Goal: Task Accomplishment & Management: Complete application form

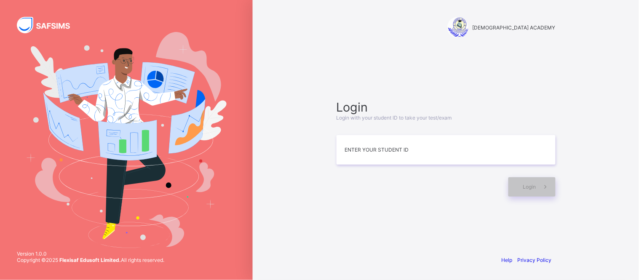
click at [378, 48] on div "[DEMOGRAPHIC_DATA] ACADEMY" at bounding box center [446, 28] width 236 height 56
click at [368, 155] on input at bounding box center [446, 150] width 219 height 30
type input "*"
click at [530, 194] on div "Login" at bounding box center [532, 186] width 47 height 19
click at [526, 184] on span "Login" at bounding box center [529, 187] width 13 height 6
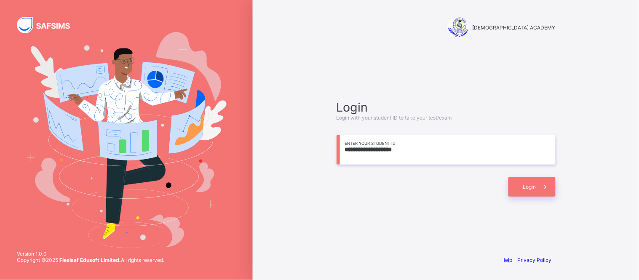
click at [362, 150] on input "**********" at bounding box center [446, 150] width 219 height 30
type input "**********"
click at [516, 184] on div "Login" at bounding box center [532, 186] width 47 height 19
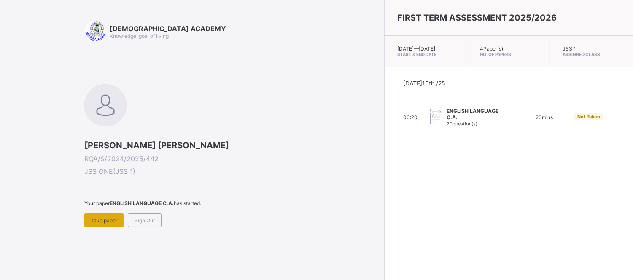
click at [99, 223] on div "Take paper" at bounding box center [103, 220] width 39 height 13
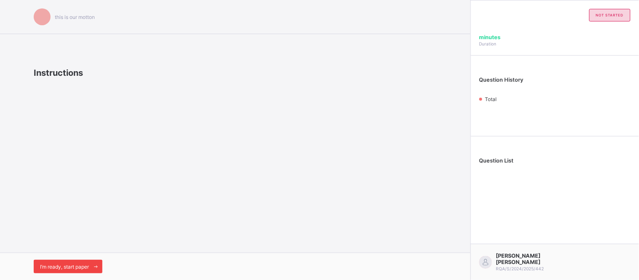
click at [77, 268] on span "I’m ready, start paper" at bounding box center [64, 267] width 49 height 6
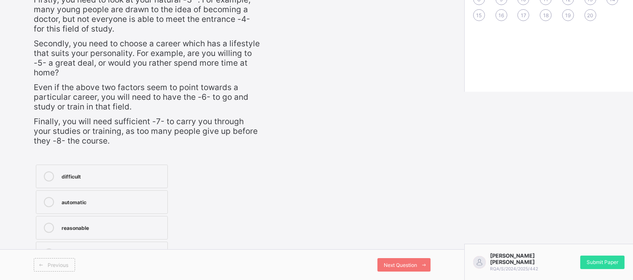
scroll to position [191, 0]
click at [69, 167] on label "difficult" at bounding box center [102, 177] width 132 height 24
click at [111, 172] on div "difficult" at bounding box center [113, 176] width 102 height 8
click at [48, 175] on icon at bounding box center [49, 177] width 10 height 10
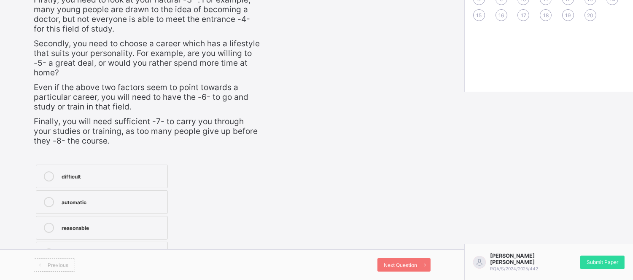
click at [48, 175] on icon at bounding box center [49, 177] width 10 height 10
click at [85, 174] on div "difficult" at bounding box center [113, 176] width 102 height 8
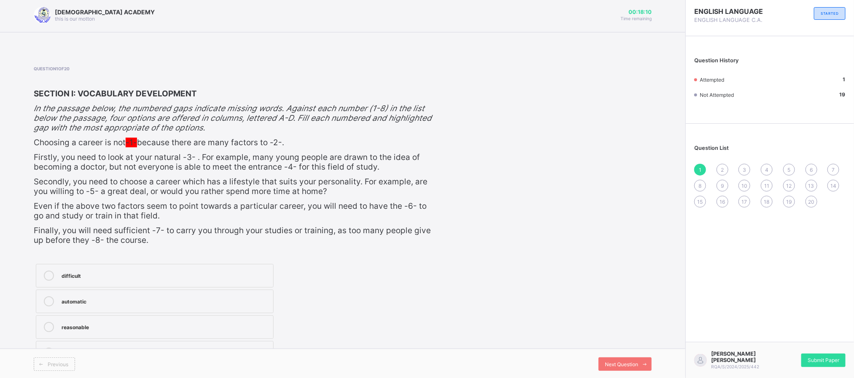
scroll to position [0, 0]
drag, startPoint x: 588, startPoint y: 0, endPoint x: 559, endPoint y: 243, distance: 244.5
click at [559, 243] on div "Question 1 of 20 SECTION I: VOCABULARY DEVELOPMENT In the passage below, the nu…" at bounding box center [343, 218] width 618 height 301
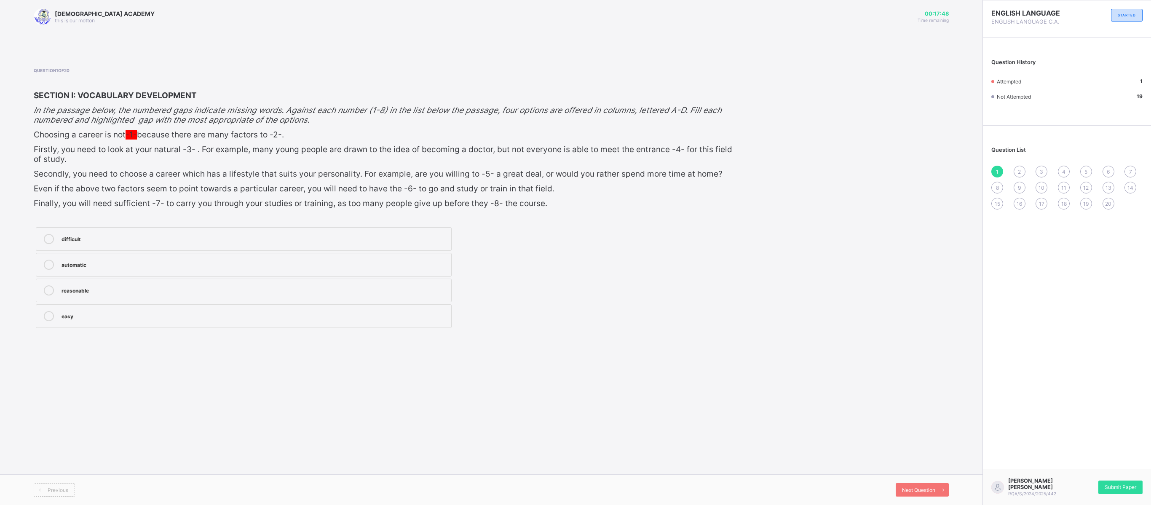
drag, startPoint x: 767, startPoint y: 5, endPoint x: 528, endPoint y: 400, distance: 460.8
click at [528, 280] on div "RAUDHATUL QUR'AN ACADEMY this is our [PERSON_NAME] 00:17:48 Time remaining Ques…" at bounding box center [491, 252] width 983 height 505
click at [131, 280] on div "easy" at bounding box center [255, 316] width 386 height 10
click at [639, 280] on div "Next Question" at bounding box center [922, 489] width 53 height 13
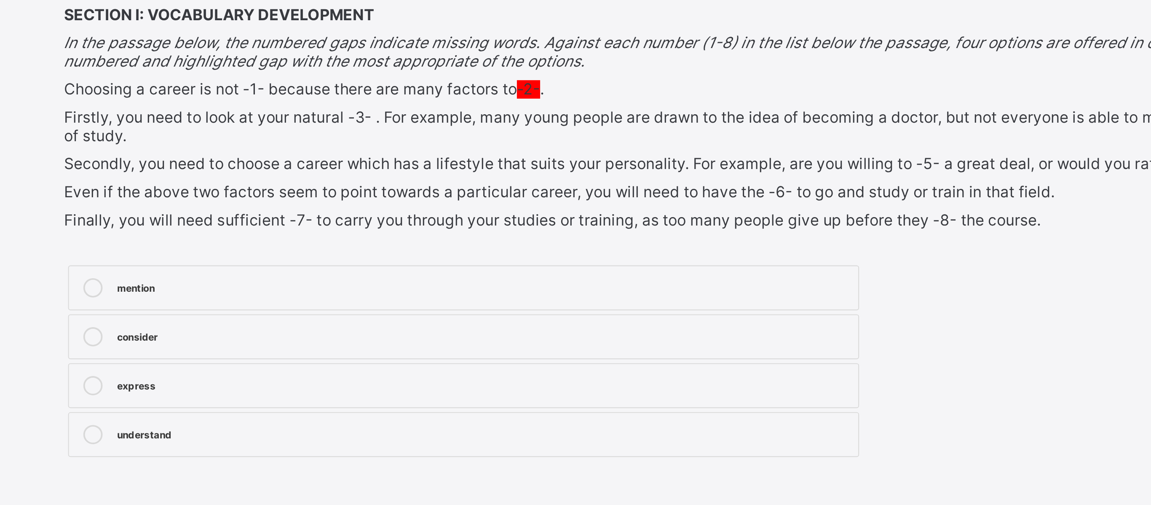
click at [57, 280] on div at bounding box center [48, 290] width 17 height 10
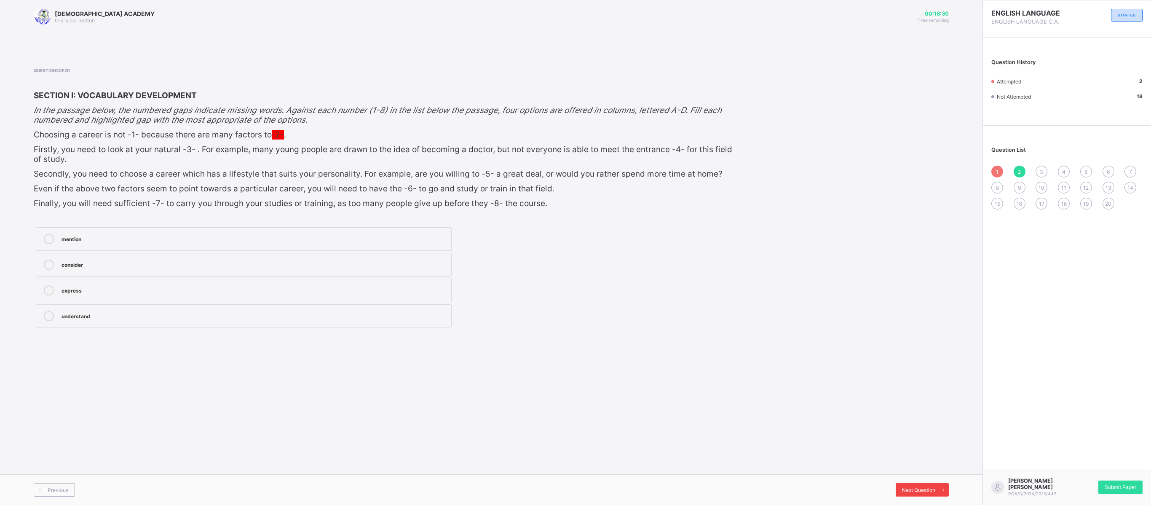
click at [639, 280] on div "Next Question" at bounding box center [922, 489] width 53 height 13
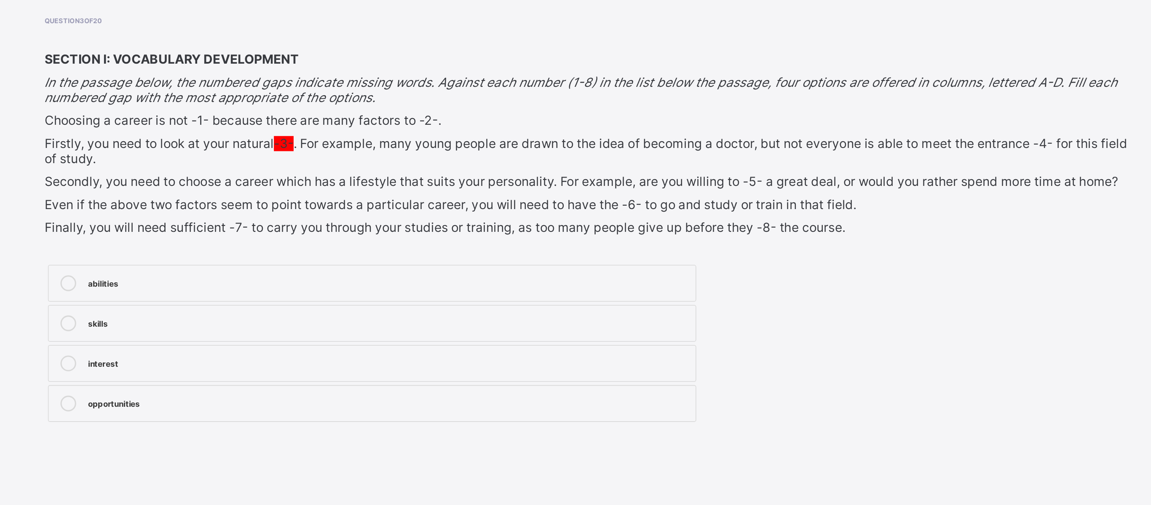
click at [44, 260] on div at bounding box center [48, 265] width 17 height 10
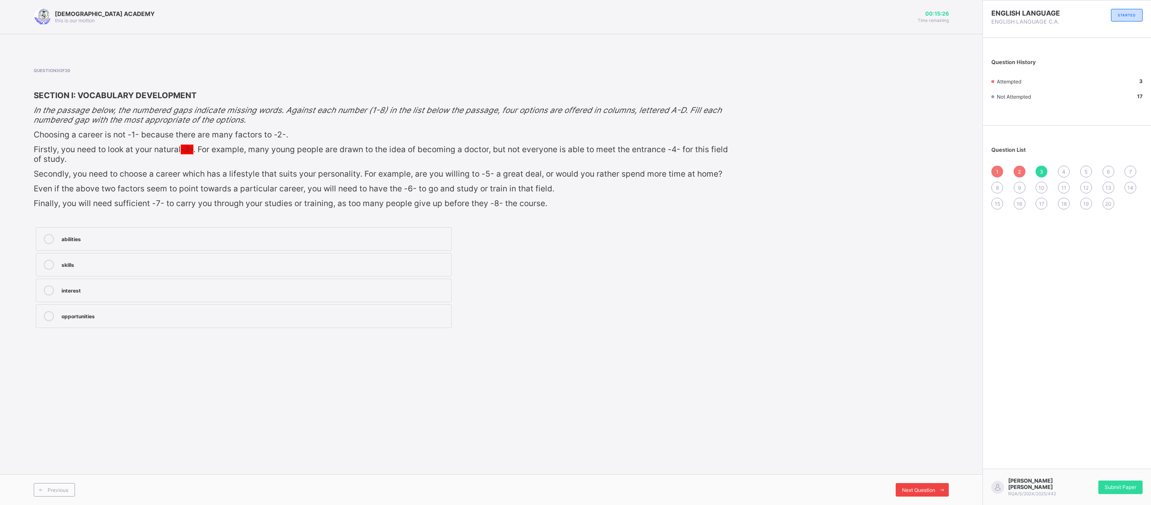
click at [639, 280] on span "Next Question" at bounding box center [918, 490] width 33 height 6
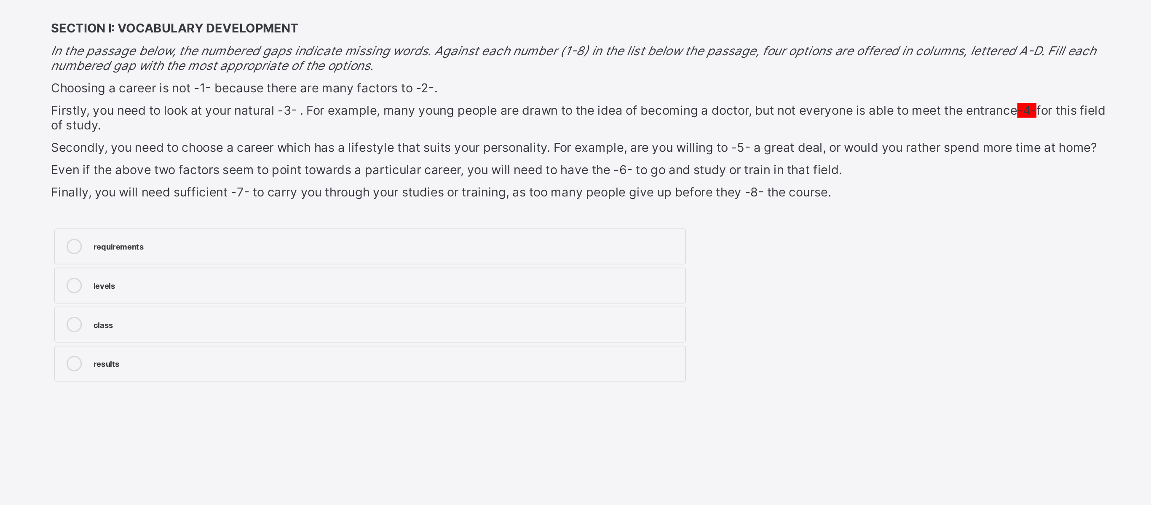
click at [57, 268] on label "levels" at bounding box center [244, 265] width 416 height 24
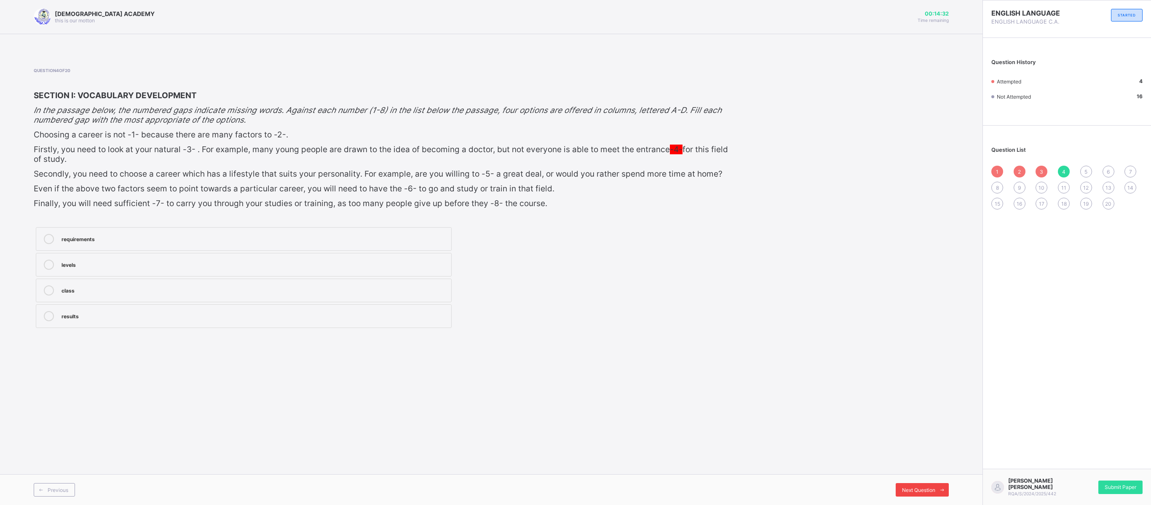
click at [639, 280] on div "Next Question" at bounding box center [922, 489] width 53 height 13
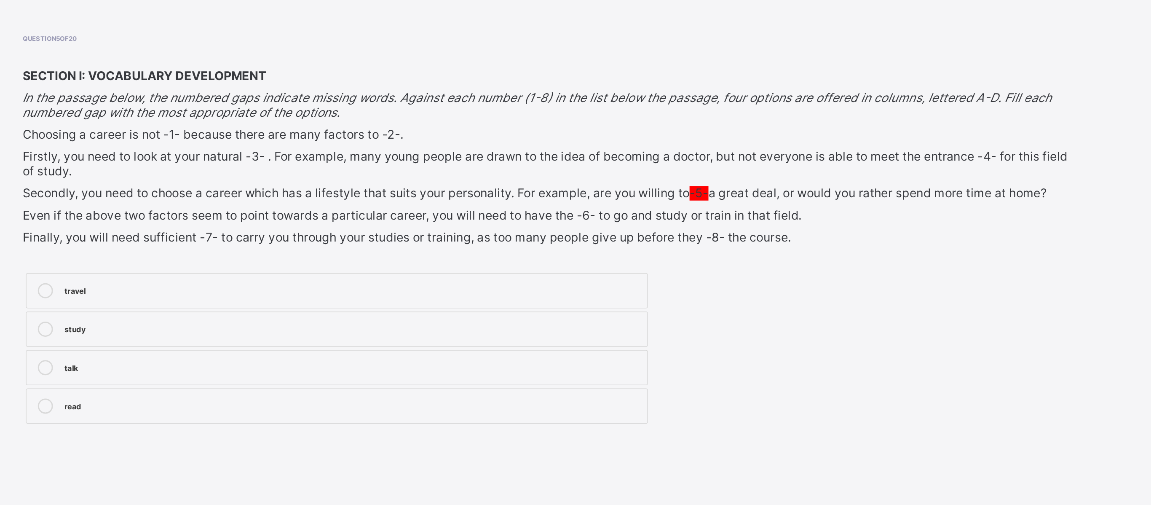
click at [367, 273] on label "study" at bounding box center [244, 265] width 416 height 24
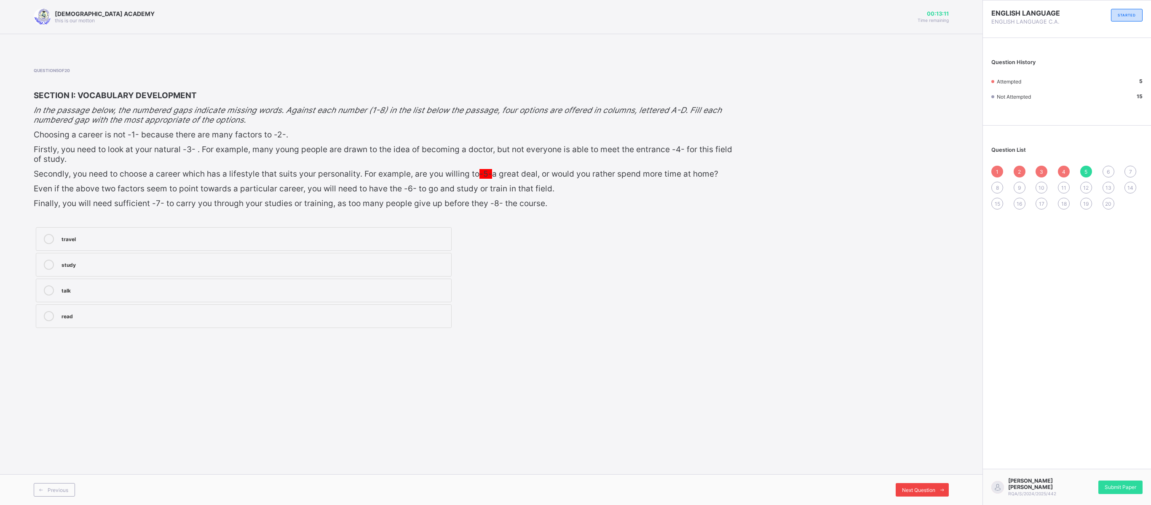
click at [639, 280] on span "Next Question" at bounding box center [918, 490] width 33 height 6
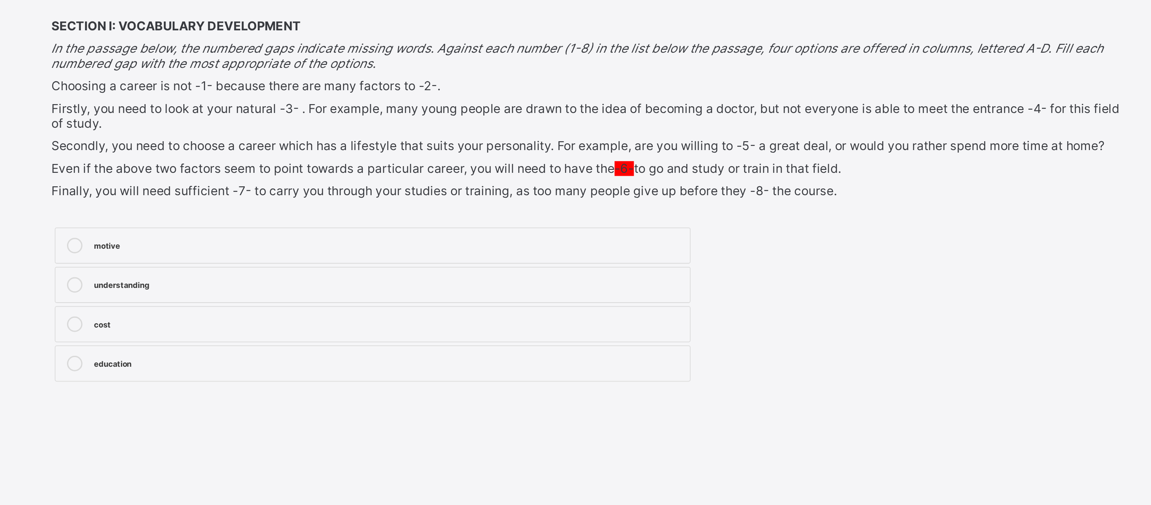
click at [141, 264] on div "understanding" at bounding box center [255, 264] width 386 height 8
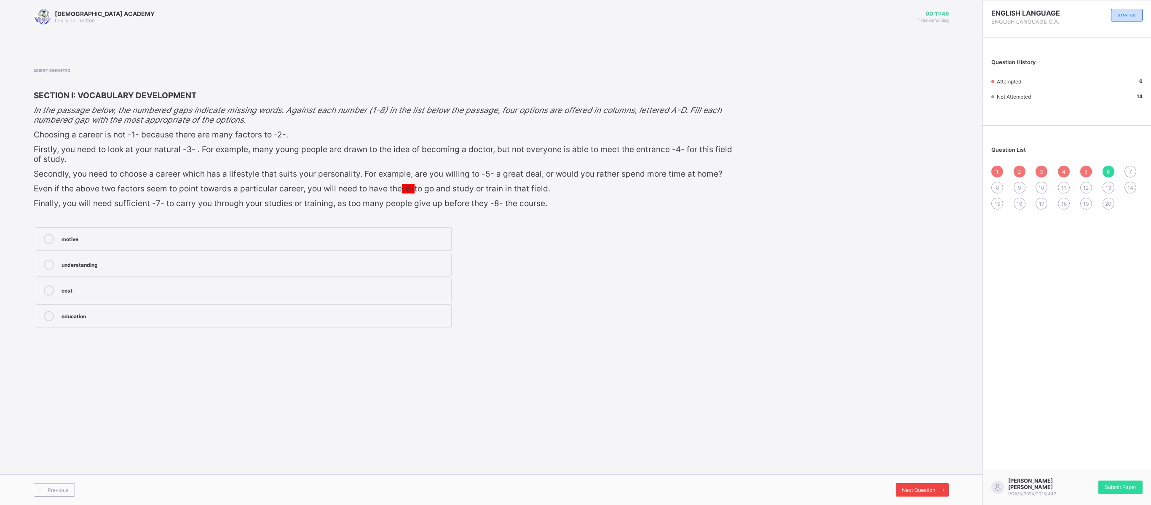
click at [639, 280] on span "Next Question" at bounding box center [918, 490] width 33 height 6
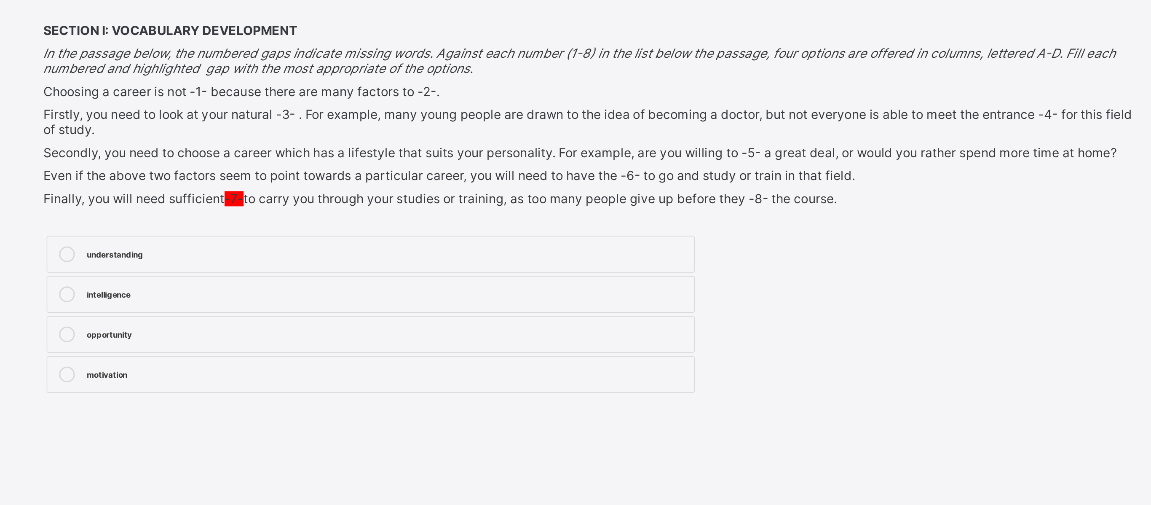
click at [244, 255] on label "intelligence" at bounding box center [244, 265] width 416 height 24
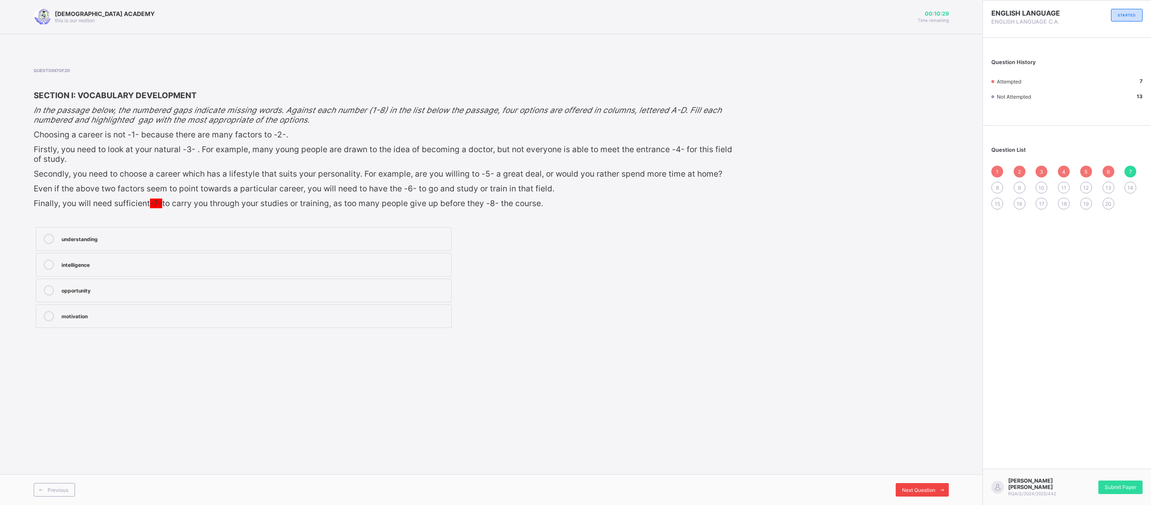
click at [639, 280] on span "Next Question" at bounding box center [918, 490] width 33 height 6
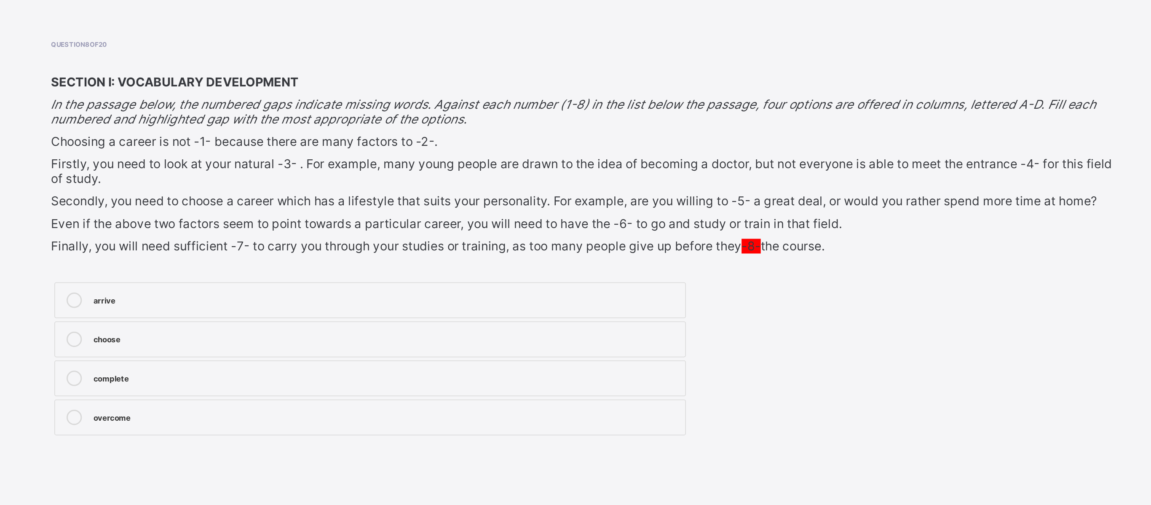
click at [243, 175] on span "Secondly, you need to choose a career which has a lifestyle that suits your per…" at bounding box center [378, 174] width 689 height 10
click at [104, 280] on div "complete" at bounding box center [255, 289] width 386 height 8
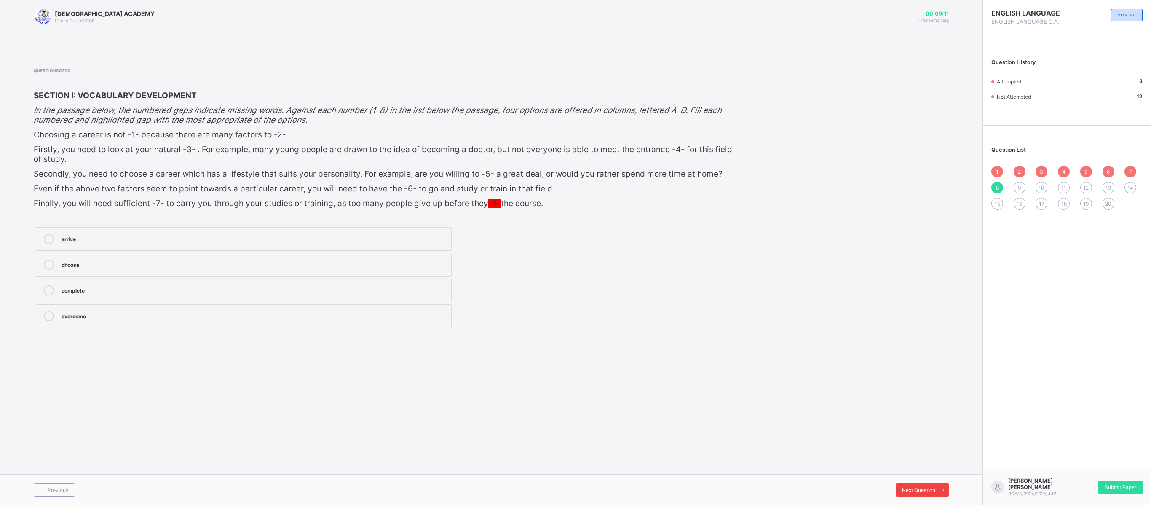
click at [639, 280] on div "Next Question" at bounding box center [922, 489] width 53 height 13
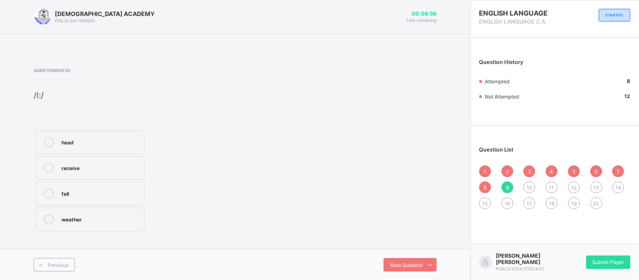
drag, startPoint x: 1151, startPoint y: 3, endPoint x: 361, endPoint y: 158, distance: 804.9
click at [361, 158] on div "Question 9 of 20 /i:/ head receive fell weather" at bounding box center [235, 151] width 403 height 166
click at [85, 171] on div "receive" at bounding box center [101, 167] width 78 height 8
click at [386, 268] on div "Next Question" at bounding box center [410, 264] width 53 height 13
click at [64, 129] on div "apple" at bounding box center [101, 130] width 78 height 8
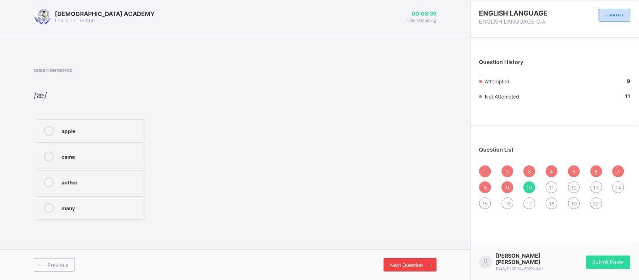
click at [401, 265] on span "Next Question" at bounding box center [406, 265] width 33 height 6
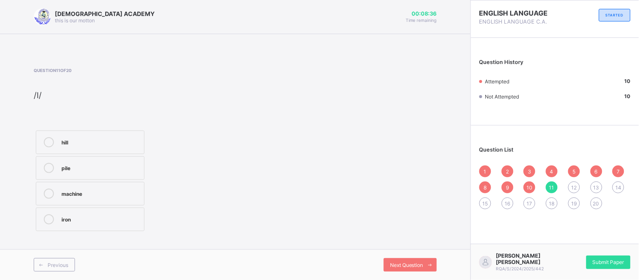
click at [54, 146] on div at bounding box center [48, 142] width 17 height 10
click at [398, 264] on span "Next Question" at bounding box center [406, 265] width 33 height 6
click at [64, 139] on div "bed" at bounding box center [101, 141] width 78 height 8
click at [397, 265] on span "Next Question" at bounding box center [406, 265] width 33 height 6
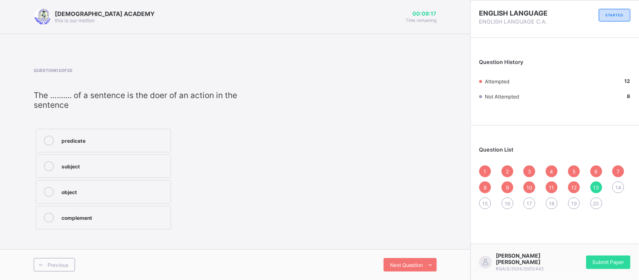
click at [74, 148] on label "predicate" at bounding box center [103, 141] width 135 height 24
click at [408, 268] on div "Next Question" at bounding box center [410, 264] width 53 height 13
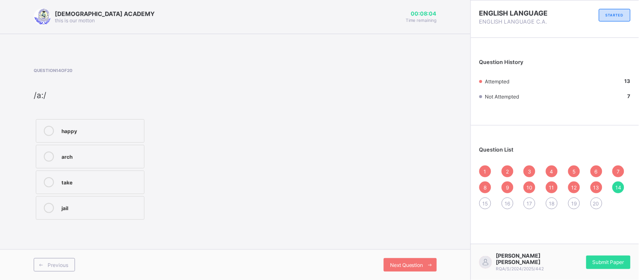
click at [42, 132] on div at bounding box center [48, 131] width 17 height 10
click at [392, 263] on span "Next Question" at bounding box center [406, 265] width 33 height 6
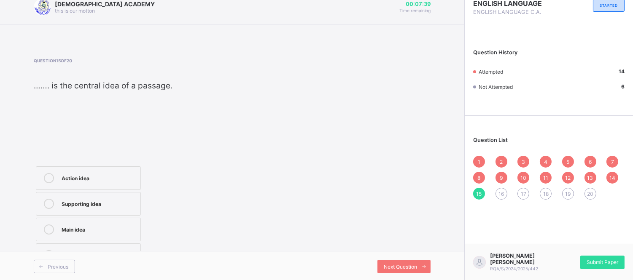
scroll to position [11, 0]
click at [116, 228] on div "Main idea" at bounding box center [99, 228] width 75 height 8
click at [403, 266] on span "Next Question" at bounding box center [400, 266] width 33 height 6
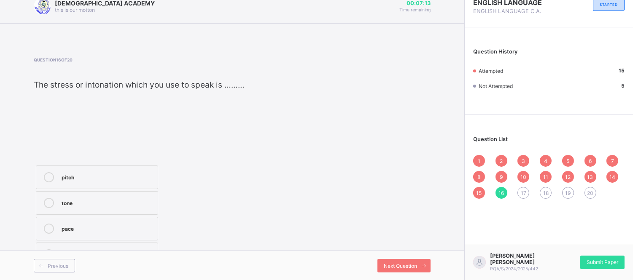
click at [88, 208] on label "tone" at bounding box center [97, 203] width 122 height 24
click at [389, 264] on span "Next Question" at bounding box center [400, 266] width 33 height 6
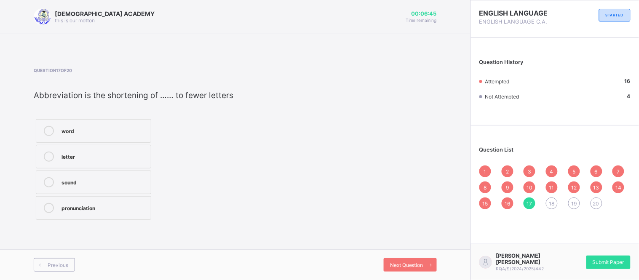
click at [62, 158] on div "letter" at bounding box center [104, 156] width 85 height 8
click at [391, 264] on span "Next Question" at bounding box center [406, 265] width 33 height 6
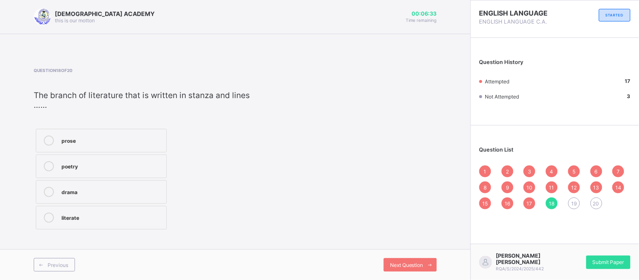
click at [56, 174] on label "poetry" at bounding box center [101, 167] width 131 height 24
click at [403, 265] on span "Next Question" at bounding box center [406, 265] width 33 height 6
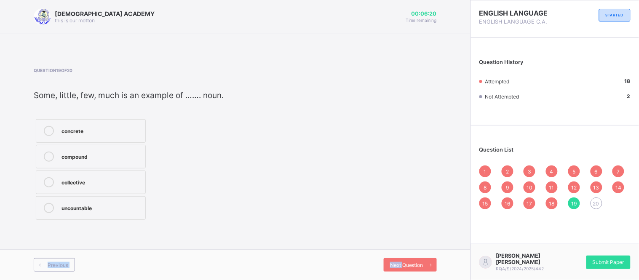
drag, startPoint x: 403, startPoint y: 265, endPoint x: 349, endPoint y: 242, distance: 58.4
click at [349, 242] on div "[DEMOGRAPHIC_DATA] ACADEMY this is our [PERSON_NAME] 00:06:20 Time remaining Qu…" at bounding box center [235, 140] width 471 height 280
click at [289, 208] on div "Question 19 of 20 Some, little, few, much is an example of ……. noun. concrete c…" at bounding box center [235, 145] width 403 height 154
click at [73, 159] on div "compound" at bounding box center [102, 156] width 80 height 8
click at [413, 268] on div "Next Question" at bounding box center [410, 264] width 53 height 13
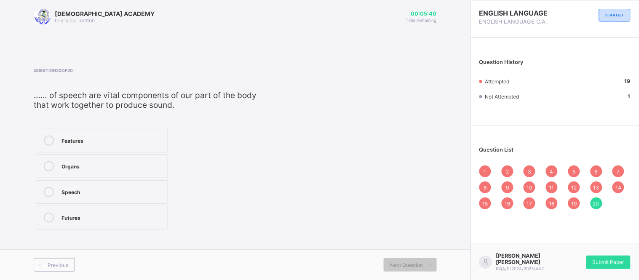
click at [56, 165] on div at bounding box center [48, 166] width 17 height 10
click at [402, 195] on div "Question 20 of 20 …… of speech are vital components of our part of the body tha…" at bounding box center [235, 150] width 403 height 164
click at [492, 169] on div "1 2 3 4 5 6 7 8 9 10 11 12 13 14 15 16 17 18 19 20" at bounding box center [555, 188] width 151 height 44
click at [486, 172] on span "1" at bounding box center [485, 172] width 3 height 6
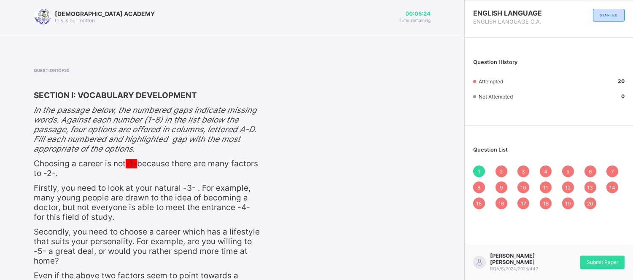
click at [507, 167] on div "2" at bounding box center [501, 172] width 12 height 12
click at [523, 172] on div "1 2 3 4 5 6 7 8 9 10 11 12 13 14 15 16 17 18 19 20" at bounding box center [548, 188] width 151 height 44
click at [529, 170] on div "3" at bounding box center [523, 172] width 12 height 12
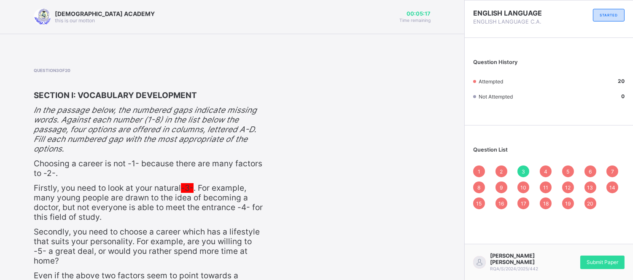
click at [506, 186] on div "9" at bounding box center [501, 188] width 12 height 12
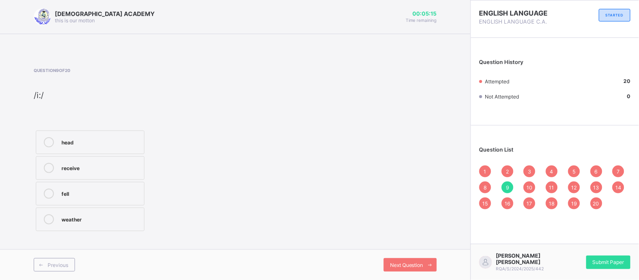
click at [492, 187] on div "1 2 3 4 5 6 7 8 9 10 11 12 13 14 15 16 17 18 19 20" at bounding box center [555, 188] width 151 height 44
click at [484, 186] on span "8" at bounding box center [485, 188] width 3 height 6
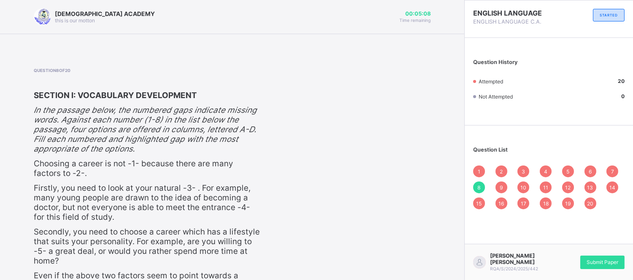
click at [537, 196] on div "1 2 3 4 5 6 7 8 9 10 11 12 13 14 15 16 17 18 19 20" at bounding box center [548, 188] width 151 height 44
click at [527, 185] on div "10" at bounding box center [523, 188] width 12 height 12
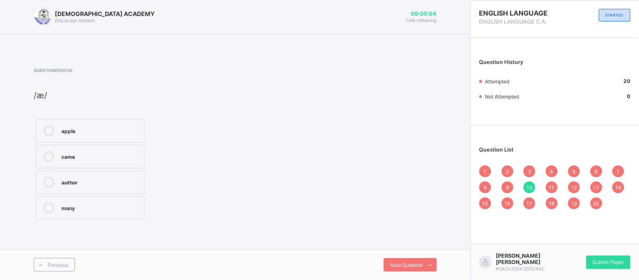
click at [558, 184] on div "1 2 3 4 5 6 7 8 9 10 11 12 13 14 15 16 17 18 19 20" at bounding box center [555, 188] width 151 height 44
click at [553, 190] on div "11" at bounding box center [552, 188] width 12 height 12
click at [572, 188] on span "12" at bounding box center [573, 188] width 5 height 6
click at [598, 185] on span "13" at bounding box center [597, 188] width 6 height 6
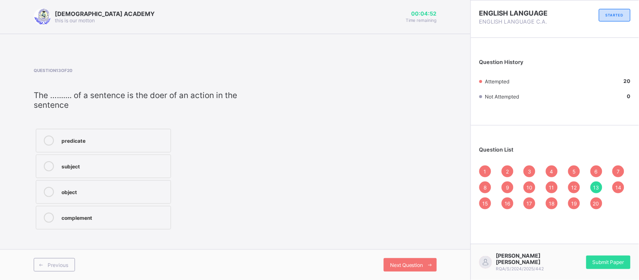
click at [617, 185] on span "14" at bounding box center [619, 188] width 6 height 6
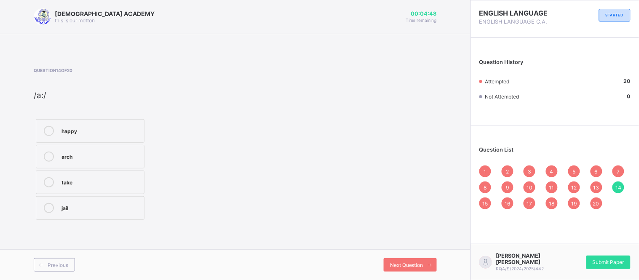
click at [489, 200] on div "15" at bounding box center [486, 204] width 12 height 12
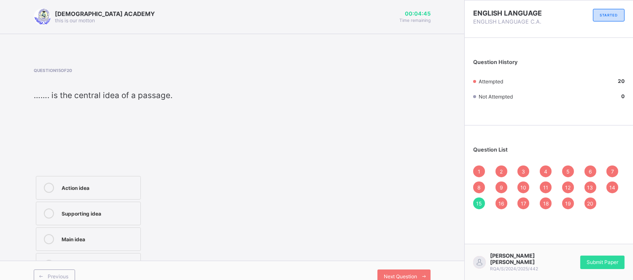
click at [504, 202] on span "16" at bounding box center [500, 204] width 5 height 6
click at [529, 204] on div "17" at bounding box center [523, 204] width 12 height 12
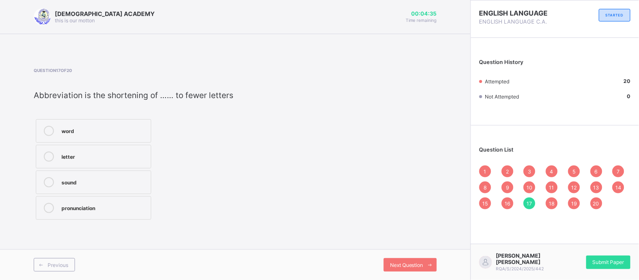
click at [94, 133] on div "word" at bounding box center [104, 130] width 85 height 8
click at [549, 211] on div "Question List 1 2 3 4 5 6 7 8 9 10 11 12 13 14 15 16 17 18 19 20" at bounding box center [555, 174] width 168 height 88
click at [553, 203] on span "18" at bounding box center [552, 204] width 5 height 6
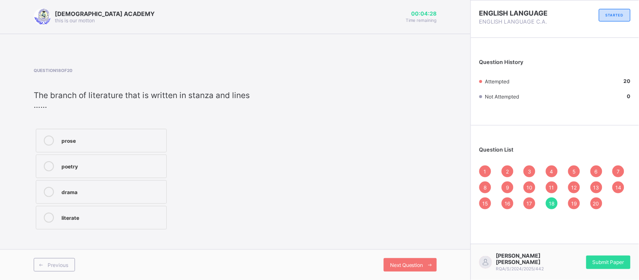
click at [573, 202] on span "19" at bounding box center [573, 204] width 5 height 6
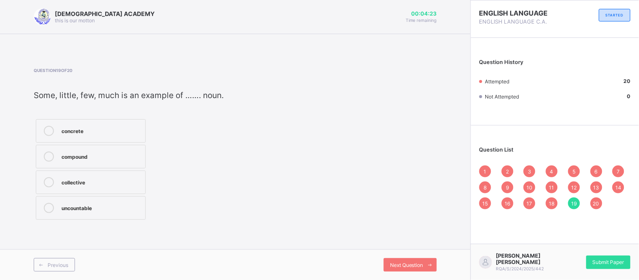
click at [130, 209] on div "uncountable" at bounding box center [102, 207] width 80 height 8
click at [600, 202] on div "20" at bounding box center [597, 204] width 12 height 12
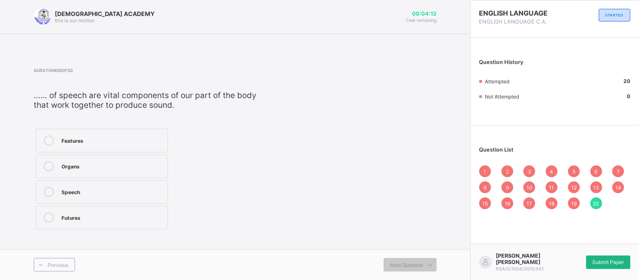
click at [607, 262] on span "Submit Paper" at bounding box center [609, 262] width 32 height 6
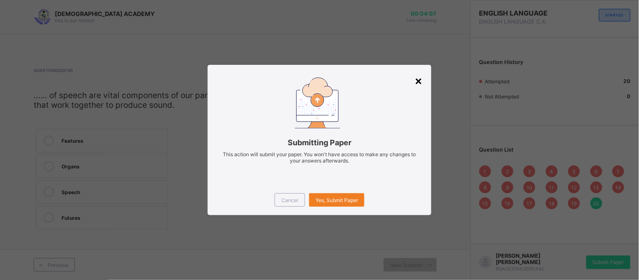
click at [420, 78] on div "×" at bounding box center [419, 80] width 8 height 14
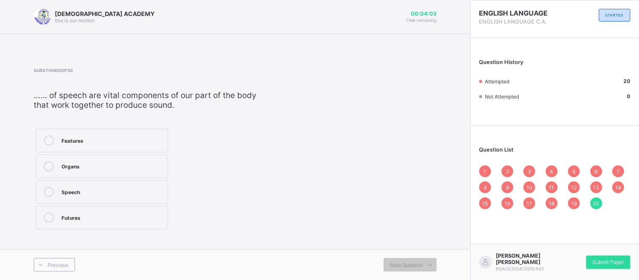
click at [484, 173] on div "1" at bounding box center [486, 172] width 12 height 12
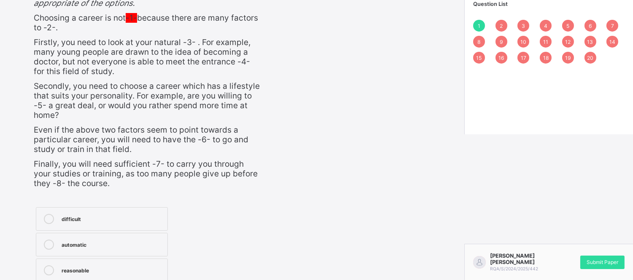
scroll to position [142, 0]
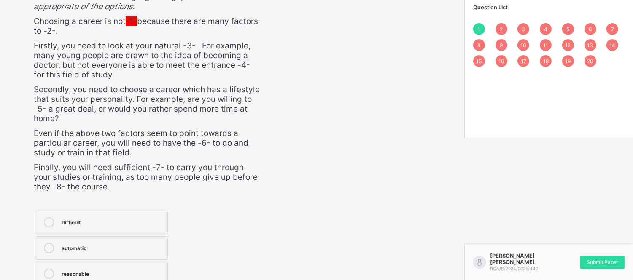
click at [507, 24] on div "2" at bounding box center [501, 29] width 12 height 12
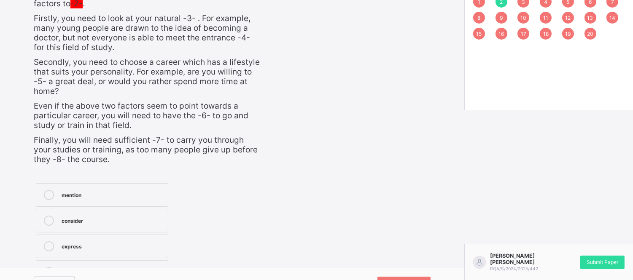
scroll to position [169, 0]
click at [528, 1] on div "3" at bounding box center [523, 2] width 12 height 12
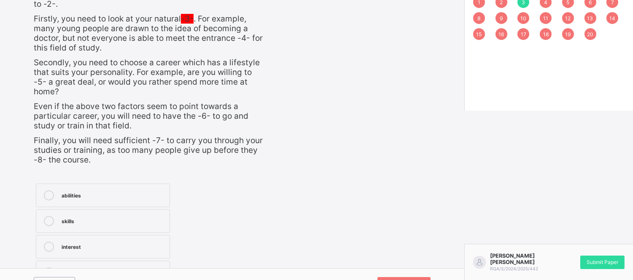
click at [551, 5] on div "1 2 3 4 5 6 7 8 9 10 11 12 13 14 15 16 17 18 19 20" at bounding box center [548, 18] width 151 height 44
click at [551, 5] on div "4" at bounding box center [545, 2] width 12 height 12
click at [574, 5] on div "5" at bounding box center [568, 2] width 12 height 12
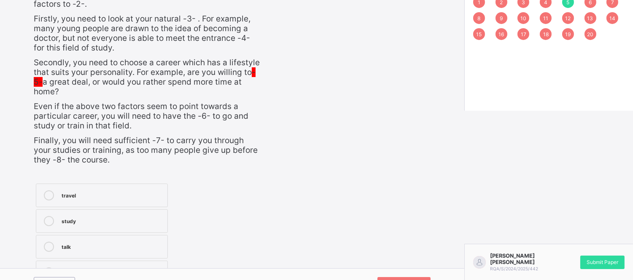
click at [591, 3] on span "6" at bounding box center [589, 2] width 3 height 6
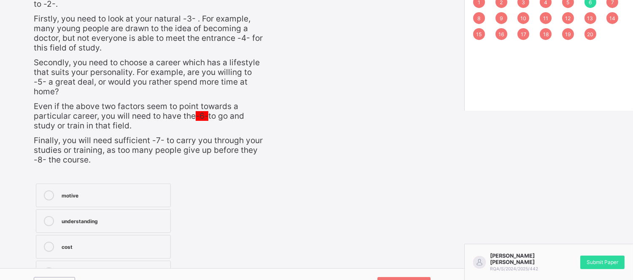
scroll to position [159, 0]
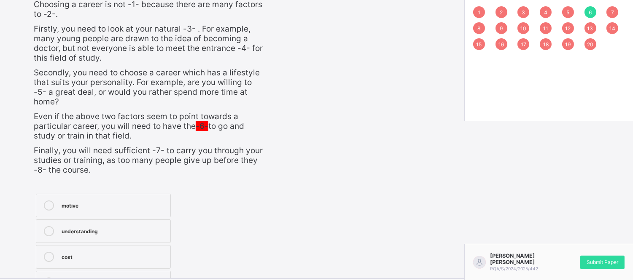
click at [614, 11] on span "7" at bounding box center [612, 12] width 3 height 6
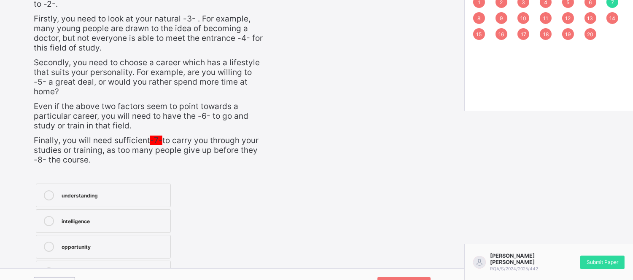
click at [480, 18] on span "8" at bounding box center [479, 18] width 3 height 6
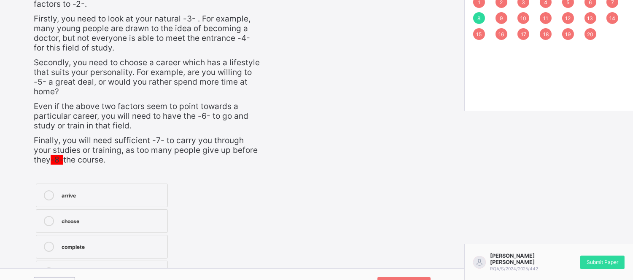
click at [507, 14] on div "9" at bounding box center [501, 18] width 12 height 12
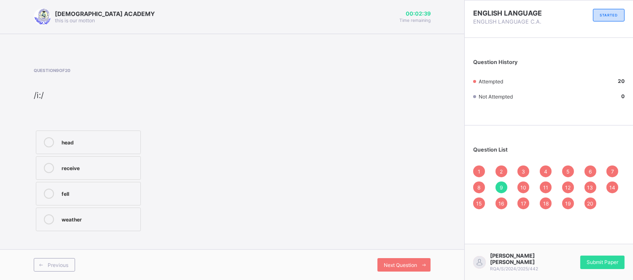
scroll to position [0, 0]
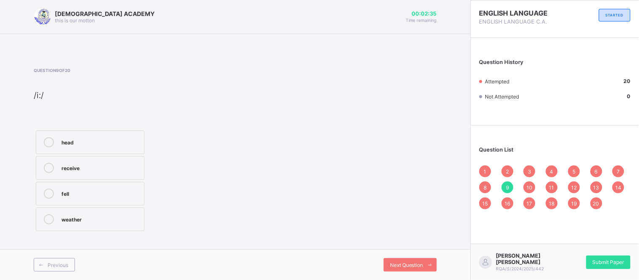
click at [529, 187] on span "10" at bounding box center [530, 188] width 6 height 6
click at [553, 186] on span "11" at bounding box center [552, 188] width 5 height 6
click at [574, 185] on span "12" at bounding box center [573, 188] width 5 height 6
click at [596, 185] on span "13" at bounding box center [597, 188] width 6 height 6
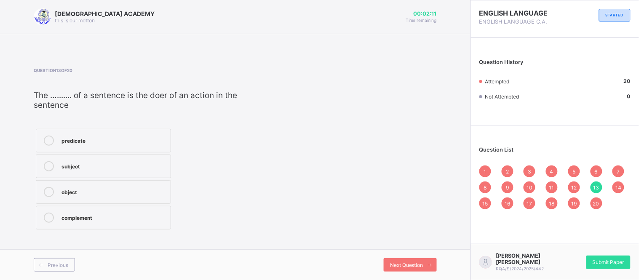
click at [62, 167] on div "subject" at bounding box center [114, 165] width 105 height 8
click at [620, 186] on span "14" at bounding box center [619, 188] width 6 height 6
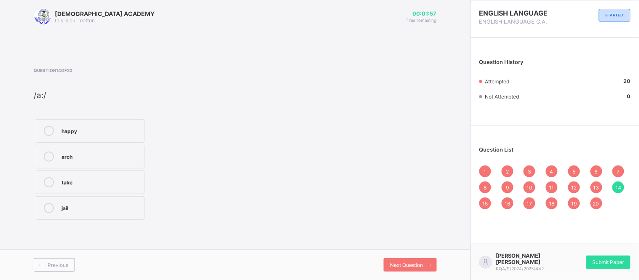
click at [486, 203] on span "15" at bounding box center [485, 204] width 5 height 6
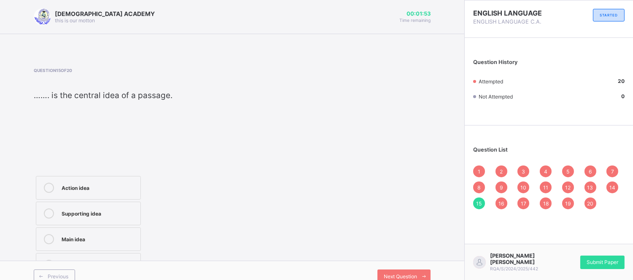
click at [507, 204] on div "16" at bounding box center [501, 204] width 12 height 12
click at [526, 201] on span "17" at bounding box center [522, 204] width 5 height 6
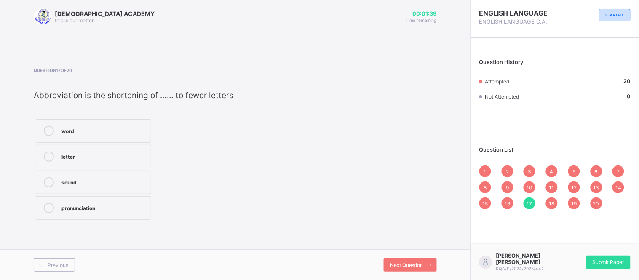
click at [550, 201] on span "18" at bounding box center [552, 204] width 5 height 6
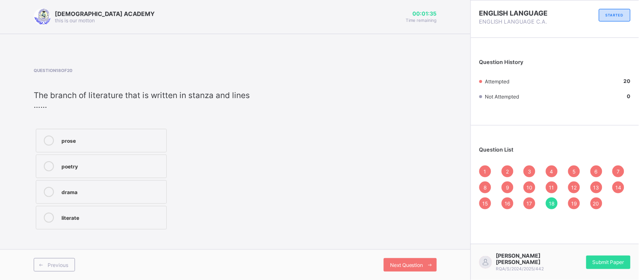
click at [573, 204] on span "19" at bounding box center [573, 204] width 5 height 6
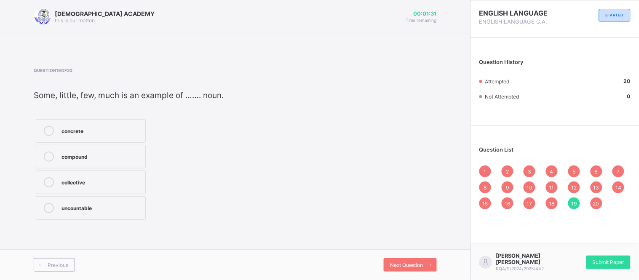
click at [595, 202] on span "20" at bounding box center [596, 204] width 6 height 6
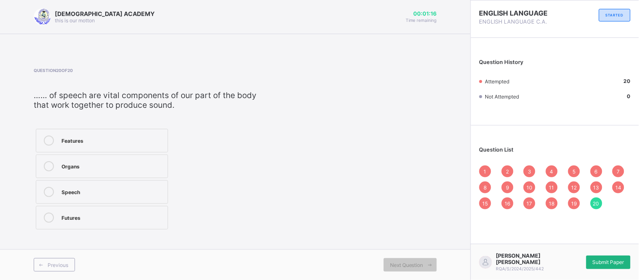
click at [611, 263] on span "Submit Paper" at bounding box center [609, 262] width 32 height 6
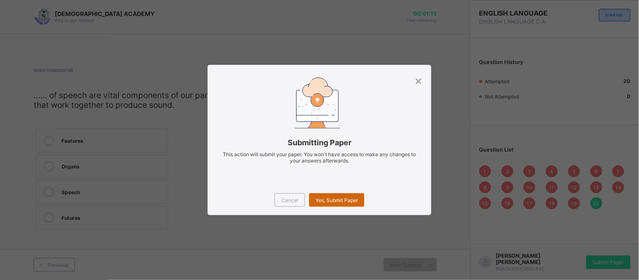
click at [347, 197] on span "Yes, Submit Paper" at bounding box center [337, 200] width 43 height 6
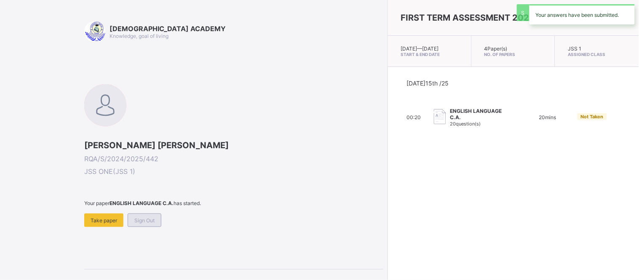
click at [144, 220] on span "Sign Out" at bounding box center [144, 220] width 20 height 6
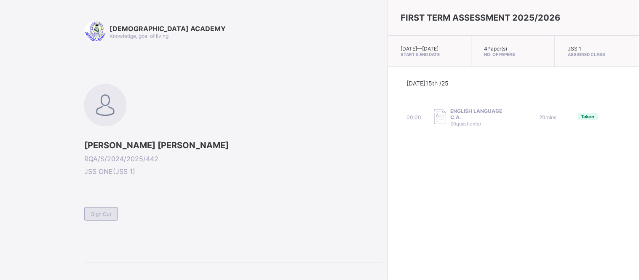
click at [87, 212] on div "Sign Out" at bounding box center [101, 213] width 34 height 13
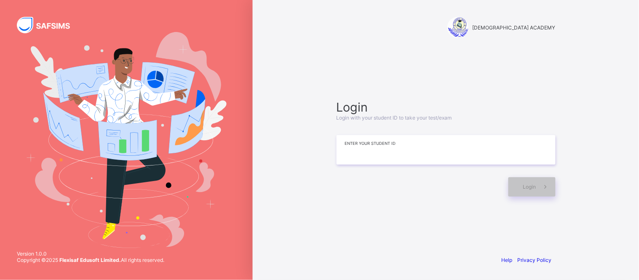
click at [385, 146] on input at bounding box center [446, 150] width 219 height 30
type input "**********"
click at [537, 190] on span at bounding box center [546, 186] width 19 height 19
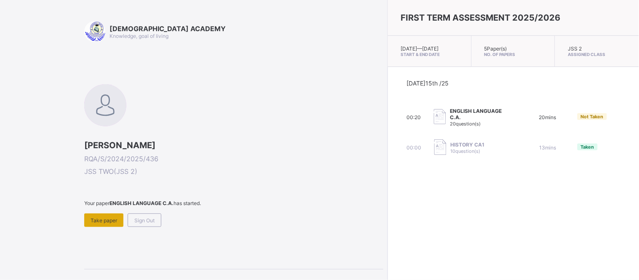
click at [110, 223] on div "Take paper" at bounding box center [103, 220] width 39 height 13
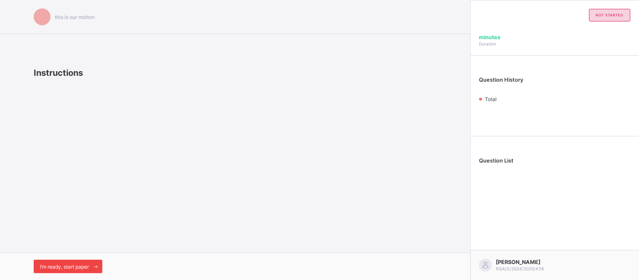
click at [86, 263] on div "I’m ready, start paper" at bounding box center [68, 266] width 69 height 13
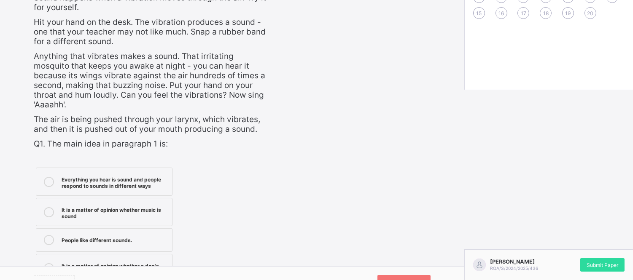
scroll to position [199, 0]
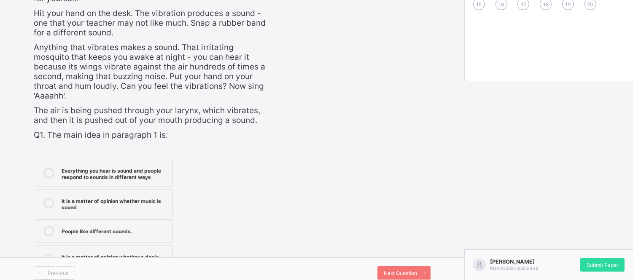
click at [153, 230] on label "People like different sounds." at bounding box center [104, 232] width 137 height 24
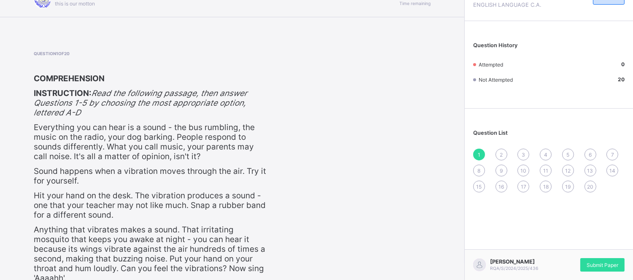
scroll to position [19, 0]
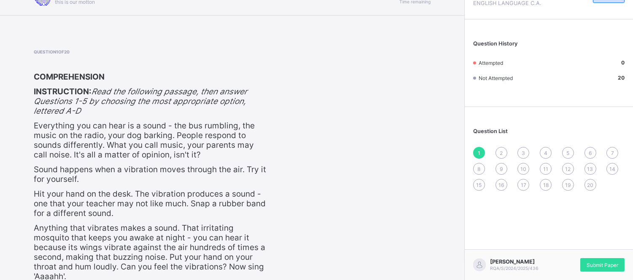
click at [505, 149] on div "2" at bounding box center [501, 153] width 12 height 12
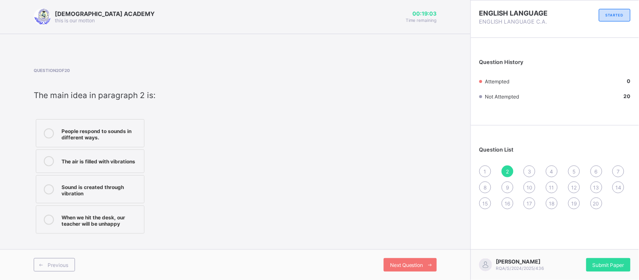
click at [483, 170] on div "1" at bounding box center [486, 172] width 12 height 12
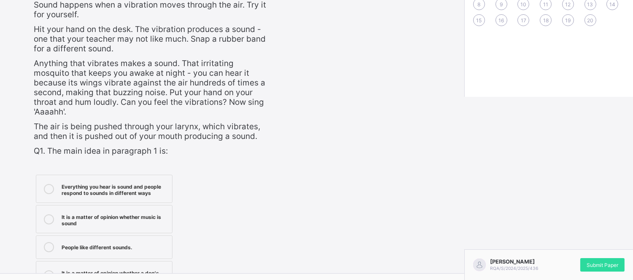
scroll to position [199, 0]
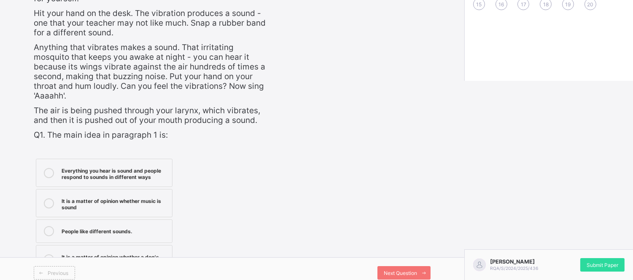
click at [130, 245] on label "It is a matter of opinion whether a dog's bark is a sound" at bounding box center [104, 259] width 137 height 28
click at [399, 266] on div "Next Question" at bounding box center [403, 272] width 53 height 13
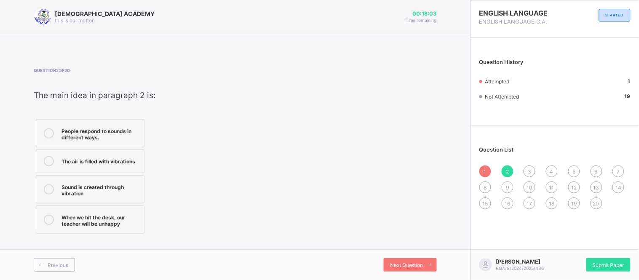
click at [117, 190] on div "Sound is created through vibration" at bounding box center [101, 189] width 78 height 15
click at [412, 267] on span "Next Question" at bounding box center [406, 265] width 33 height 6
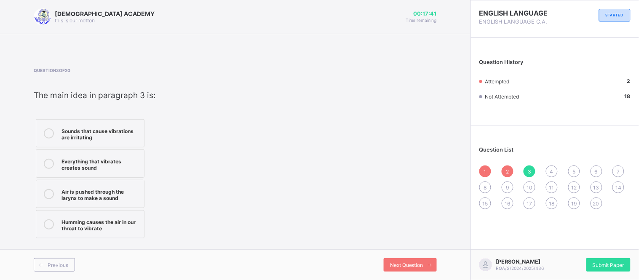
click at [127, 231] on label "Humming causes the air in our throat to vibrate" at bounding box center [90, 224] width 109 height 28
click at [406, 263] on span "Next Question" at bounding box center [406, 265] width 33 height 6
click at [132, 195] on div "Snapping a rubber band makes a pleasant sound" at bounding box center [101, 194] width 78 height 15
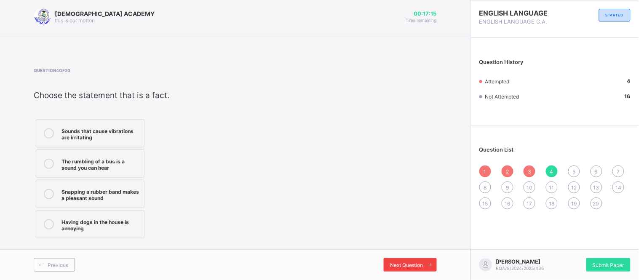
click at [413, 260] on div "Next Question" at bounding box center [410, 264] width 53 height 13
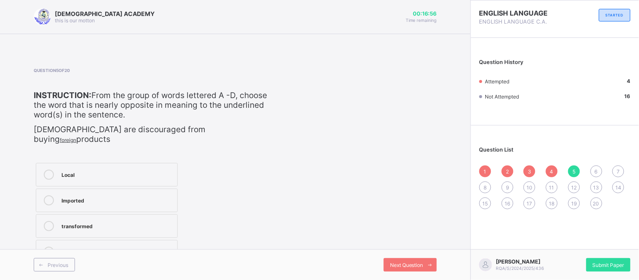
click at [150, 170] on div "Local" at bounding box center [118, 174] width 112 height 8
click at [386, 266] on div "Next Question" at bounding box center [410, 264] width 53 height 13
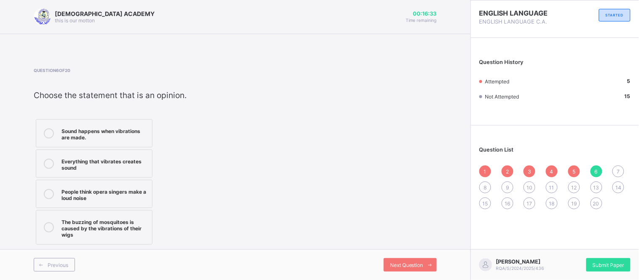
click at [121, 230] on div "The buzzing of mosquitoes is caused by the vibrations of their wigs" at bounding box center [105, 227] width 86 height 21
click at [407, 267] on span "Next Question" at bounding box center [406, 265] width 33 height 6
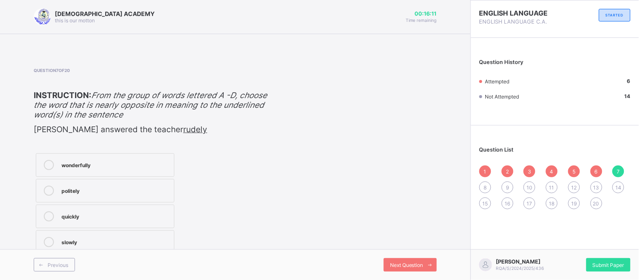
click at [91, 191] on div "politely" at bounding box center [116, 190] width 108 height 8
click at [408, 266] on span "Next Question" at bounding box center [406, 265] width 33 height 6
click at [150, 188] on div "unrepentant" at bounding box center [116, 190] width 108 height 8
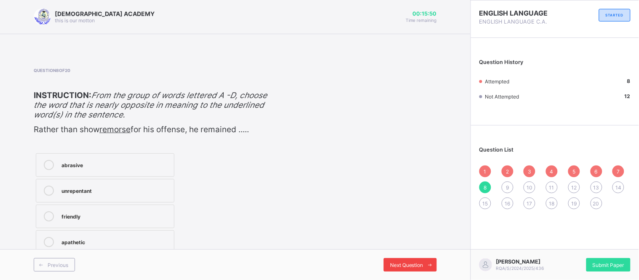
click at [424, 260] on span at bounding box center [430, 264] width 13 height 13
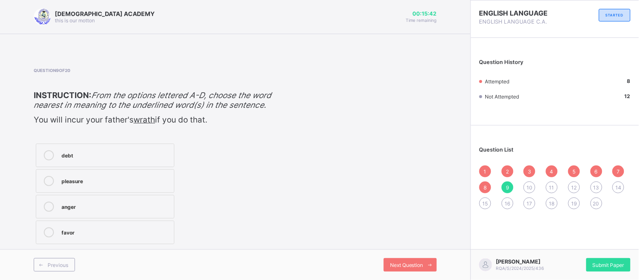
click at [166, 219] on label "anger" at bounding box center [105, 207] width 139 height 24
click at [420, 266] on span "Next Question" at bounding box center [406, 265] width 33 height 6
click at [120, 185] on div "poverty" at bounding box center [116, 180] width 108 height 8
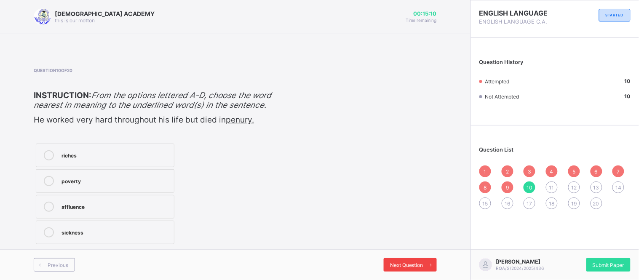
click at [414, 271] on div "Next Question" at bounding box center [410, 264] width 53 height 13
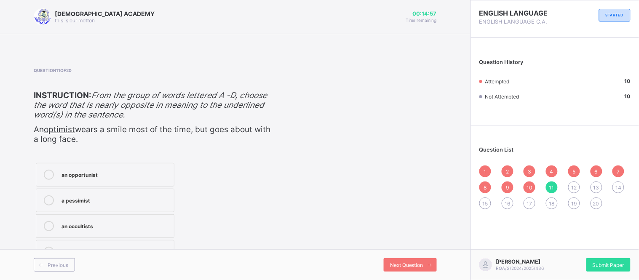
click at [116, 205] on div "a pessimist" at bounding box center [116, 201] width 108 height 10
click at [429, 267] on icon at bounding box center [430, 265] width 6 height 5
click at [156, 247] on div "modern" at bounding box center [117, 251] width 110 height 8
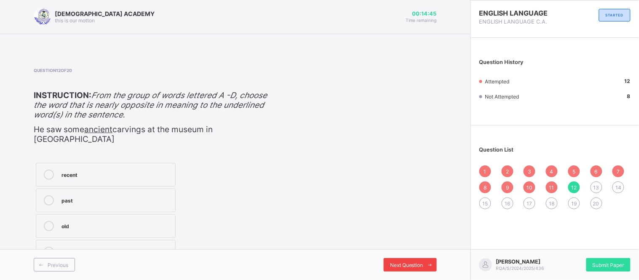
click at [404, 262] on div "Next Question" at bounding box center [410, 264] width 53 height 13
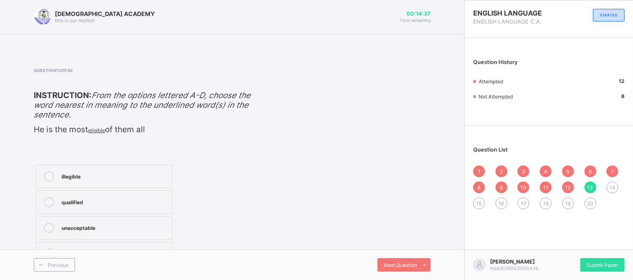
click at [136, 203] on div "qualified" at bounding box center [115, 201] width 106 height 8
click at [167, 190] on label "qualified" at bounding box center [104, 202] width 137 height 24
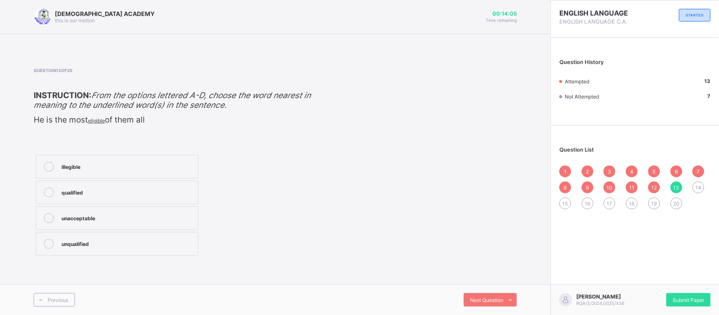
drag, startPoint x: 568, startPoint y: 0, endPoint x: 479, endPoint y: 180, distance: 201.1
click at [479, 180] on div "Question 13 of 20 ​ INSTRUCTION: From the options lettered A-D, choose the word…" at bounding box center [275, 163] width 483 height 190
click at [499, 280] on span "Next Question" at bounding box center [486, 300] width 33 height 6
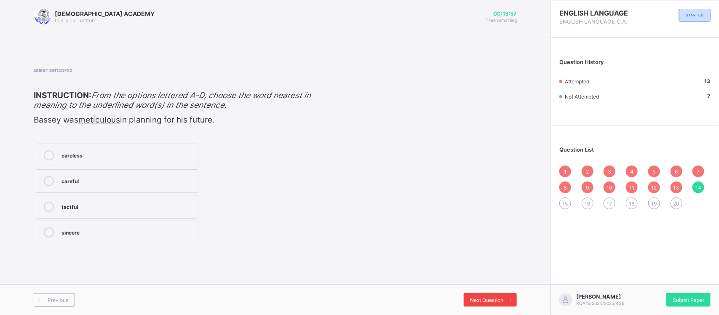
click at [499, 280] on span "Next Question" at bounding box center [486, 300] width 33 height 6
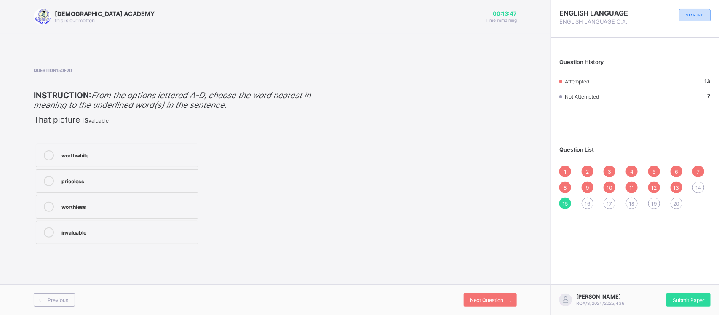
click at [639, 188] on span "14" at bounding box center [699, 188] width 6 height 6
click at [116, 236] on div "sincere" at bounding box center [128, 232] width 132 height 8
click at [502, 280] on div "Previous Next Question" at bounding box center [275, 299] width 551 height 31
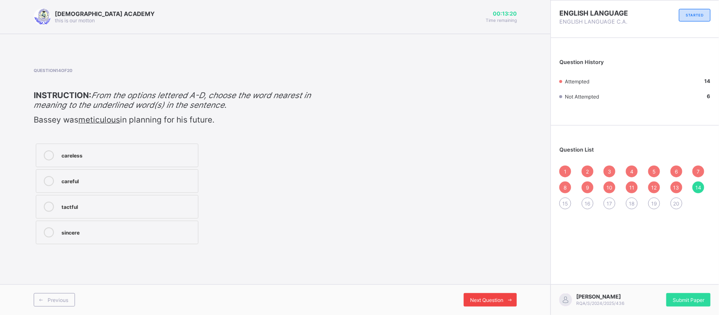
click at [497, 280] on span "Next Question" at bounding box center [486, 300] width 33 height 6
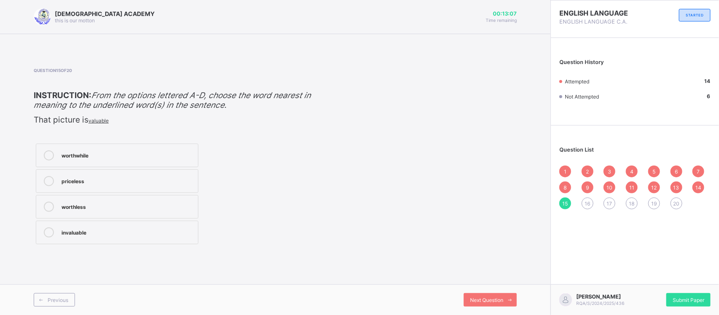
click at [150, 206] on div "worthless" at bounding box center [128, 206] width 132 height 8
click at [505, 280] on span at bounding box center [510, 299] width 13 height 13
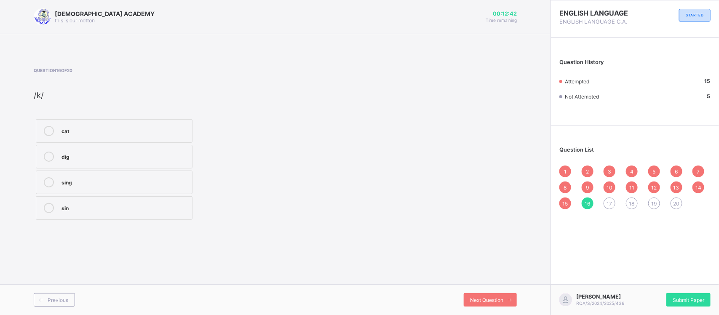
click at [78, 158] on div "dig" at bounding box center [125, 156] width 126 height 8
click at [161, 190] on label "sing" at bounding box center [114, 183] width 157 height 24
click at [480, 280] on span "Next Question" at bounding box center [486, 300] width 33 height 6
click at [98, 161] on div "car" at bounding box center [125, 157] width 126 height 10
click at [496, 280] on div "Next Question" at bounding box center [490, 299] width 53 height 13
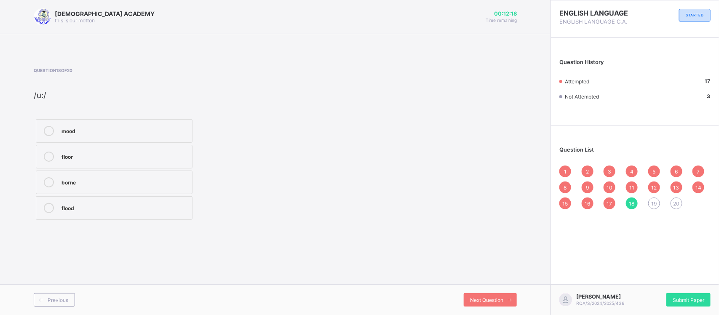
click at [131, 141] on label "mood" at bounding box center [114, 131] width 157 height 24
click at [490, 280] on div "Next Question" at bounding box center [490, 299] width 53 height 13
click at [121, 156] on div "nose" at bounding box center [125, 156] width 126 height 8
click at [482, 280] on span "Next Question" at bounding box center [486, 300] width 33 height 6
click at [182, 209] on div "care" at bounding box center [125, 207] width 126 height 8
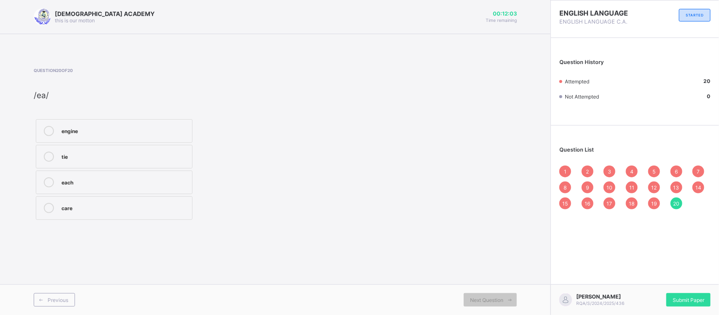
click at [566, 169] on span "1" at bounding box center [565, 172] width 3 height 6
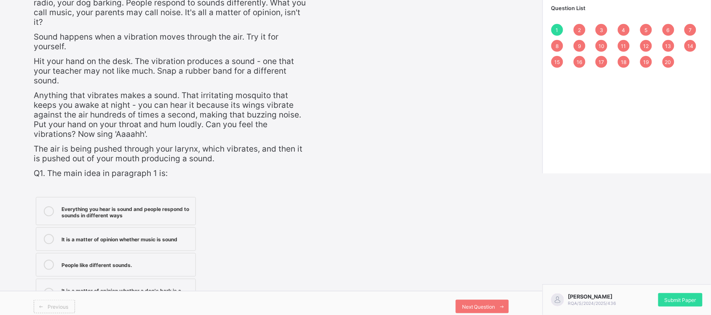
scroll to position [143, 0]
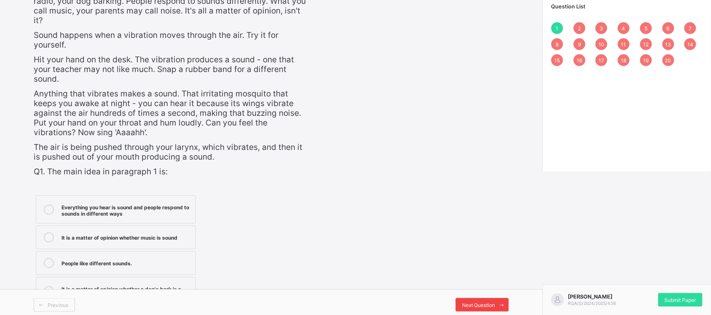
click at [504, 280] on span at bounding box center [502, 304] width 13 height 13
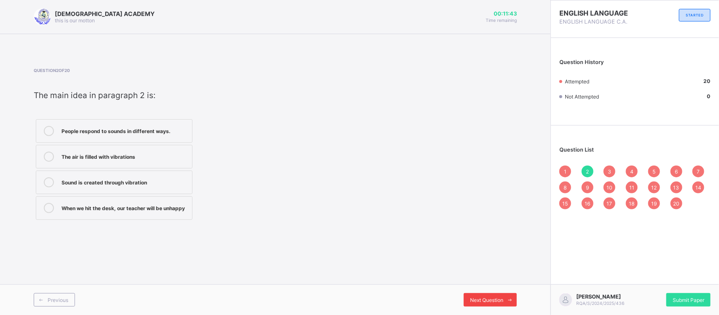
click at [504, 280] on span at bounding box center [510, 299] width 13 height 13
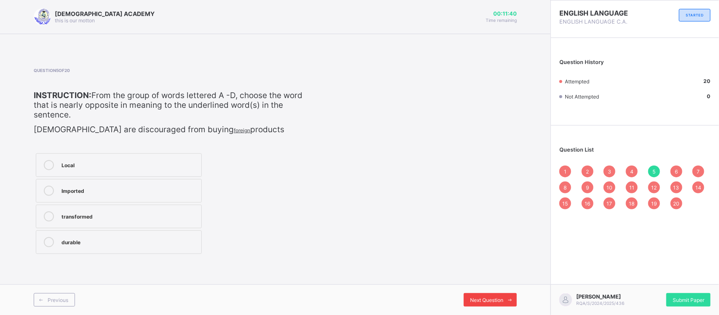
click at [504, 280] on span at bounding box center [510, 299] width 13 height 13
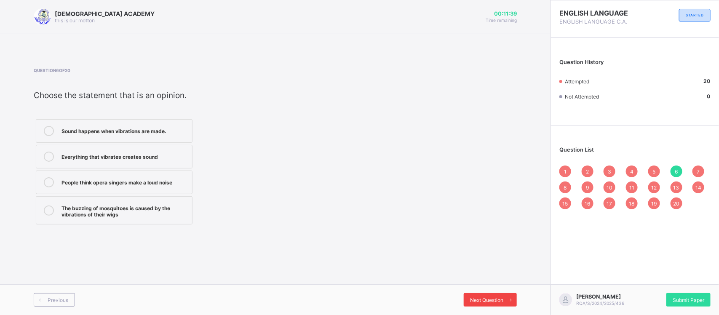
click at [504, 280] on span at bounding box center [510, 299] width 13 height 13
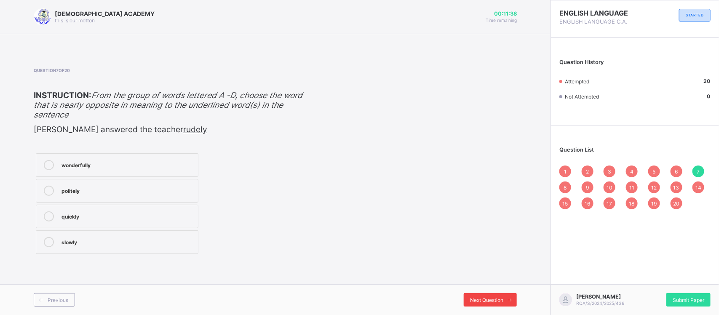
click at [504, 280] on span at bounding box center [510, 299] width 13 height 13
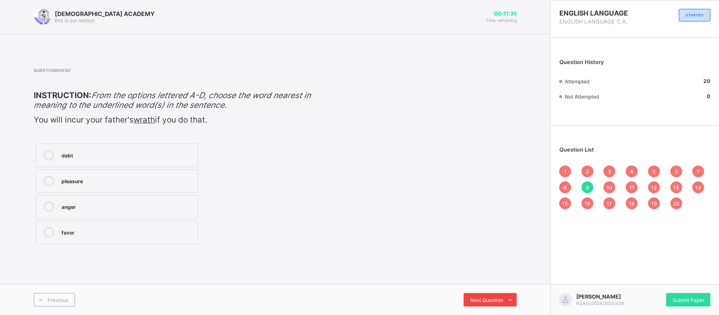
click at [504, 280] on span at bounding box center [510, 299] width 13 height 13
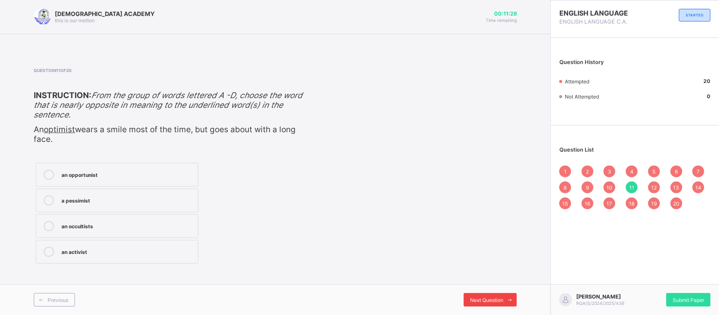
click at [504, 280] on span at bounding box center [510, 299] width 13 height 13
click at [505, 280] on span at bounding box center [510, 299] width 13 height 13
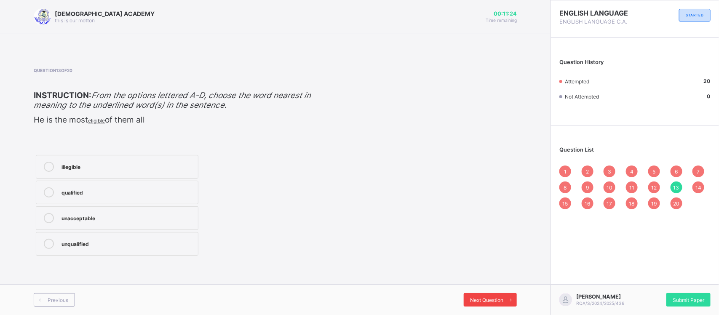
click at [505, 280] on span at bounding box center [510, 299] width 13 height 13
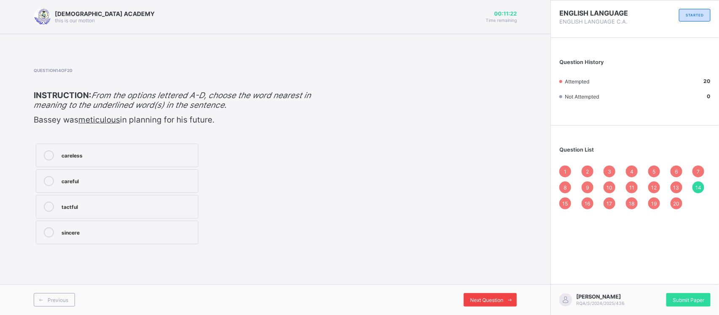
click at [505, 280] on span at bounding box center [510, 299] width 13 height 13
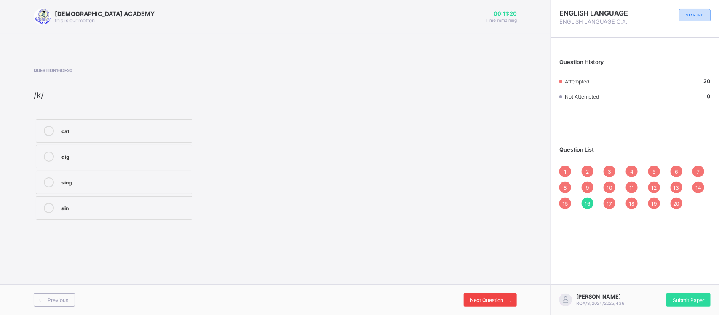
click at [505, 280] on span at bounding box center [510, 299] width 13 height 13
click at [564, 171] on span "1" at bounding box center [565, 172] width 3 height 6
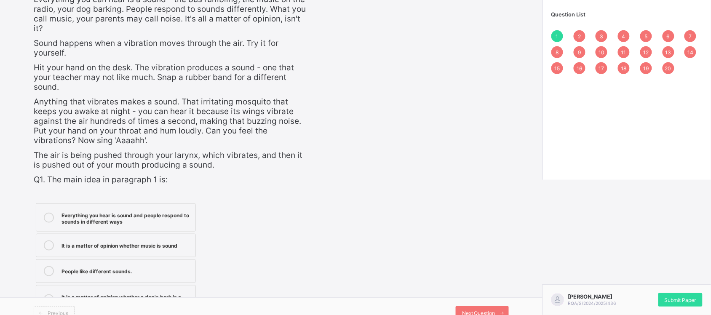
scroll to position [143, 0]
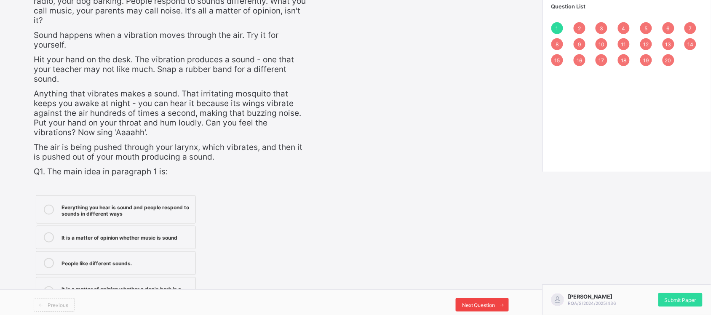
click at [496, 280] on span "Next Question" at bounding box center [478, 305] width 33 height 6
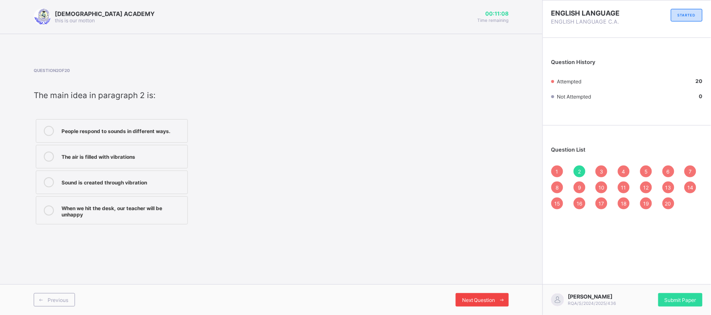
scroll to position [0, 0]
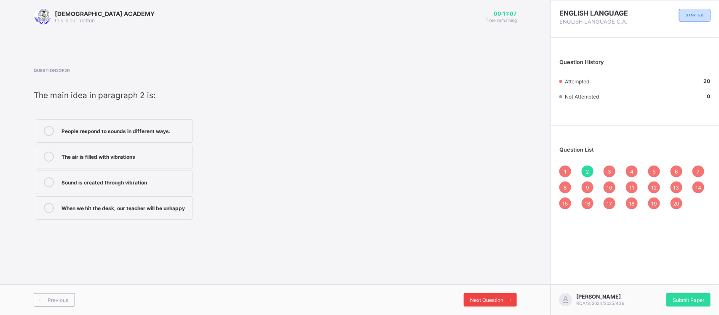
click at [500, 280] on span "Next Question" at bounding box center [486, 300] width 33 height 6
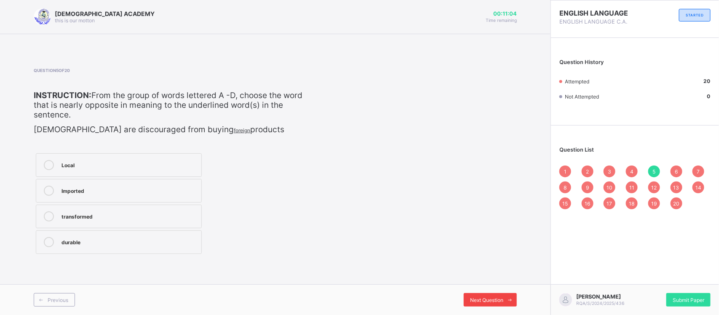
click at [500, 280] on span "Next Question" at bounding box center [486, 300] width 33 height 6
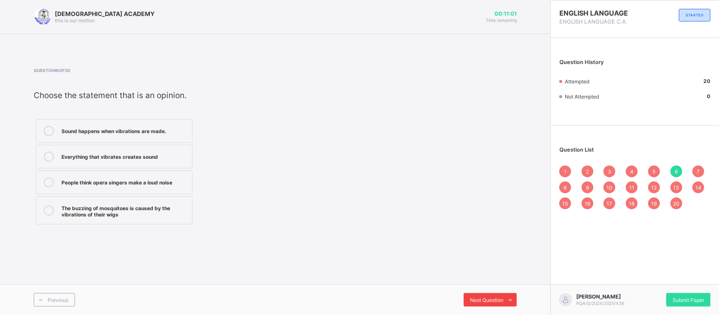
click at [500, 280] on span "Next Question" at bounding box center [486, 300] width 33 height 6
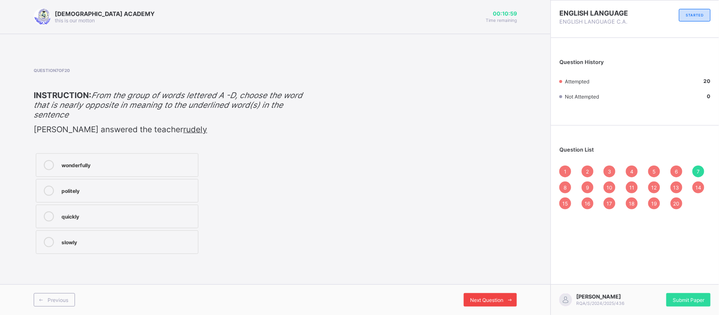
click at [500, 280] on span "Next Question" at bounding box center [486, 300] width 33 height 6
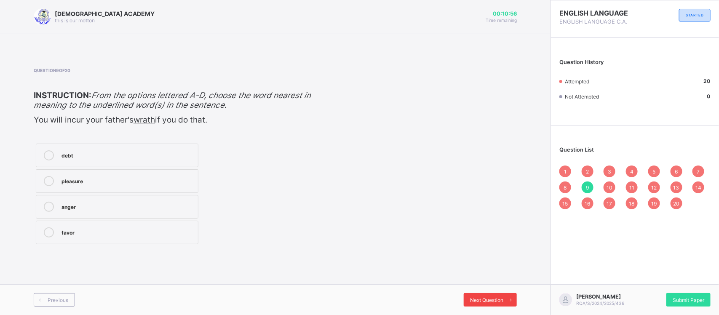
click at [500, 280] on span "Next Question" at bounding box center [486, 300] width 33 height 6
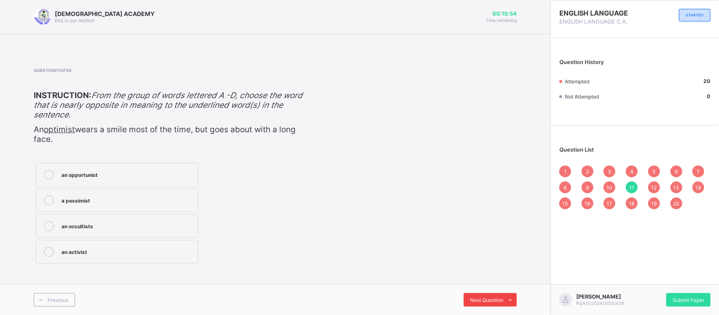
click at [500, 280] on span "Next Question" at bounding box center [486, 300] width 33 height 6
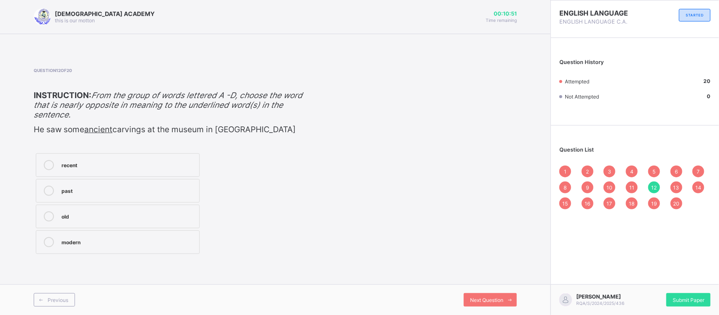
click at [502, 263] on div "Question 12 of 20 ​ INSTRUCTION: From the group of words lettered A -D, choose …" at bounding box center [275, 162] width 483 height 214
click at [511, 280] on icon at bounding box center [510, 300] width 6 height 5
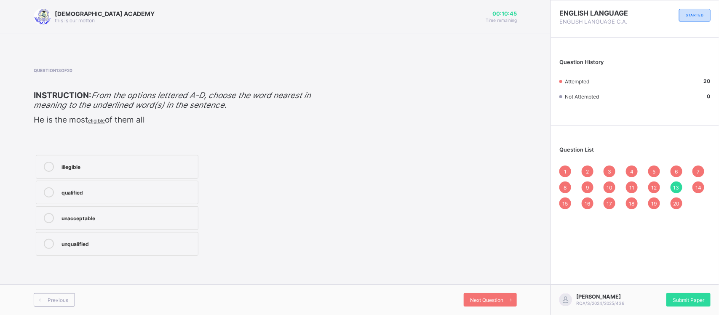
click at [513, 280] on div "Previous Next Question" at bounding box center [275, 299] width 551 height 31
click at [513, 280] on icon at bounding box center [510, 300] width 6 height 5
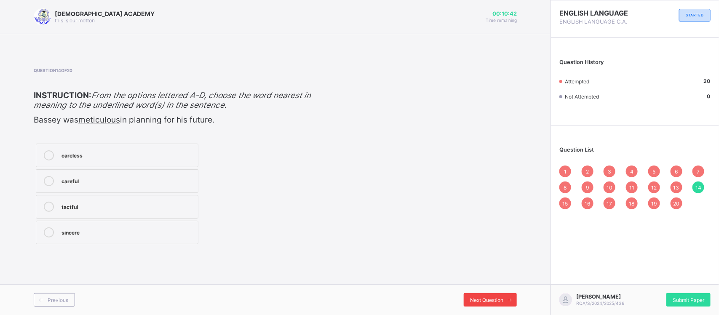
click at [513, 280] on icon at bounding box center [510, 300] width 6 height 5
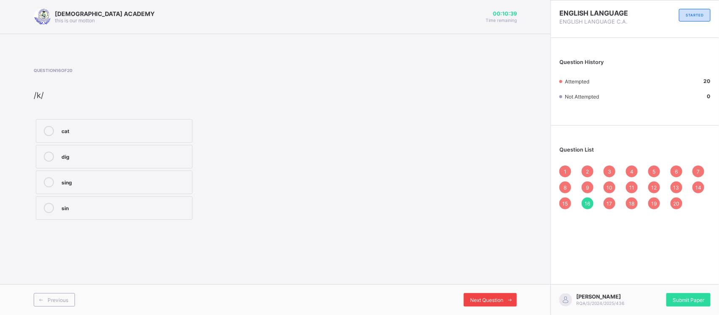
click at [513, 280] on icon at bounding box center [510, 300] width 6 height 5
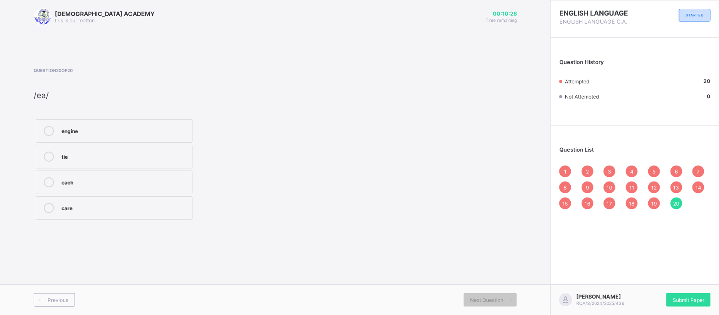
click at [563, 167] on div "1" at bounding box center [566, 172] width 12 height 12
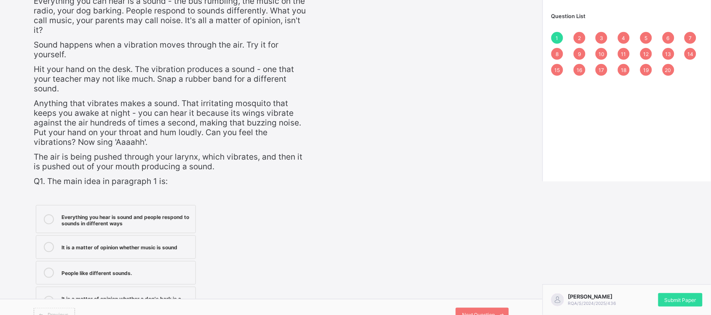
scroll to position [143, 0]
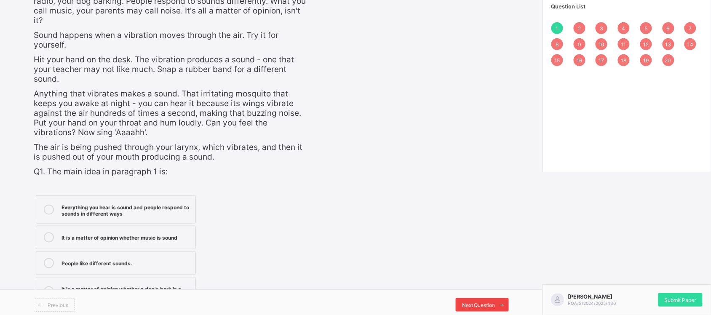
click at [492, 280] on span "Next Question" at bounding box center [478, 305] width 33 height 6
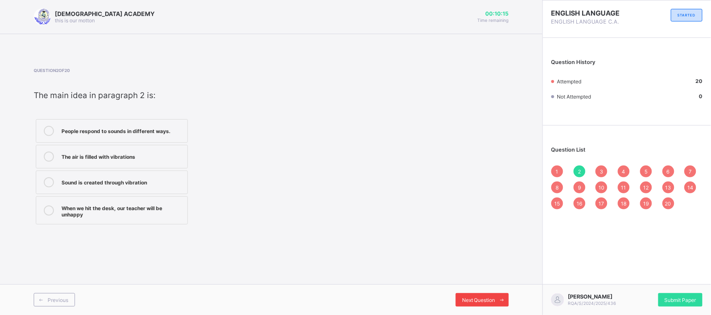
scroll to position [0, 0]
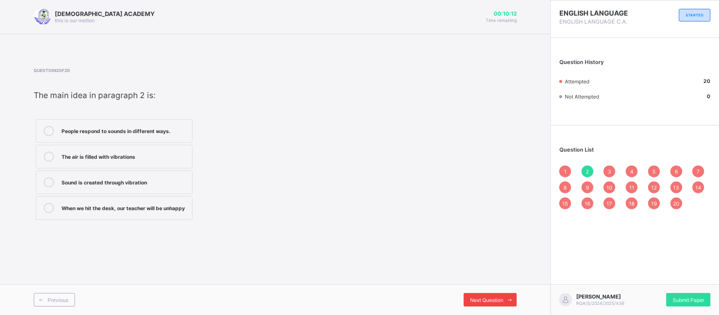
click at [492, 280] on span "Next Question" at bounding box center [486, 300] width 33 height 6
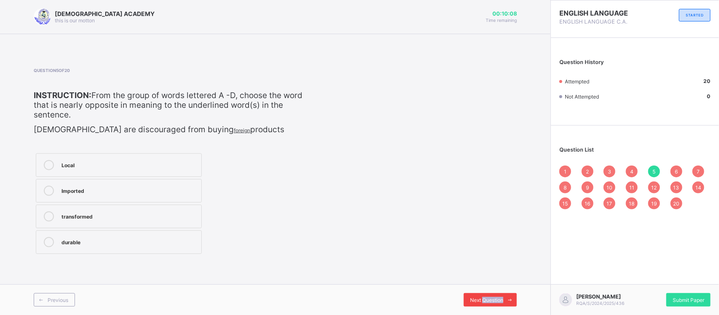
click at [492, 280] on span "Next Question" at bounding box center [486, 300] width 33 height 6
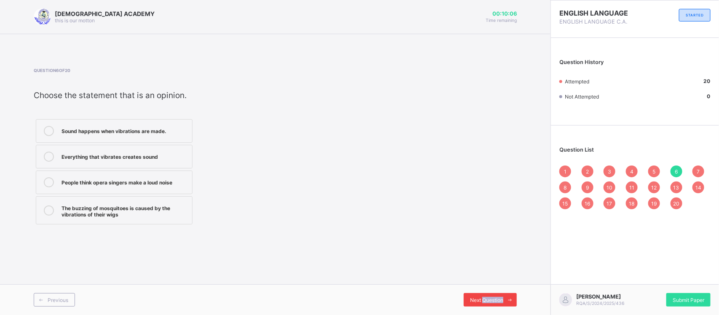
click at [492, 280] on span "Next Question" at bounding box center [486, 300] width 33 height 6
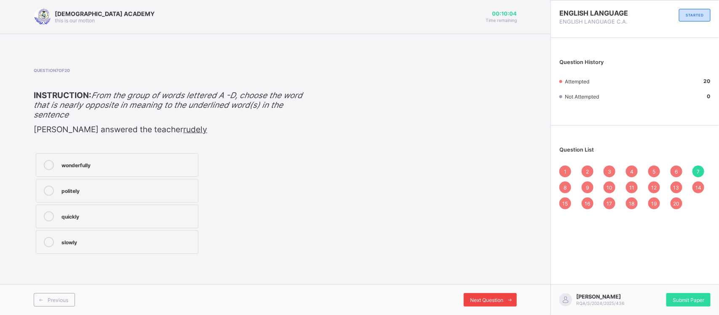
click at [492, 280] on span "Next Question" at bounding box center [486, 300] width 33 height 6
click at [490, 280] on div "Next Question" at bounding box center [490, 299] width 53 height 13
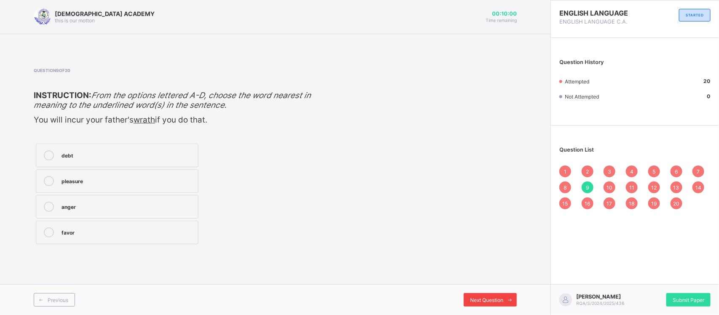
click at [490, 280] on div "Next Question" at bounding box center [490, 299] width 53 height 13
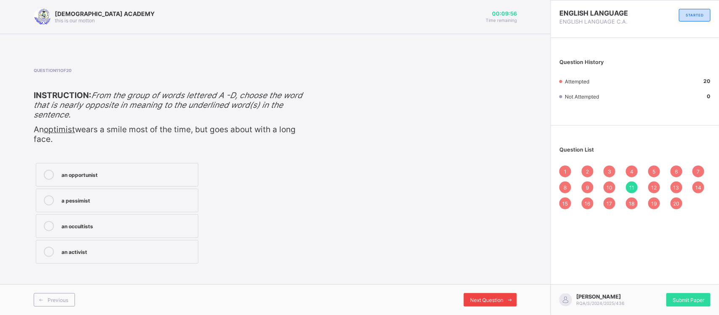
click at [490, 280] on div "Next Question" at bounding box center [490, 299] width 53 height 13
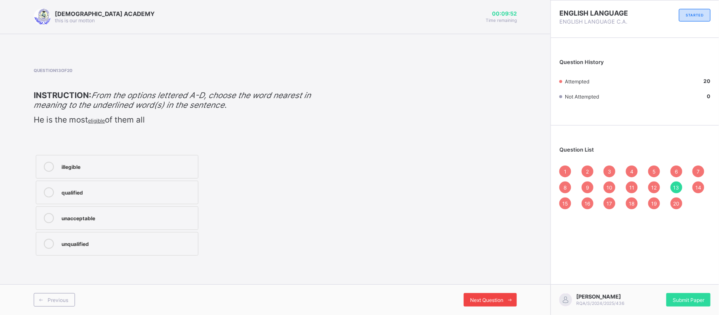
click at [490, 280] on div "Next Question" at bounding box center [490, 299] width 53 height 13
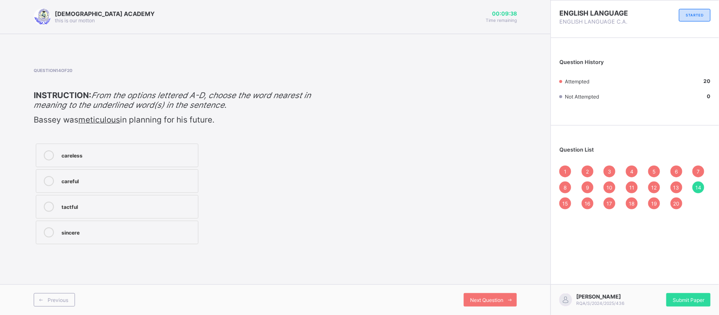
click at [170, 148] on label "careless" at bounding box center [117, 156] width 163 height 24
click at [502, 280] on span "Next Question" at bounding box center [486, 300] width 33 height 6
click at [170, 234] on div "invaluable" at bounding box center [128, 232] width 132 height 8
click at [138, 148] on label "worthwhile" at bounding box center [117, 156] width 163 height 24
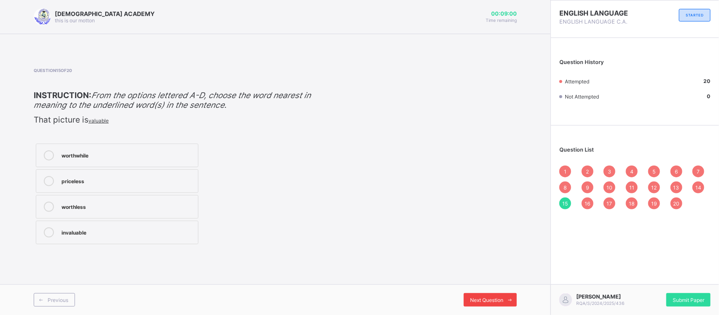
click at [488, 280] on span "Next Question" at bounding box center [486, 300] width 33 height 6
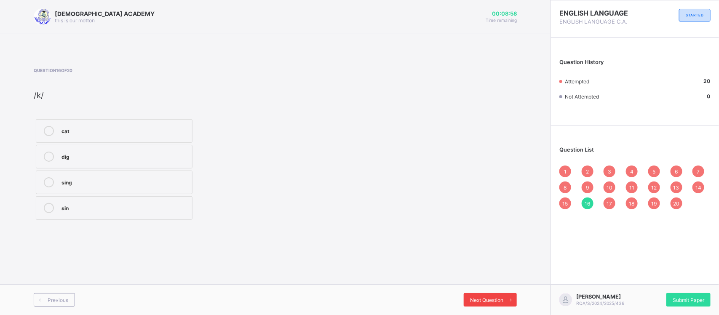
click at [488, 280] on span "Next Question" at bounding box center [486, 300] width 33 height 6
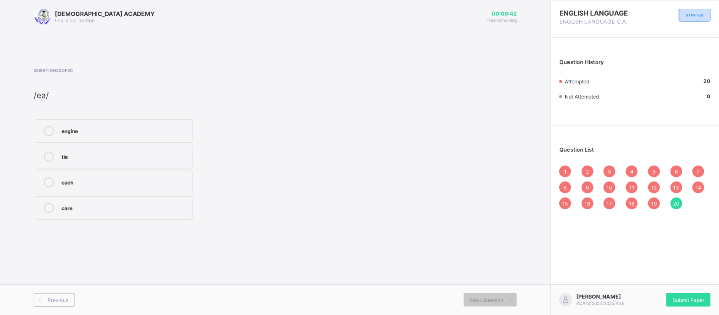
click at [563, 168] on div "1" at bounding box center [566, 172] width 12 height 12
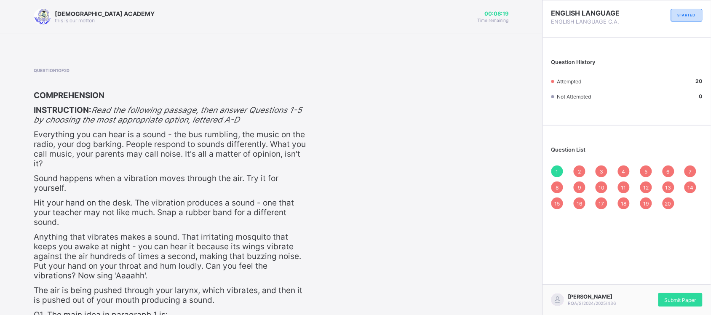
click at [424, 280] on div "Question 1 of 20 COMPREHENSION INSTRUCTION: Read the following passage, then an…" at bounding box center [271, 259] width 475 height 383
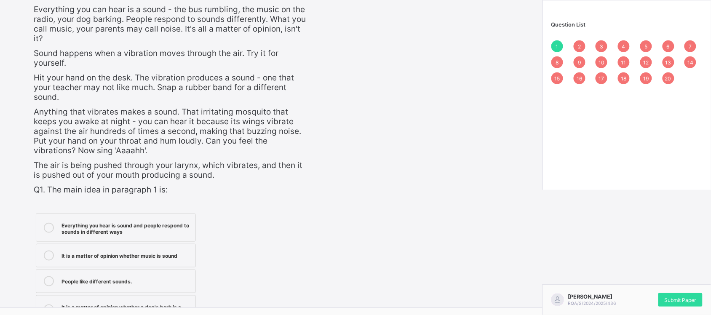
scroll to position [126, 0]
click at [161, 253] on div "It is a matter of opinion whether music is sound" at bounding box center [127, 254] width 130 height 10
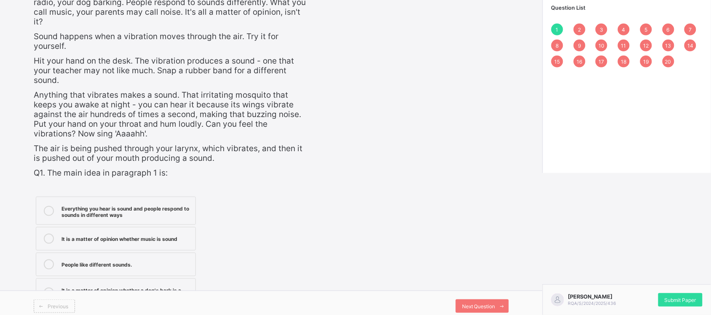
scroll to position [143, 0]
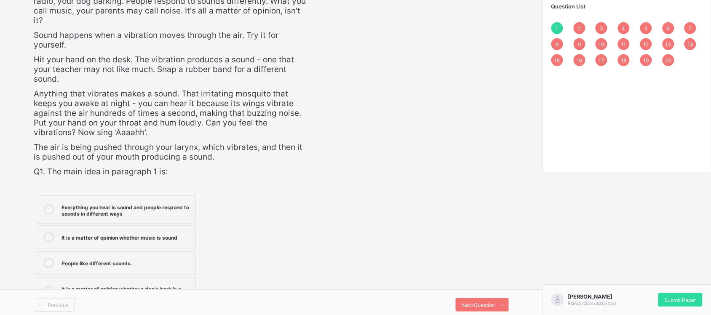
click at [510, 280] on div "Previous Next Question" at bounding box center [271, 305] width 543 height 31
click at [500, 280] on div "Next Question" at bounding box center [482, 304] width 53 height 13
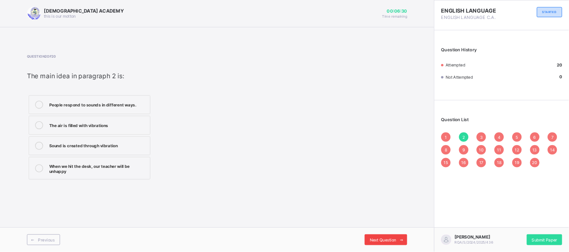
scroll to position [0, 0]
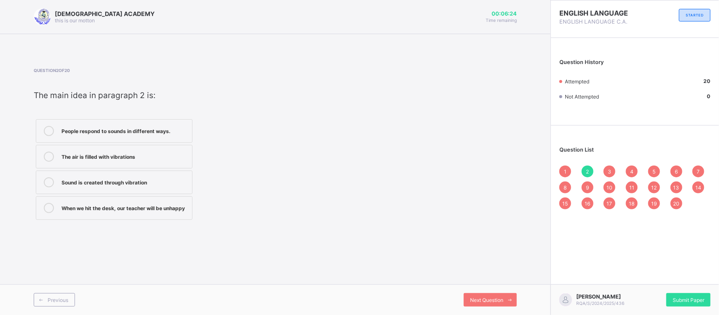
click at [565, 169] on span "1" at bounding box center [565, 172] width 3 height 6
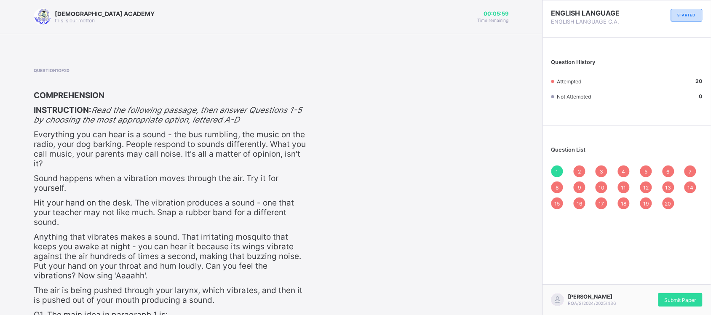
click at [581, 171] on span "2" at bounding box center [579, 172] width 3 height 6
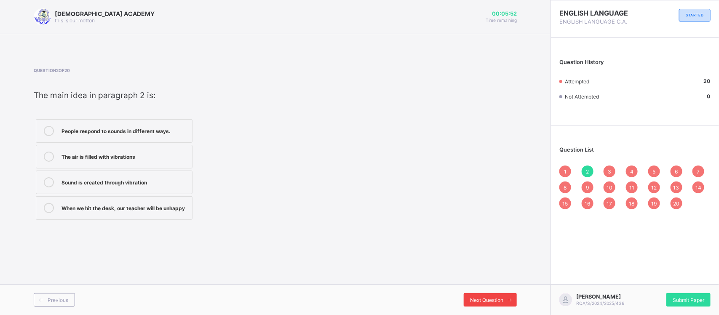
click at [497, 280] on span "Next Question" at bounding box center [486, 300] width 33 height 6
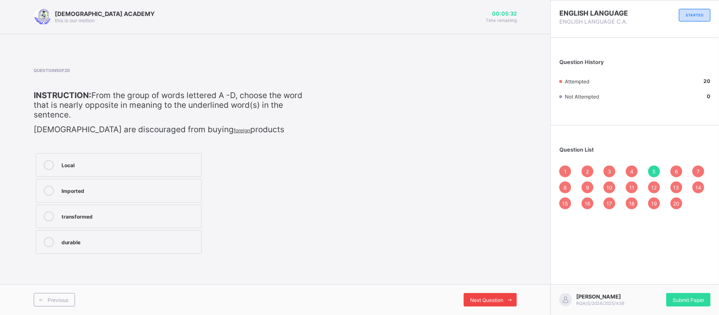
click at [497, 280] on span "Next Question" at bounding box center [486, 300] width 33 height 6
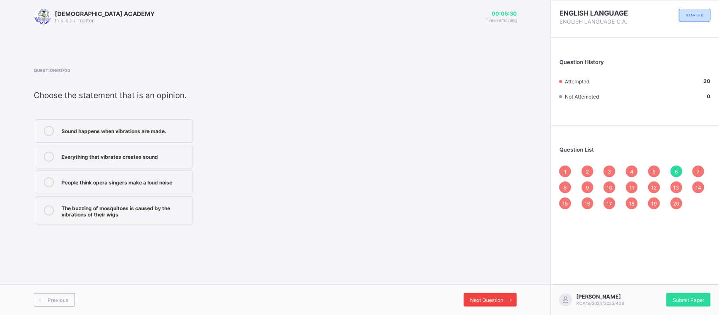
click at [497, 280] on span "Next Question" at bounding box center [486, 300] width 33 height 6
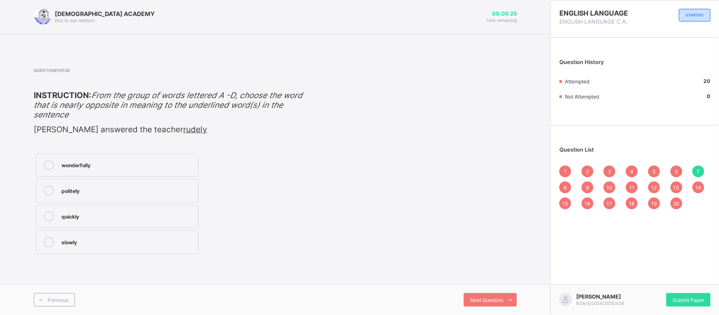
click at [639, 173] on div "1 2 3 4 5 6 7 8 9 10 11 12 13 14 15 16 17 18 19 20" at bounding box center [635, 188] width 151 height 44
click at [639, 169] on span "6" at bounding box center [676, 172] width 3 height 6
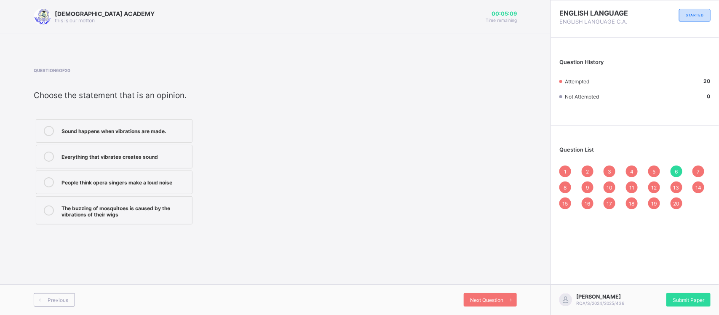
click at [155, 185] on div "People think opera singers make a loud noise" at bounding box center [125, 181] width 126 height 8
click at [134, 218] on div "The buzzing of mosquitoes is caused by the vibrations of their wigs" at bounding box center [125, 210] width 126 height 15
click at [475, 280] on div "Next Question" at bounding box center [490, 299] width 53 height 13
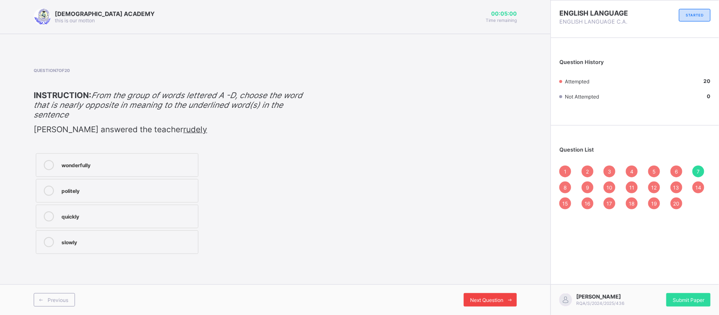
click at [475, 280] on div "Next Question" at bounding box center [490, 299] width 53 height 13
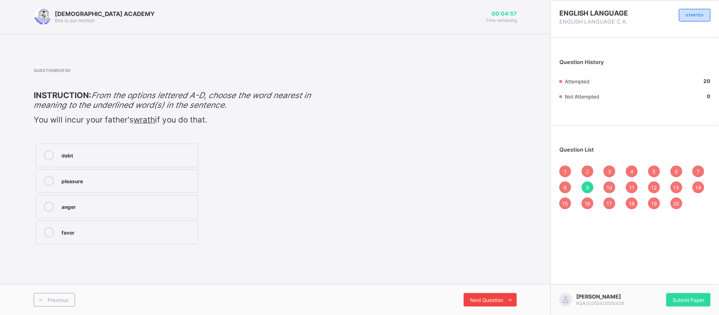
click at [475, 280] on div "Next Question" at bounding box center [490, 299] width 53 height 13
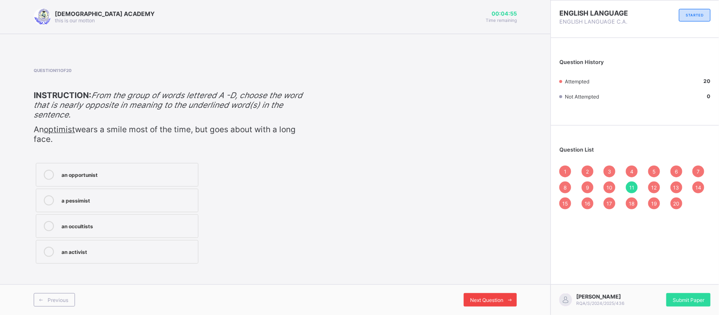
click at [475, 280] on div "Next Question" at bounding box center [490, 299] width 53 height 13
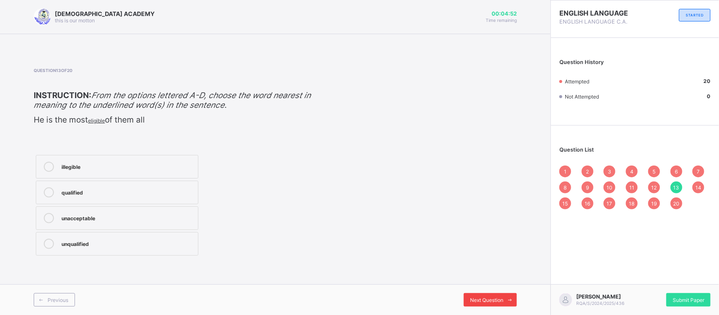
click at [475, 280] on div "Next Question" at bounding box center [490, 299] width 53 height 13
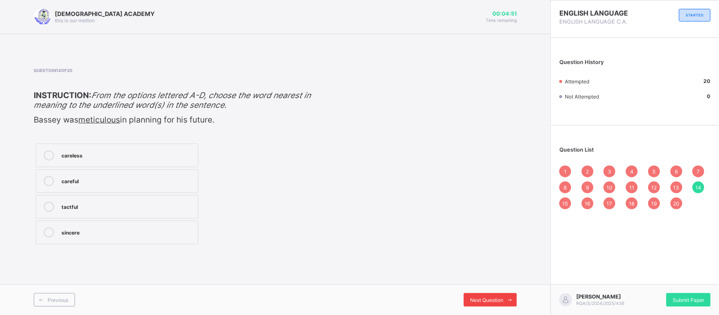
click at [475, 280] on div "Next Question" at bounding box center [490, 299] width 53 height 13
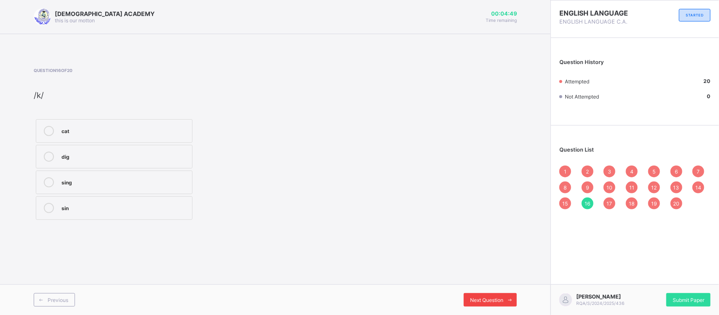
click at [475, 280] on div "Next Question" at bounding box center [490, 299] width 53 height 13
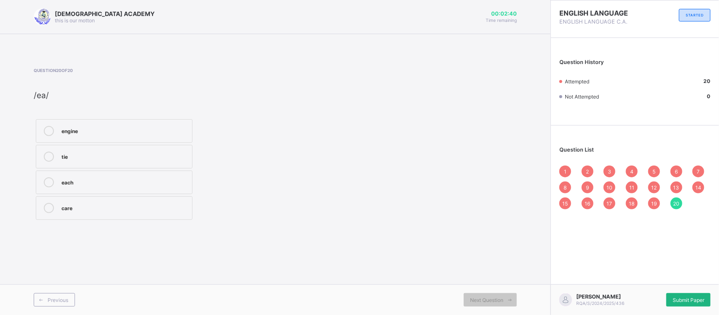
click at [639, 280] on span "Submit Paper" at bounding box center [689, 300] width 32 height 6
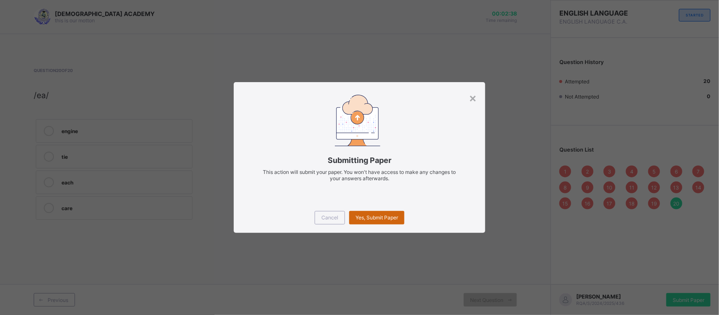
click at [388, 215] on span "Yes, Submit Paper" at bounding box center [377, 218] width 43 height 6
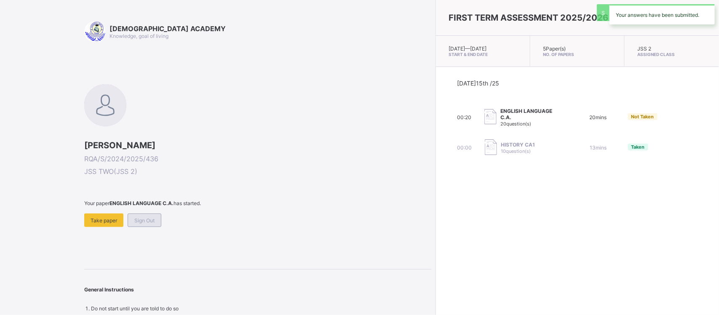
click at [140, 220] on span "Sign Out" at bounding box center [144, 220] width 20 height 6
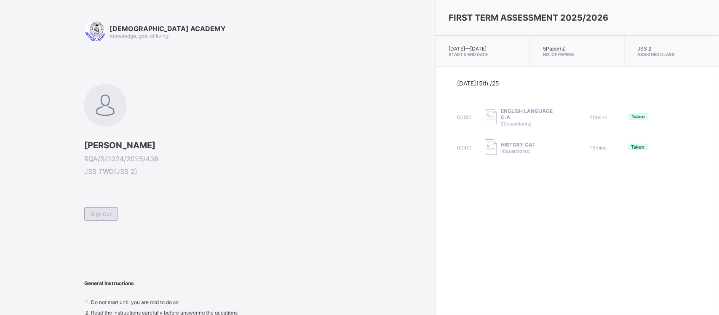
click at [96, 209] on div "Sign Out" at bounding box center [101, 213] width 34 height 13
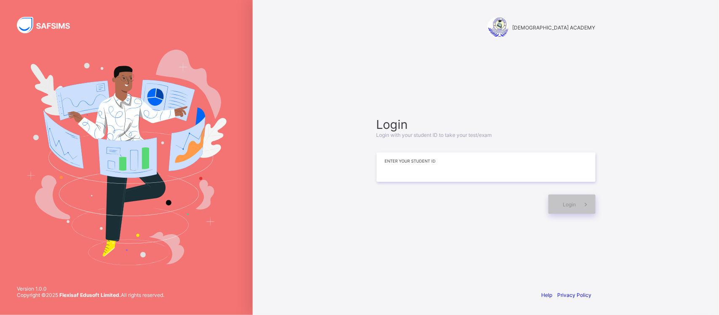
click at [477, 170] on input at bounding box center [486, 168] width 219 height 30
type input "**********"
click at [563, 203] on span "Login" at bounding box center [569, 204] width 13 height 6
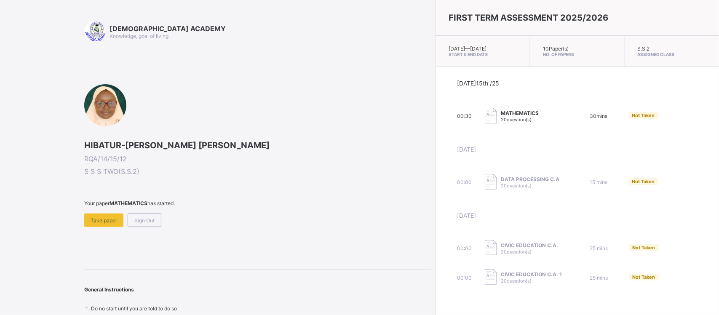
click at [618, 81] on div "[DATE] 15th /25 00:30 MATHEMATICS 20 question(s) 30 mins Not Taken [DATE] 00:00…" at bounding box center [577, 183] width 283 height 232
click at [109, 215] on div "Take paper" at bounding box center [103, 220] width 39 height 13
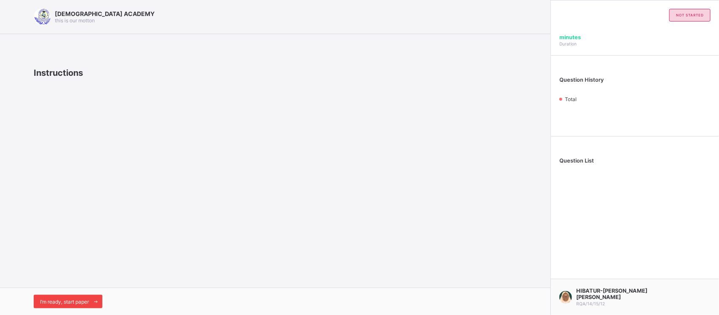
click at [78, 280] on div "I’m ready, start paper" at bounding box center [68, 301] width 69 height 13
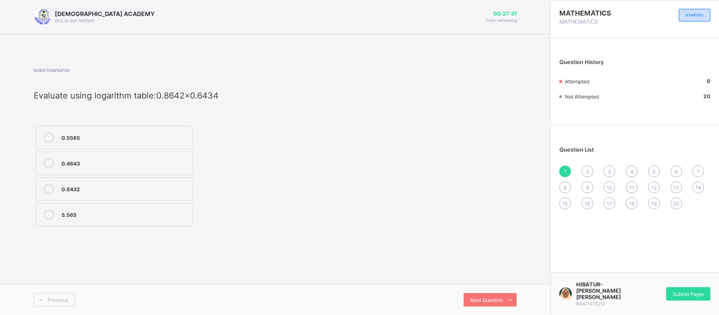
click at [639, 201] on span "20" at bounding box center [676, 204] width 6 height 6
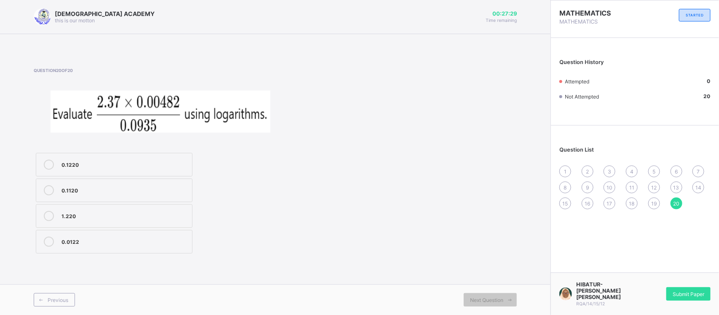
click at [639, 201] on span "19" at bounding box center [654, 204] width 5 height 6
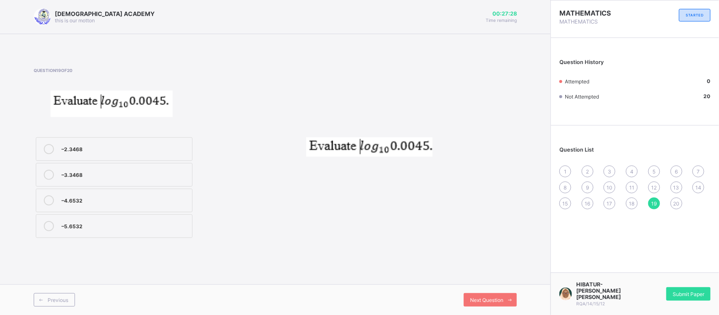
click at [639, 201] on span "19" at bounding box center [654, 204] width 5 height 6
click at [630, 203] on span "18" at bounding box center [632, 204] width 5 height 6
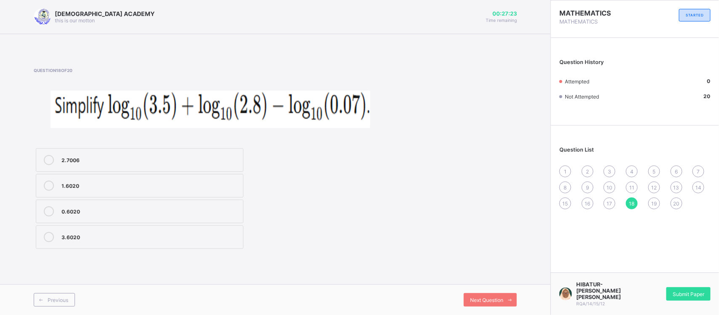
click at [639, 201] on span "19" at bounding box center [654, 204] width 5 height 6
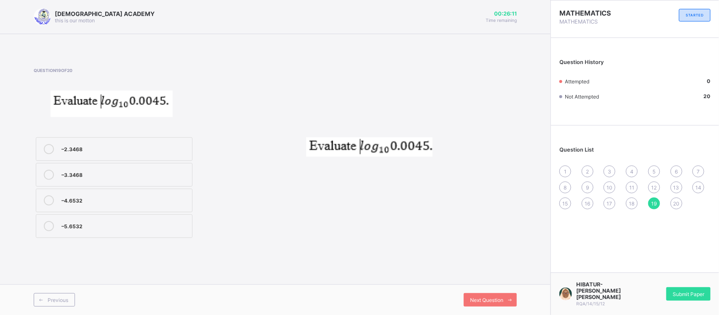
click at [131, 150] on div "–2.3468" at bounding box center [125, 148] width 126 height 8
click at [634, 201] on span "18" at bounding box center [632, 204] width 5 height 6
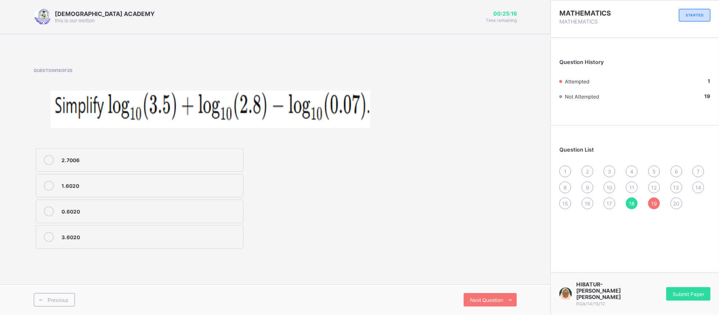
click at [565, 169] on span "1" at bounding box center [565, 172] width 3 height 6
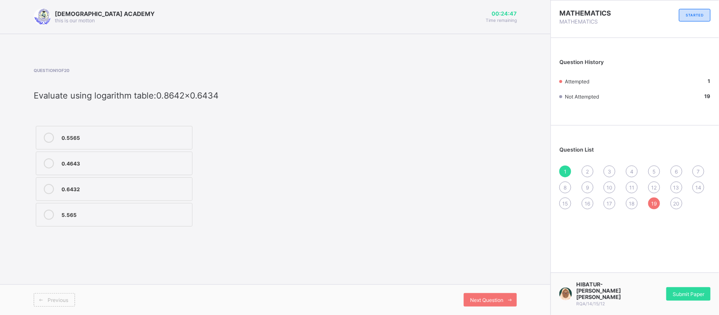
click at [110, 134] on div "0.5565" at bounding box center [125, 137] width 126 height 8
click at [586, 169] on div "2" at bounding box center [588, 172] width 12 height 12
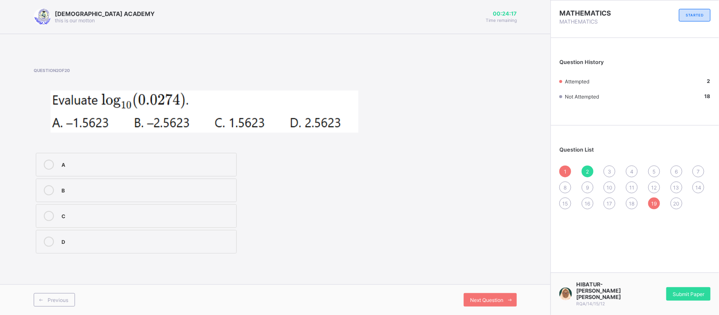
click at [100, 169] on div "A" at bounding box center [147, 165] width 171 height 10
click at [609, 169] on span "3" at bounding box center [609, 172] width 3 height 6
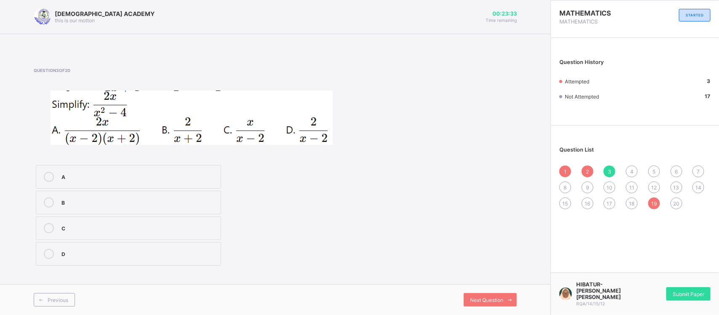
click at [633, 169] on span "4" at bounding box center [631, 172] width 3 height 6
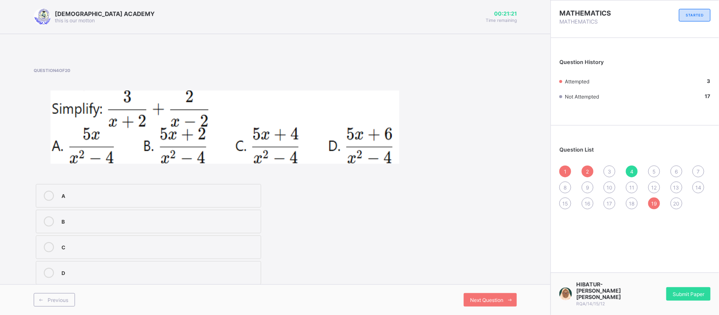
click at [563, 183] on div "8" at bounding box center [566, 188] width 12 height 12
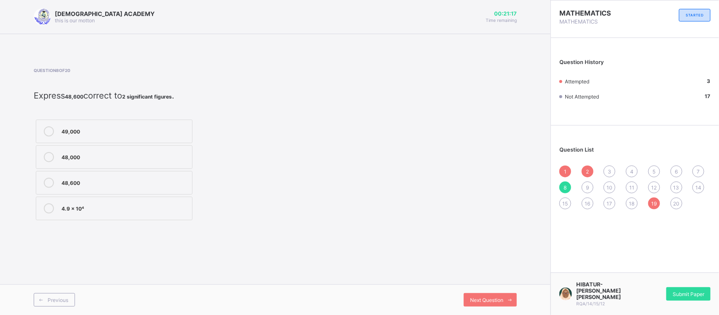
click at [637, 170] on div "4" at bounding box center [632, 172] width 12 height 12
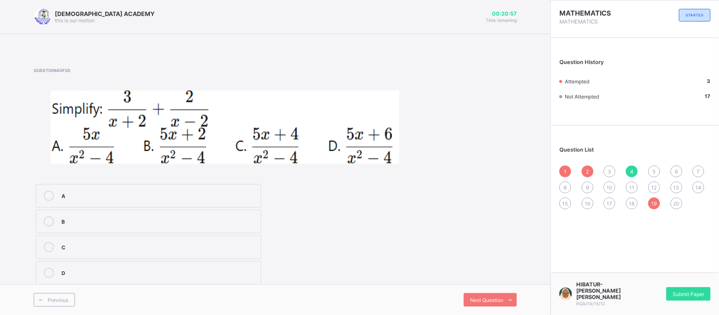
click at [563, 187] on div "8" at bounding box center [566, 188] width 12 height 12
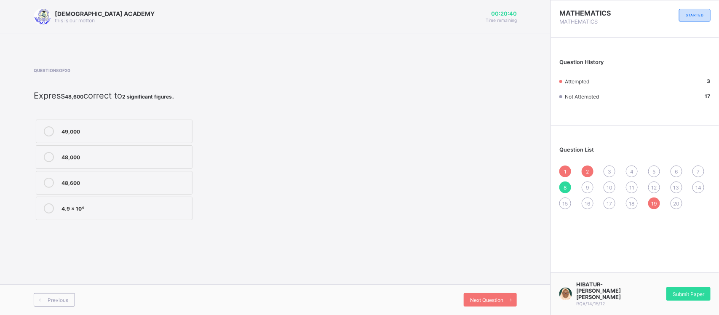
click at [163, 130] on div "49,000" at bounding box center [125, 130] width 126 height 8
click at [588, 182] on div "9" at bounding box center [588, 188] width 12 height 12
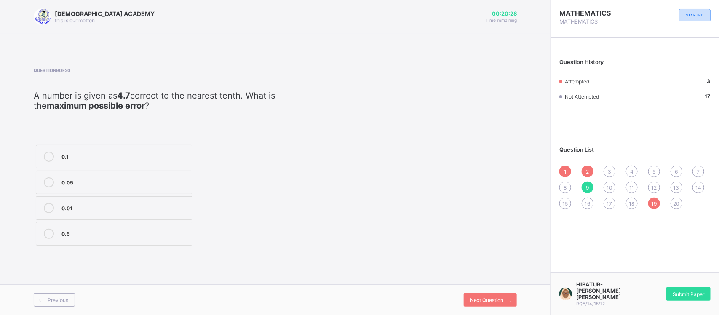
click at [576, 186] on div "1 2 3 4 5 6 7 8 9 10 11 12 13 14 15 16 17 18 19 20" at bounding box center [635, 188] width 151 height 44
click at [562, 186] on div "8" at bounding box center [566, 188] width 12 height 12
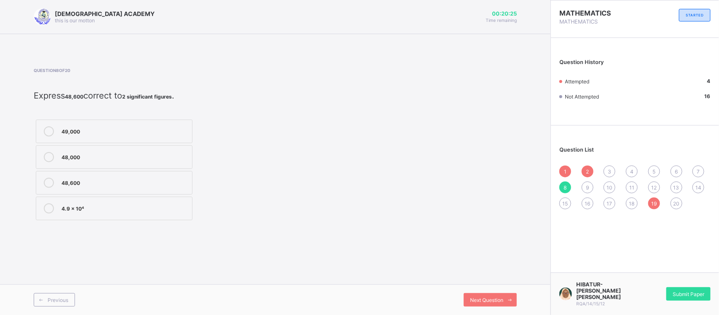
click at [129, 129] on div "49,000" at bounding box center [125, 130] width 126 height 8
click at [587, 186] on span "9" at bounding box center [587, 188] width 3 height 6
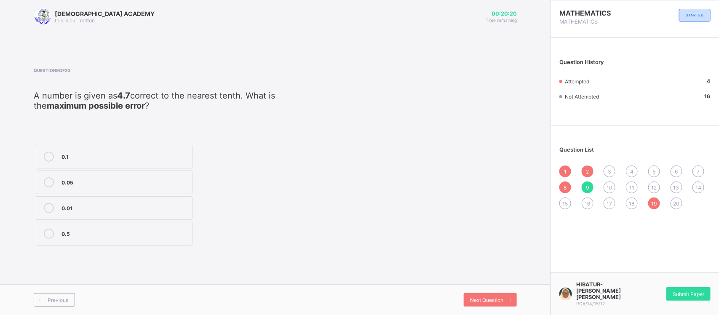
click at [614, 184] on div "10" at bounding box center [610, 188] width 12 height 12
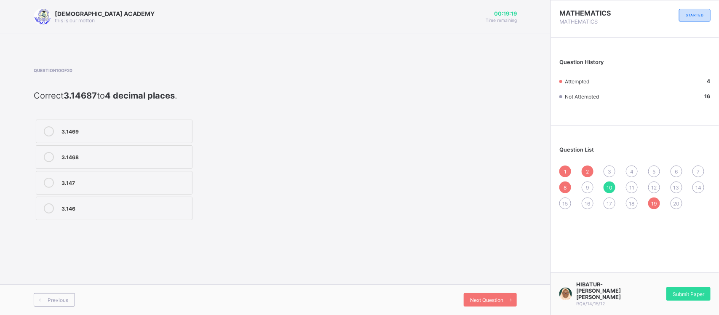
click at [565, 170] on span "1" at bounding box center [565, 172] width 3 height 6
click at [587, 170] on span "2" at bounding box center [587, 172] width 3 height 6
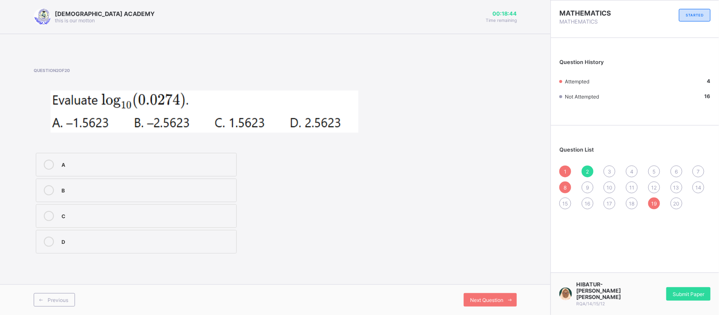
click at [631, 186] on span "11" at bounding box center [632, 188] width 5 height 6
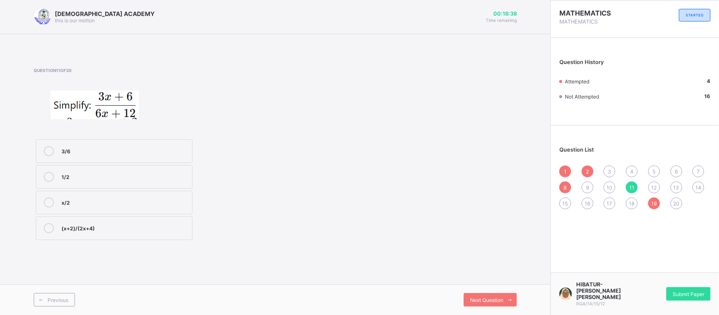
click at [608, 186] on span "10" at bounding box center [610, 188] width 6 height 6
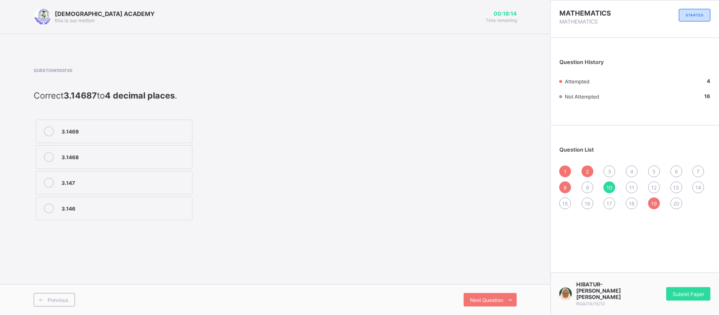
click at [129, 137] on div "3.1469" at bounding box center [125, 131] width 126 height 10
click at [633, 185] on span "11" at bounding box center [632, 188] width 5 height 6
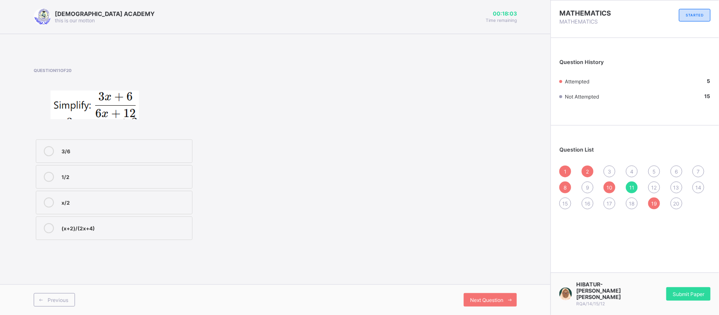
click at [639, 185] on span "12" at bounding box center [654, 188] width 5 height 6
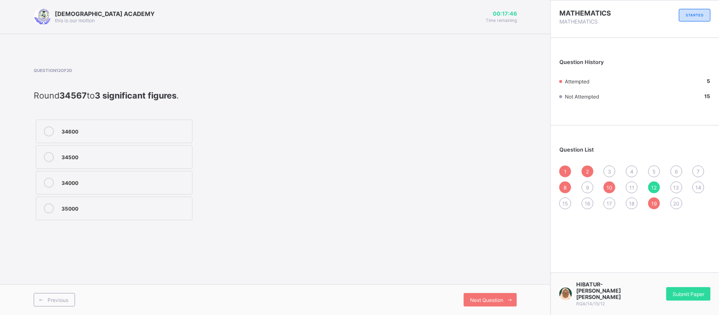
click at [148, 129] on div "34600" at bounding box center [125, 130] width 126 height 8
click at [639, 187] on span "13" at bounding box center [677, 188] width 6 height 6
click at [639, 186] on span "12" at bounding box center [654, 188] width 5 height 6
click at [122, 127] on div "34600" at bounding box center [125, 130] width 126 height 8
click at [639, 185] on div "13" at bounding box center [677, 188] width 12 height 12
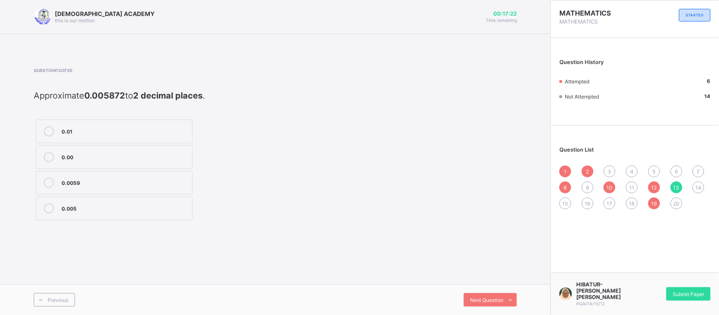
click at [113, 135] on div "0.01" at bounding box center [125, 131] width 126 height 10
click at [639, 184] on div "14" at bounding box center [699, 188] width 12 height 12
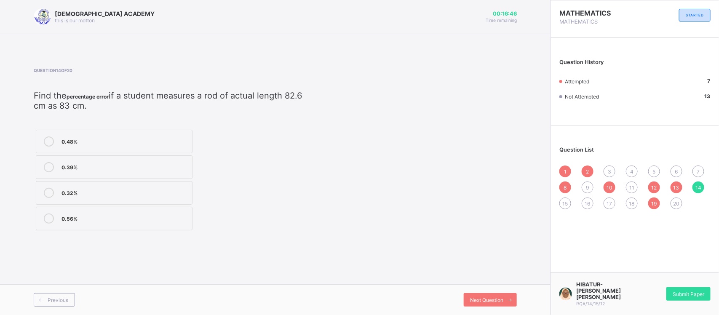
click at [567, 201] on span "15" at bounding box center [565, 204] width 5 height 6
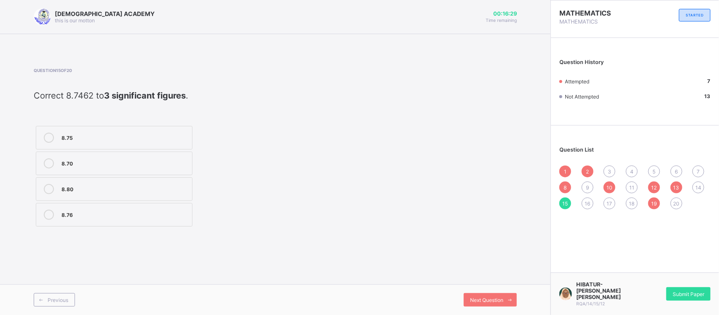
click at [163, 118] on div "Question 15 of 20 Correct 8.7462 to 3 significant figures . 8.75 8.70 8.80 8.76" at bounding box center [168, 148] width 268 height 161
click at [163, 129] on label "8.75" at bounding box center [114, 138] width 157 height 24
click at [590, 201] on span "16" at bounding box center [587, 204] width 5 height 6
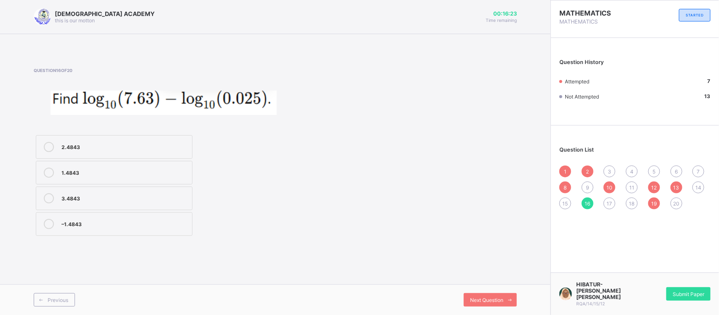
click at [566, 201] on span "15" at bounding box center [565, 204] width 5 height 6
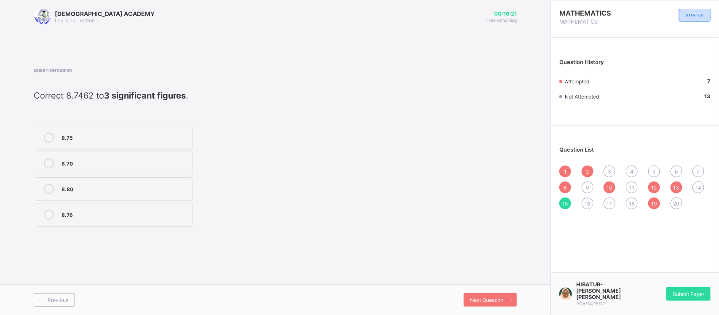
click at [153, 135] on div "8.75" at bounding box center [125, 137] width 126 height 8
click at [592, 200] on div "16" at bounding box center [588, 204] width 12 height 12
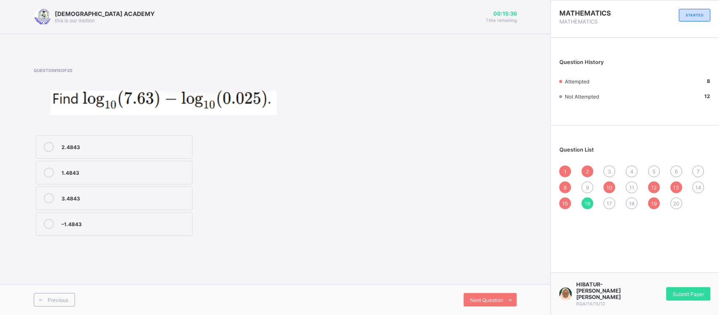
click at [113, 144] on div "2.4843" at bounding box center [125, 146] width 126 height 8
click at [608, 203] on span "17" at bounding box center [609, 204] width 5 height 6
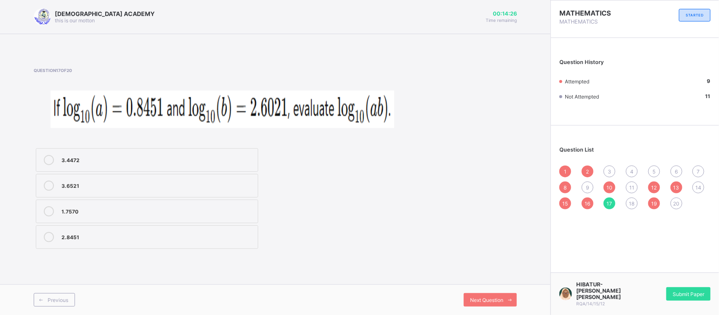
click at [632, 205] on span "18" at bounding box center [632, 204] width 5 height 6
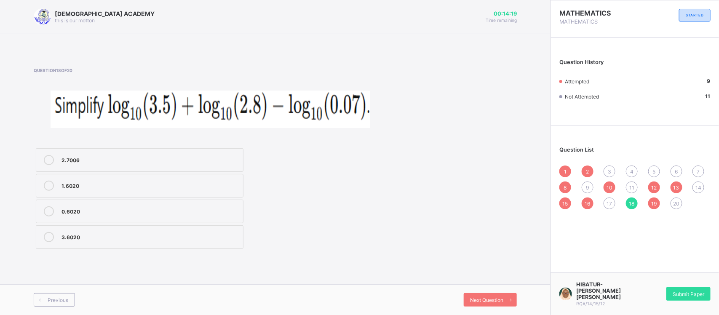
click at [639, 199] on div "20" at bounding box center [677, 204] width 12 height 12
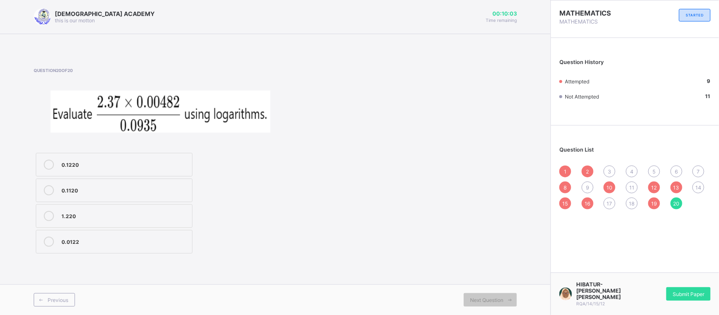
click at [162, 170] on label "0.1220" at bounding box center [114, 165] width 157 height 24
click at [633, 204] on span "18" at bounding box center [632, 204] width 5 height 6
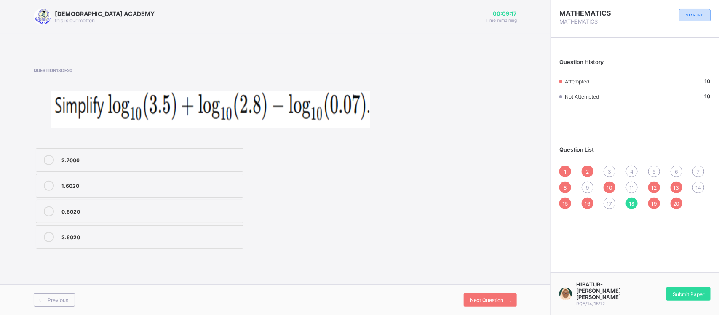
click at [611, 201] on span "17" at bounding box center [609, 204] width 5 height 6
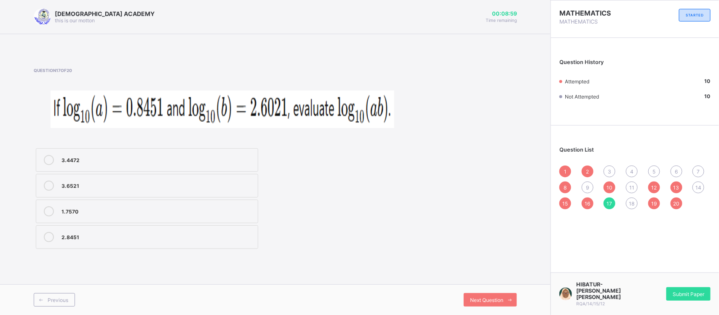
click at [639, 185] on span "14" at bounding box center [699, 188] width 6 height 6
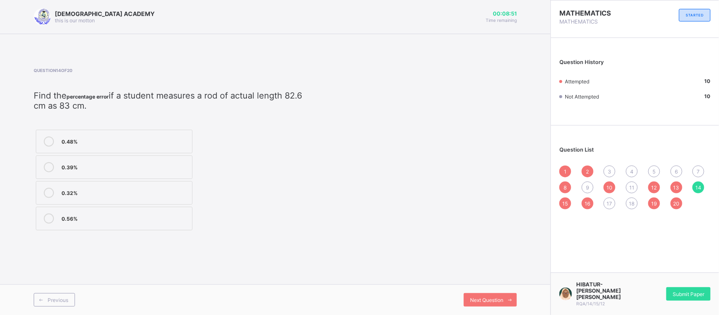
click at [639, 169] on span "7" at bounding box center [698, 172] width 3 height 6
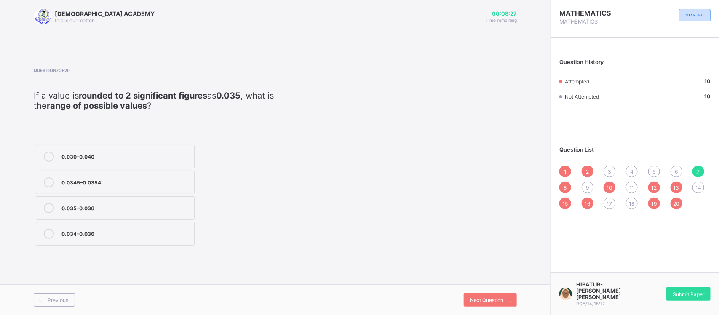
click at [100, 185] on div "0.0345–0.0354" at bounding box center [126, 181] width 129 height 8
click at [639, 174] on div "6" at bounding box center [677, 172] width 12 height 12
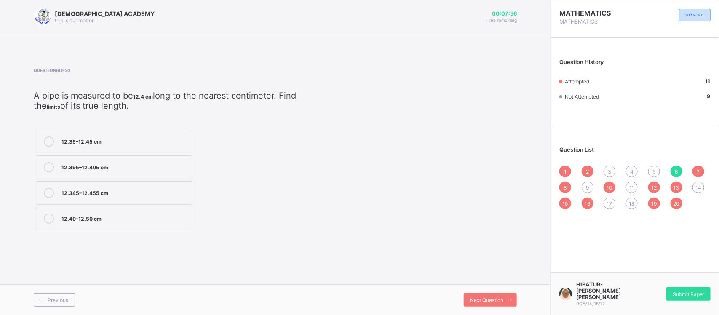
click at [89, 172] on div "12.395–12.405 cm" at bounding box center [125, 167] width 126 height 10
click at [639, 169] on span "5" at bounding box center [654, 172] width 3 height 6
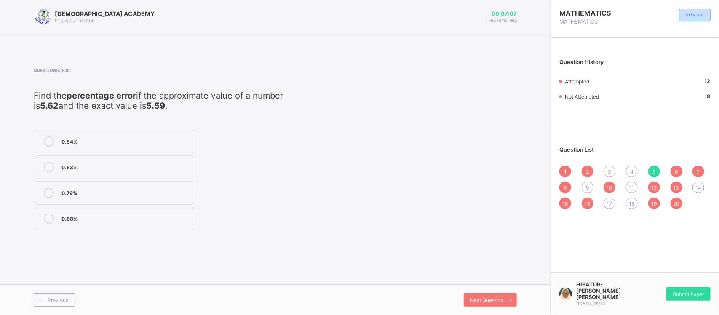
click at [632, 169] on span "4" at bounding box center [631, 172] width 3 height 6
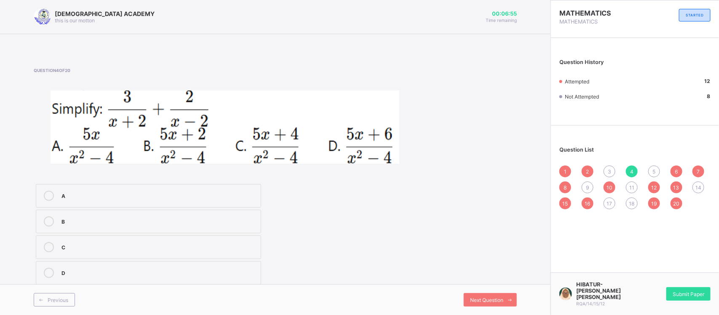
click at [190, 212] on label "B" at bounding box center [148, 222] width 225 height 24
click at [613, 168] on div "3" at bounding box center [610, 172] width 12 height 12
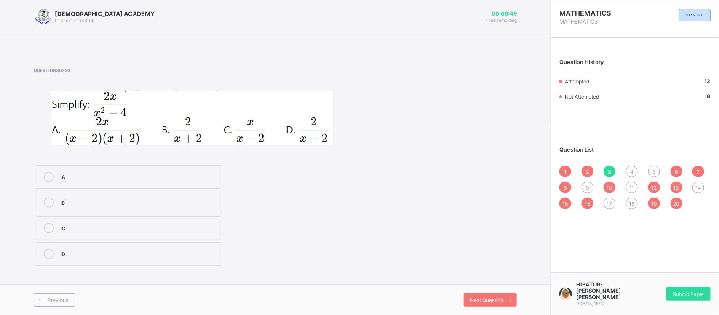
click at [635, 167] on div "4" at bounding box center [632, 172] width 12 height 12
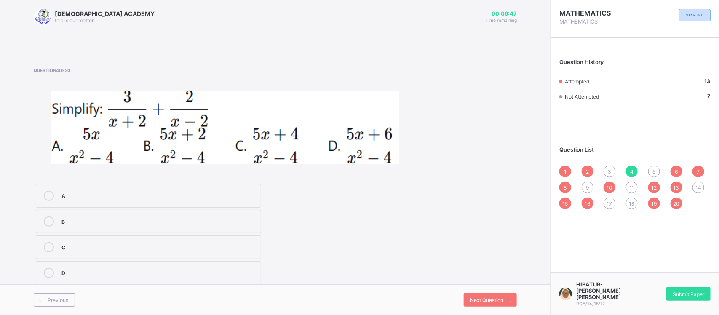
click at [194, 230] on label "B" at bounding box center [148, 222] width 225 height 24
click at [611, 173] on div "3" at bounding box center [610, 172] width 12 height 12
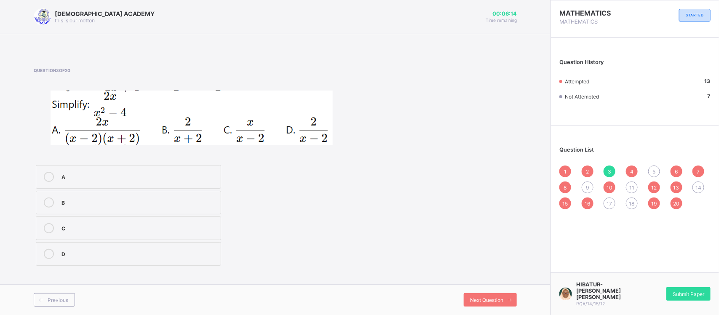
click at [128, 185] on label "A" at bounding box center [128, 177] width 185 height 24
click at [639, 167] on div "5" at bounding box center [655, 172] width 12 height 12
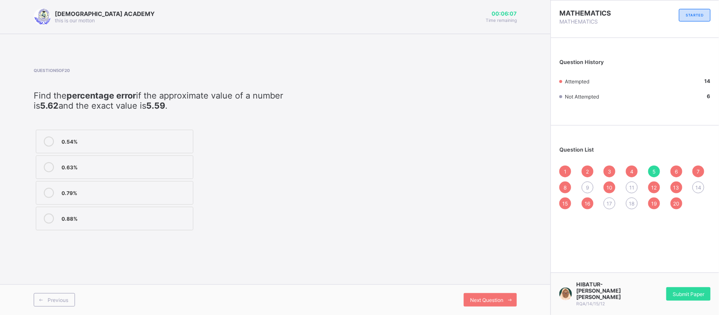
click at [639, 182] on div "14" at bounding box center [699, 188] width 12 height 12
click at [635, 201] on span "18" at bounding box center [632, 204] width 5 height 6
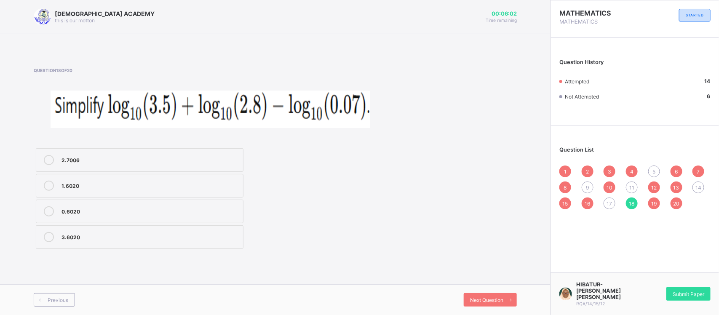
click at [612, 201] on span "17" at bounding box center [609, 204] width 5 height 6
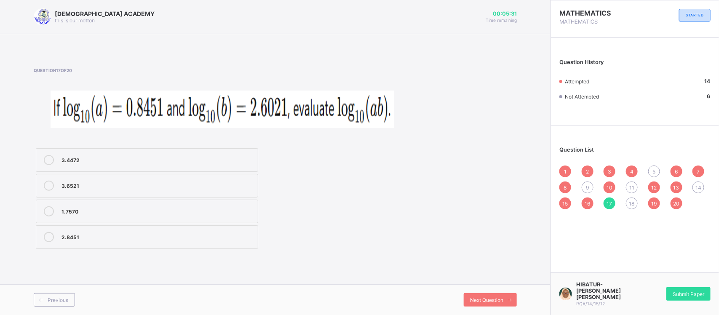
click at [194, 165] on div "3.4472" at bounding box center [158, 160] width 192 height 10
click at [635, 202] on span "18" at bounding box center [632, 204] width 5 height 6
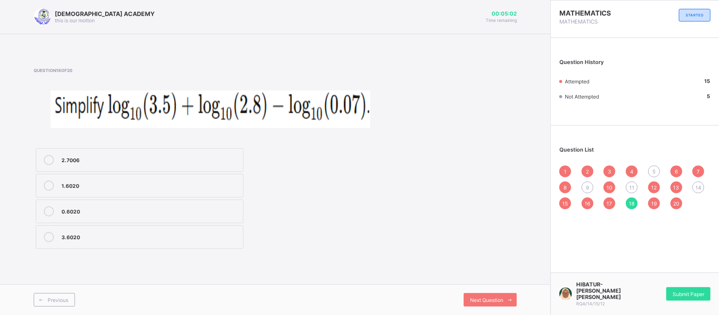
click at [635, 187] on span "11" at bounding box center [632, 188] width 5 height 6
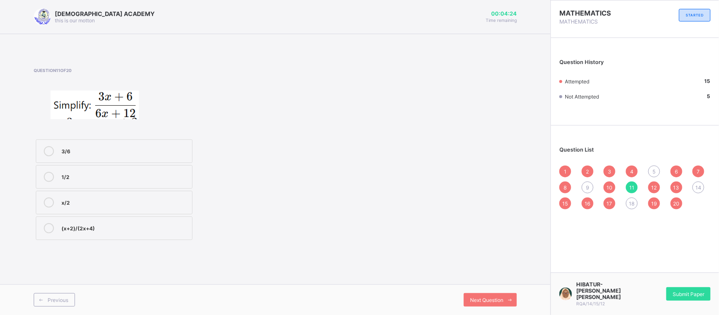
click at [136, 173] on div "1/2" at bounding box center [125, 176] width 126 height 8
click at [639, 186] on span "14" at bounding box center [699, 188] width 6 height 6
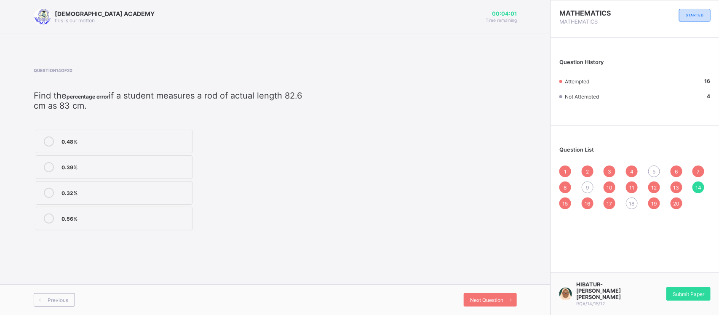
click at [632, 201] on span "18" at bounding box center [632, 204] width 5 height 6
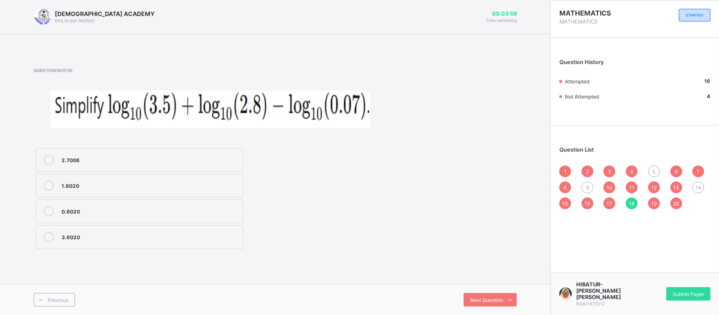
click at [639, 174] on div "5" at bounding box center [655, 172] width 12 height 12
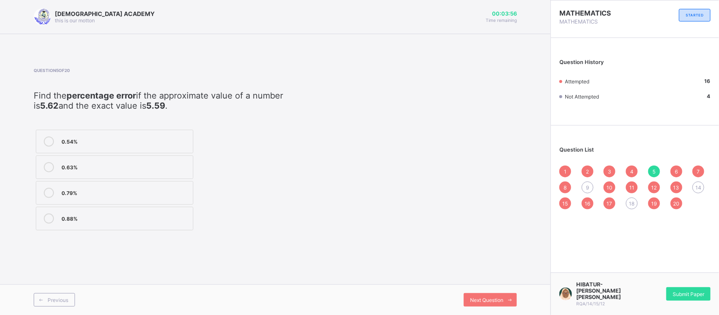
click at [589, 186] on span "9" at bounding box center [587, 188] width 3 height 6
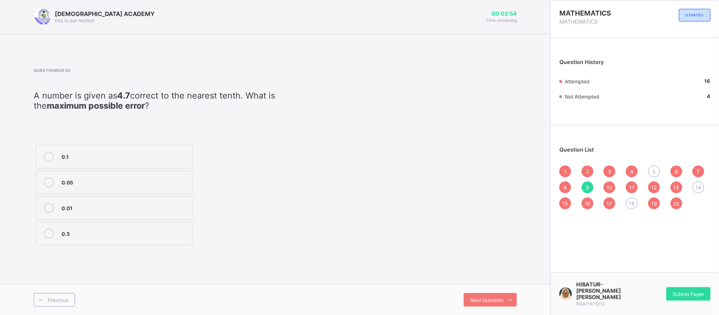
click at [96, 218] on label "0.01" at bounding box center [114, 208] width 157 height 24
click at [639, 185] on span "14" at bounding box center [699, 188] width 6 height 6
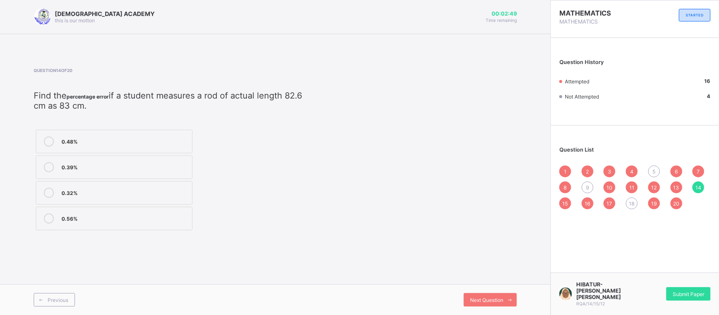
click at [587, 185] on span "9" at bounding box center [587, 188] width 3 height 6
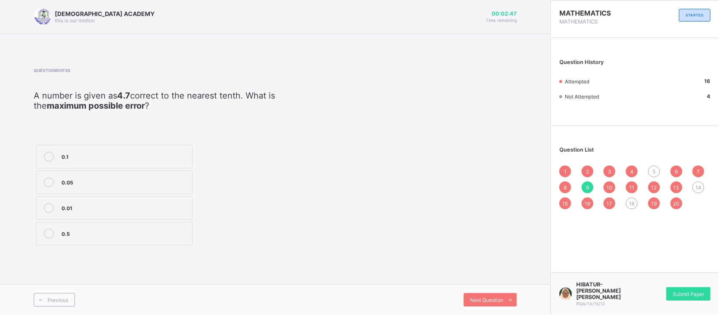
click at [124, 216] on label "0.01" at bounding box center [114, 208] width 157 height 24
click at [639, 169] on span "5" at bounding box center [654, 172] width 3 height 6
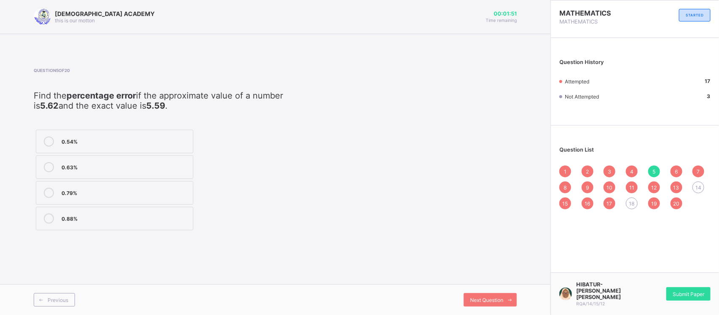
click at [141, 144] on div "0.54%" at bounding box center [125, 141] width 127 height 8
click at [630, 201] on span "18" at bounding box center [632, 204] width 5 height 6
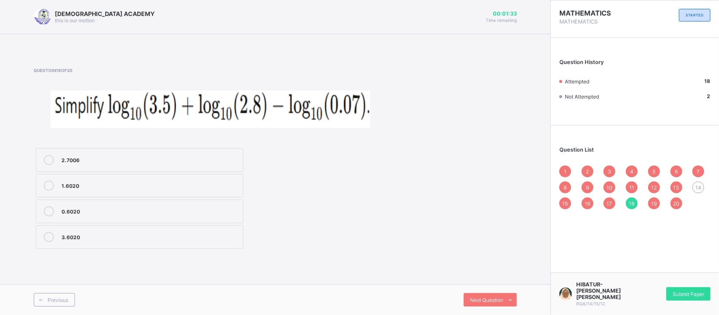
click at [639, 182] on div "14" at bounding box center [699, 188] width 12 height 12
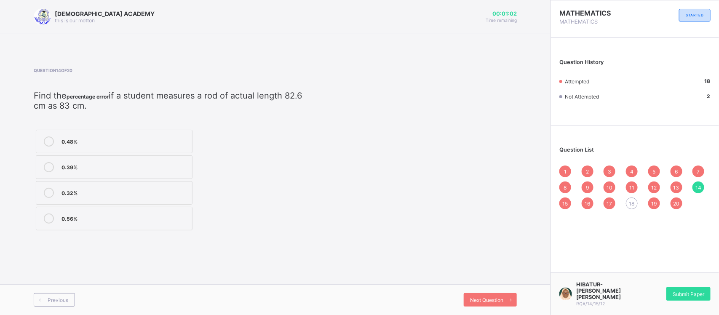
click at [157, 148] on label "0.48%" at bounding box center [114, 142] width 157 height 24
click at [633, 201] on span "18" at bounding box center [632, 204] width 5 height 6
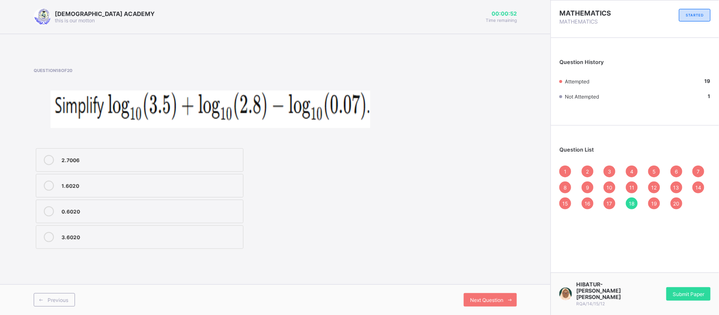
click at [203, 228] on label "3.6020" at bounding box center [140, 237] width 208 height 24
click at [639, 204] on span "19" at bounding box center [654, 204] width 5 height 6
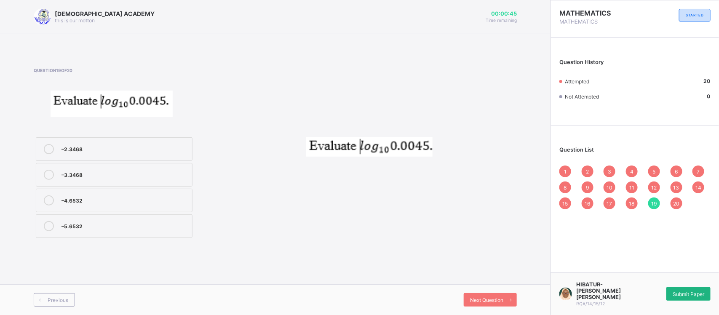
click at [639, 280] on span "Submit Paper" at bounding box center [689, 294] width 32 height 6
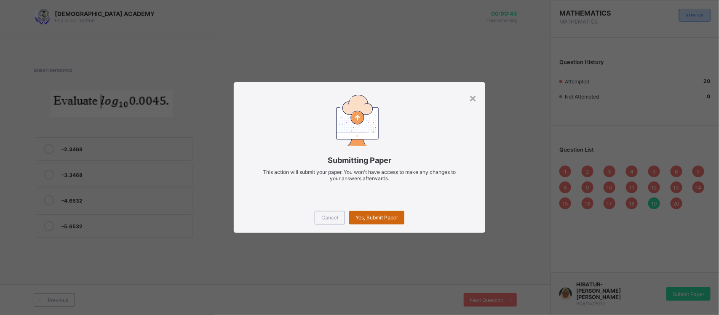
click at [374, 211] on div "Yes, Submit Paper" at bounding box center [376, 217] width 55 height 13
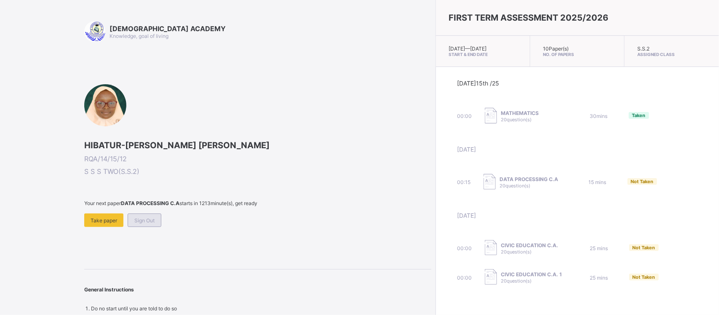
click at [139, 222] on div "Sign Out" at bounding box center [145, 220] width 34 height 13
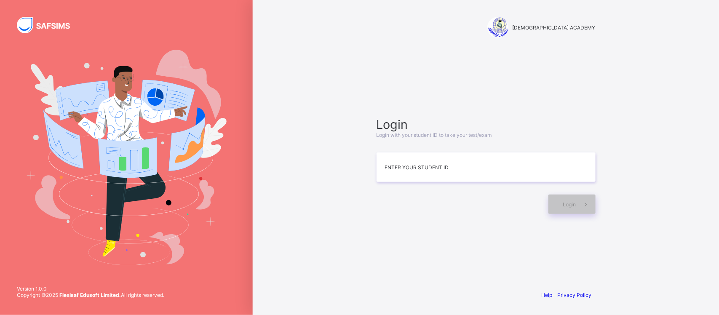
click at [139, 222] on img at bounding box center [126, 158] width 201 height 216
click at [459, 160] on input at bounding box center [486, 168] width 219 height 30
type input "**********"
click at [569, 208] on div "Login" at bounding box center [572, 204] width 47 height 19
click at [282, 239] on div "**********" at bounding box center [486, 157] width 467 height 315
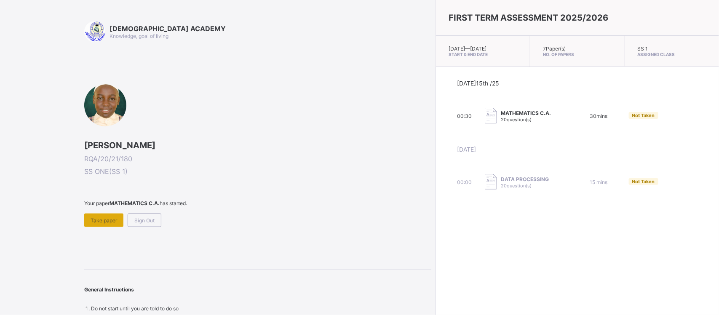
click at [96, 218] on span "Take paper" at bounding box center [104, 220] width 27 height 6
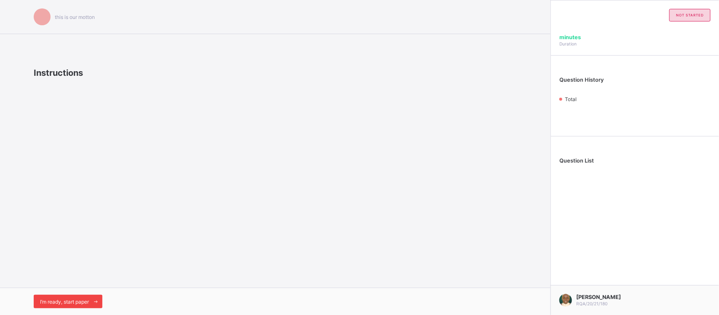
click at [73, 280] on div "I’m ready, start paper" at bounding box center [68, 301] width 69 height 13
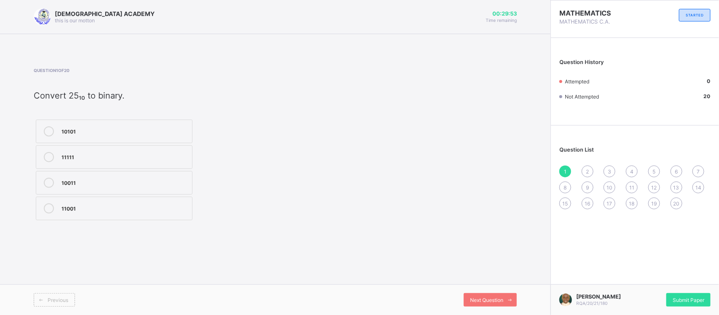
drag, startPoint x: 37, startPoint y: 95, endPoint x: 130, endPoint y: 96, distance: 92.7
click at [130, 96] on p "​ Convert 25₁₀ to binary. ​" at bounding box center [168, 96] width 268 height 10
copy span "Convert 25₁₀ to binary."
click at [446, 194] on div "Question 1 of 20 ​ Convert 25₁₀ to binary. ​ 10101 11111 10011 11001" at bounding box center [275, 145] width 483 height 155
click at [79, 210] on div "11001" at bounding box center [125, 208] width 126 height 8
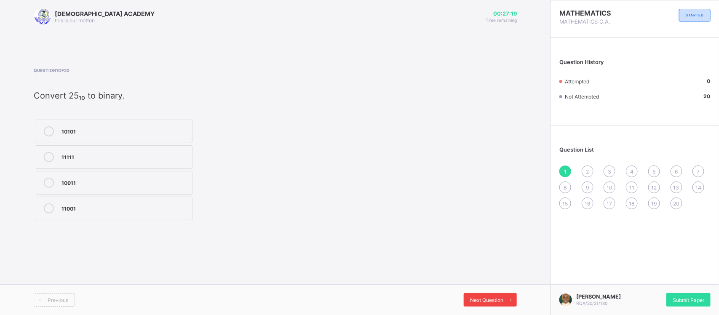
click at [507, 280] on span at bounding box center [510, 299] width 13 height 13
drag, startPoint x: 37, startPoint y: 94, endPoint x: 140, endPoint y: 94, distance: 103.3
click at [139, 94] on span "Convert 1011₂ to base ten." at bounding box center [86, 96] width 105 height 10
copy span "Convert 1011₂ to base ten."
click at [48, 280] on div "Previous" at bounding box center [54, 299] width 41 height 13
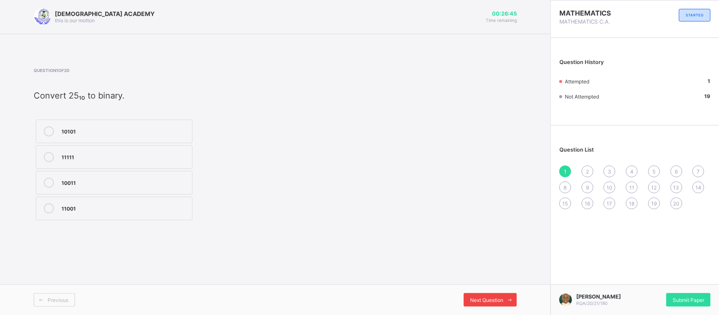
click at [496, 280] on div "Next Question" at bounding box center [490, 299] width 53 height 13
click at [96, 154] on div "11" at bounding box center [125, 156] width 126 height 8
click at [479, 280] on span "Next Question" at bounding box center [486, 300] width 33 height 6
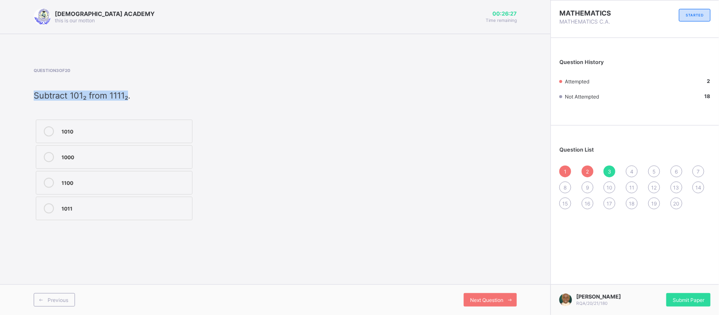
drag, startPoint x: 34, startPoint y: 94, endPoint x: 129, endPoint y: 93, distance: 95.7
click at [129, 93] on span "Subtract 101₂ from 1111₂." at bounding box center [82, 96] width 97 height 10
copy span "Subtract 101₂ from 1111₂"
click at [247, 93] on p "Subtract 101₂ from 1111₂." at bounding box center [168, 96] width 268 height 10
click at [83, 131] on div "1010" at bounding box center [125, 130] width 126 height 8
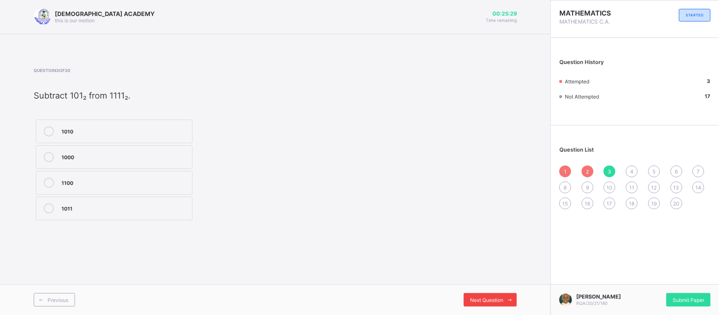
click at [496, 280] on span "Next Question" at bounding box center [486, 300] width 33 height 6
drag, startPoint x: 34, startPoint y: 95, endPoint x: 112, endPoint y: 95, distance: 78.0
click at [112, 95] on span "Multiply 101₂ by 10₂." at bounding box center [74, 96] width 80 height 10
copy span "Multiply 101₂ by 10₂"
click at [344, 190] on div "Question 4 of 20 Multiply 101₂ by 10₂. 1010 1110 1001 1011" at bounding box center [275, 145] width 483 height 155
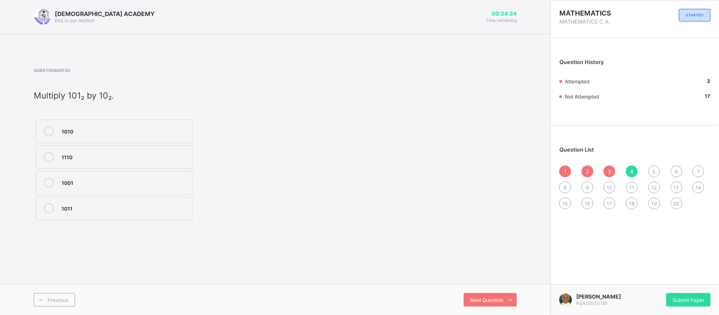
click at [83, 127] on div "1010" at bounding box center [125, 130] width 126 height 8
click at [494, 280] on span "Next Question" at bounding box center [486, 300] width 33 height 6
drag, startPoint x: 34, startPoint y: 95, endPoint x: 115, endPoint y: 95, distance: 80.9
click at [115, 95] on p "​ Simplify: 3² × 3⁴." at bounding box center [168, 96] width 268 height 10
copy span "Simplify: 3² × 3⁴."
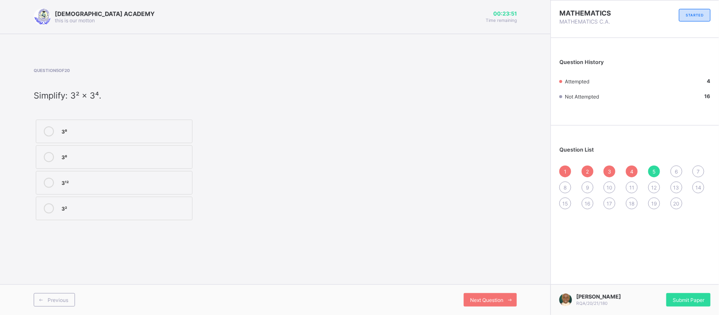
click at [611, 169] on span "3" at bounding box center [609, 172] width 3 height 6
click at [587, 169] on span "2" at bounding box center [587, 172] width 3 height 6
click at [629, 170] on div "4" at bounding box center [632, 172] width 12 height 12
click at [639, 169] on span "5" at bounding box center [654, 172] width 3 height 6
drag, startPoint x: 35, startPoint y: 95, endPoint x: 30, endPoint y: 94, distance: 4.4
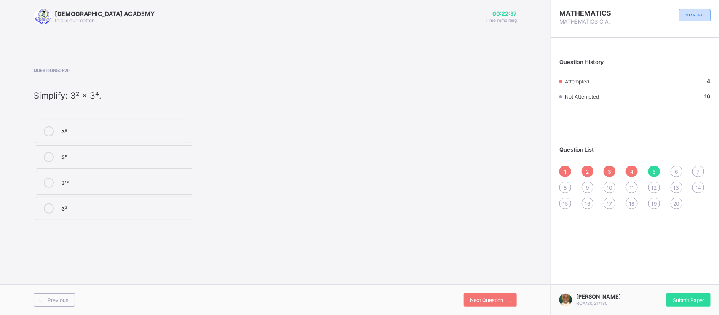
click at [30, 94] on div "[DEMOGRAPHIC_DATA] ACADEMY this is our [PERSON_NAME] 00:22:37 Time remaining Qu…" at bounding box center [275, 157] width 551 height 315
click at [34, 91] on span "Simplify: 3² × 3⁴." at bounding box center [68, 96] width 68 height 10
click at [639, 201] on span "20" at bounding box center [676, 204] width 6 height 6
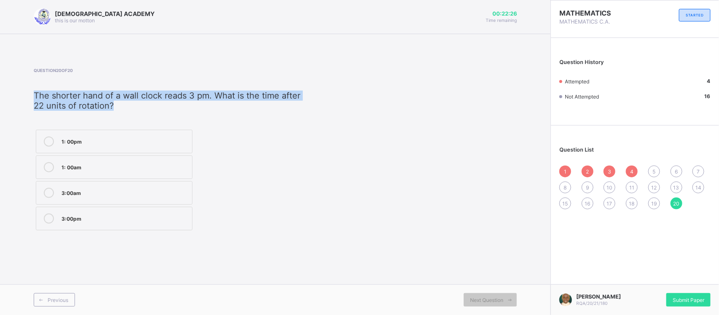
drag, startPoint x: 32, startPoint y: 99, endPoint x: 233, endPoint y: 108, distance: 201.2
click at [233, 108] on div "[DEMOGRAPHIC_DATA] ACADEMY this is our [PERSON_NAME] 00:22:26 Time remaining Qu…" at bounding box center [275, 157] width 551 height 315
copy span "​The shorter hand of a wall clock reads 3 pm. What is the time after 22 units o…"
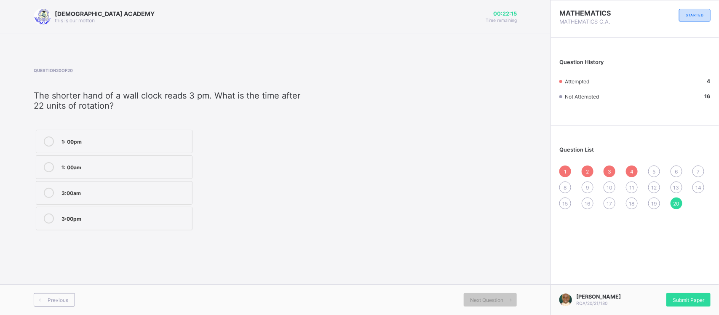
click at [291, 151] on div "1: 00pm 1: 00am 3:00am 3:00pm" at bounding box center [168, 180] width 268 height 105
click at [102, 212] on label "3:00pm" at bounding box center [114, 219] width 157 height 24
click at [639, 205] on div "19" at bounding box center [655, 204] width 12 height 12
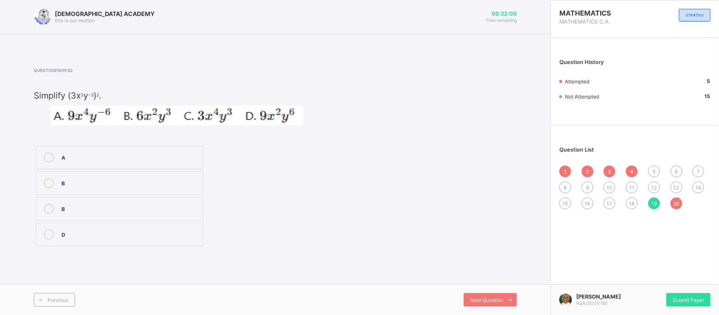
click at [639, 203] on span "20" at bounding box center [676, 204] width 6 height 6
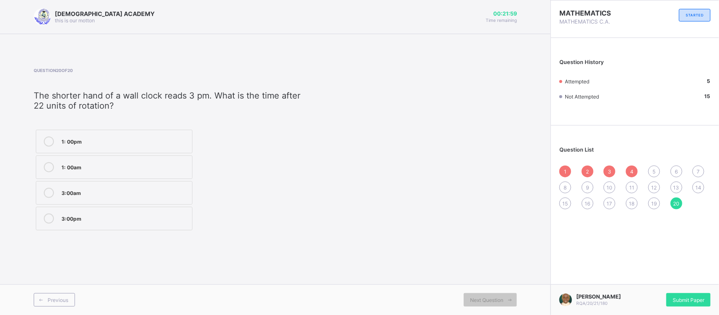
click at [639, 204] on span "19" at bounding box center [654, 204] width 5 height 6
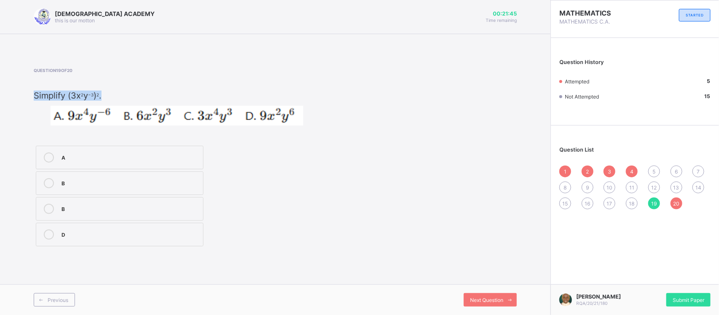
drag, startPoint x: 25, startPoint y: 91, endPoint x: 103, endPoint y: 95, distance: 78.0
click at [103, 95] on div "[DEMOGRAPHIC_DATA] ACADEMY this is our [PERSON_NAME] 00:21:45 Time remaining Qu…" at bounding box center [275, 157] width 551 height 315
copy p "​ Simplify (3x 2 y −3 ) 2 ."
click at [94, 153] on div "A" at bounding box center [130, 157] width 137 height 8
click at [631, 201] on span "18" at bounding box center [632, 204] width 5 height 6
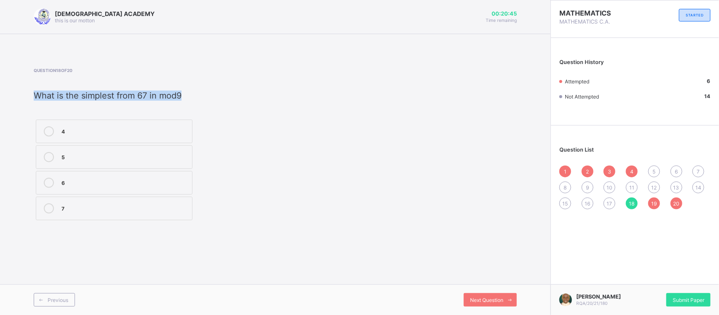
drag, startPoint x: 32, startPoint y: 93, endPoint x: 189, endPoint y: 97, distance: 156.4
click at [189, 97] on div "[DEMOGRAPHIC_DATA] ACADEMY this is our [PERSON_NAME] 00:20:45 Time remaining Qu…" at bounding box center [275, 157] width 551 height 315
copy span "​What is the simplest from 67 in mod9"
click at [210, 117] on div "Question 18 of 20 ​What is the simplest from 67 in mod9 4 5 6 7" at bounding box center [168, 145] width 268 height 155
click at [606, 196] on div "1 2 3 4 5 6 7 8 9 10 11 12 13 14 15 16 17 18 19 20" at bounding box center [635, 188] width 151 height 44
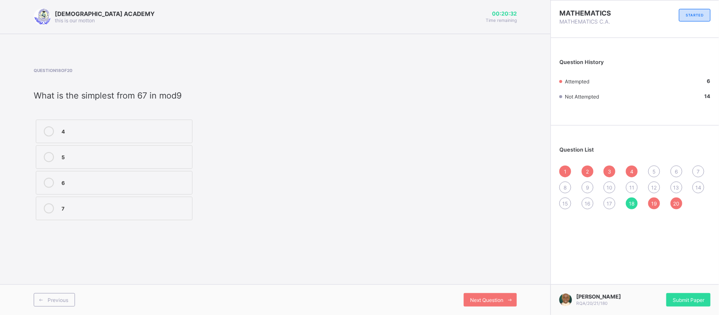
click at [606, 201] on div "17" at bounding box center [610, 204] width 12 height 12
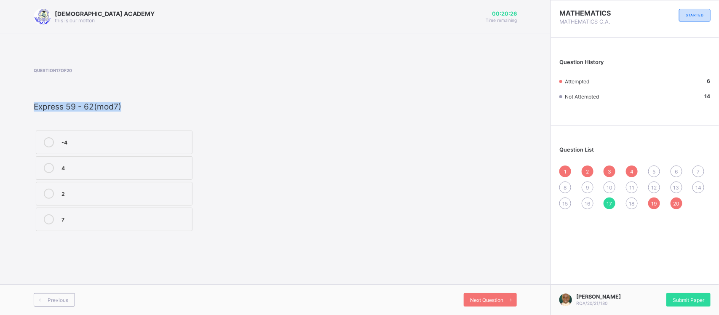
drag, startPoint x: 33, startPoint y: 104, endPoint x: 128, endPoint y: 108, distance: 94.9
click at [128, 108] on div "[DEMOGRAPHIC_DATA] ACADEMY this is our [PERSON_NAME] 00:20:26 Time remaining Qu…" at bounding box center [275, 157] width 551 height 315
copy span "Express 59 - 62(mod7)"
click at [97, 163] on div "4" at bounding box center [125, 167] width 126 height 8
click at [633, 202] on span "18" at bounding box center [632, 204] width 5 height 6
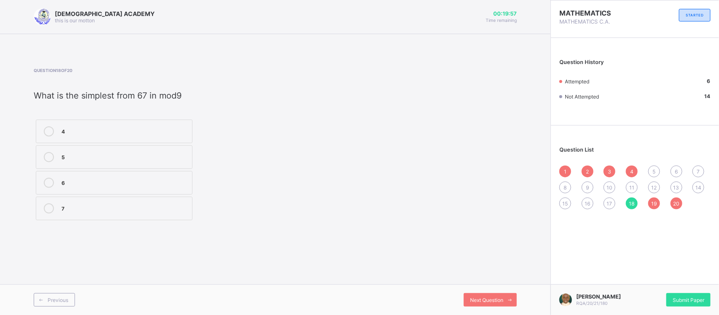
click at [608, 201] on span "17" at bounding box center [609, 204] width 5 height 6
click at [95, 167] on div "4" at bounding box center [125, 167] width 126 height 8
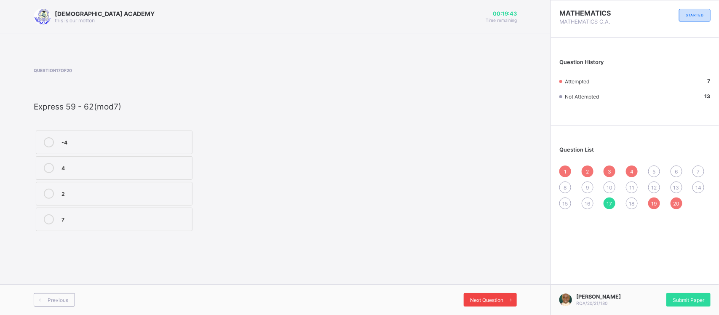
click at [478, 280] on span "Next Question" at bounding box center [486, 300] width 33 height 6
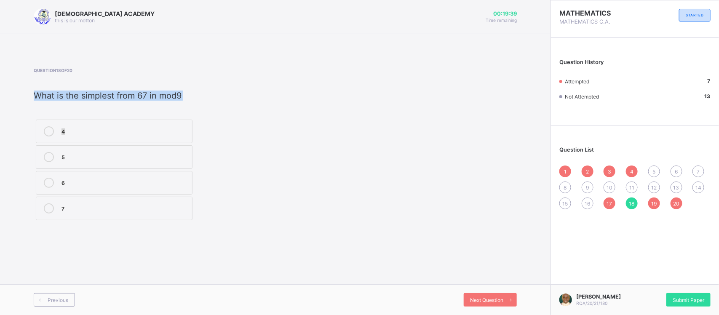
drag, startPoint x: 33, startPoint y: 95, endPoint x: 200, endPoint y: 102, distance: 167.5
click at [200, 102] on div "[DEMOGRAPHIC_DATA] ACADEMY this is our [PERSON_NAME] 00:19:39 Time remaining Qu…" at bounding box center [275, 157] width 551 height 315
copy div "​What is the simplest from 67 in mod9 4"
click at [244, 170] on div "4 5 6 7" at bounding box center [168, 170] width 268 height 105
click at [96, 127] on div "4" at bounding box center [125, 130] width 126 height 8
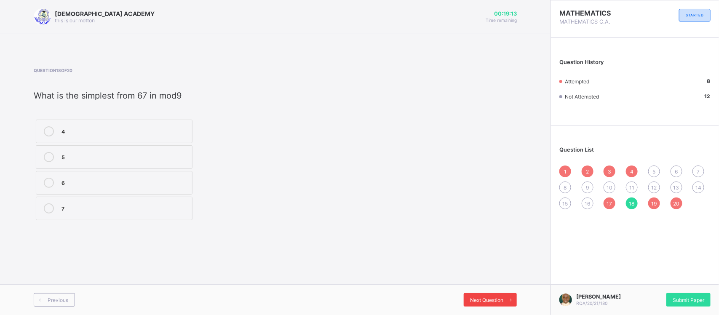
click at [487, 280] on span "Next Question" at bounding box center [486, 300] width 33 height 6
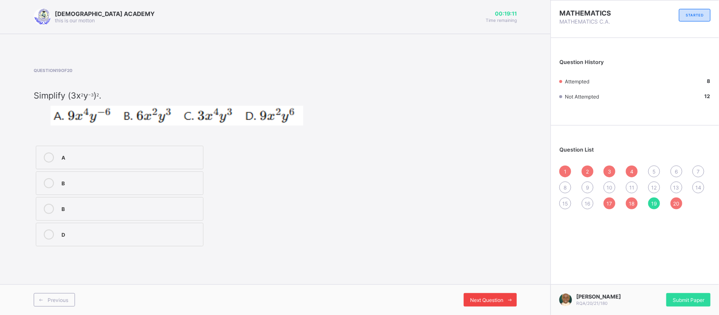
click at [487, 280] on span "Next Question" at bounding box center [486, 300] width 33 height 6
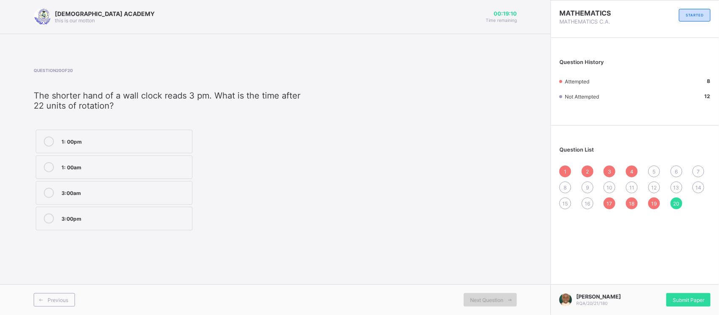
click at [487, 280] on span "Next Question" at bounding box center [486, 300] width 33 height 6
click at [562, 201] on div "15" at bounding box center [566, 204] width 12 height 12
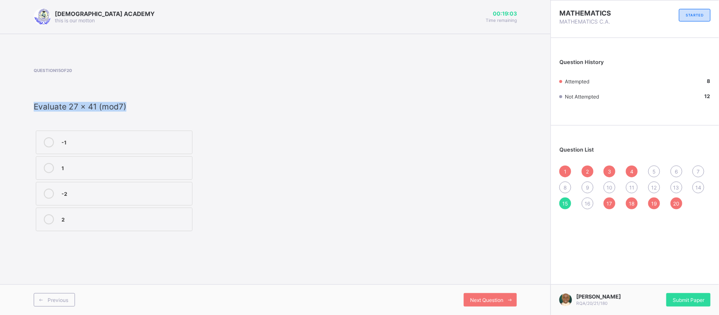
drag, startPoint x: 31, startPoint y: 102, endPoint x: 127, endPoint y: 102, distance: 96.1
click at [127, 102] on div "[DEMOGRAPHIC_DATA] ACADEMY this is our [PERSON_NAME] 00:19:03 Time remaining Qu…" at bounding box center [275, 157] width 551 height 315
click at [223, 120] on div "Question 15 of 20 Evaluate 27 x 41 (mod7) -1 1 -2 2" at bounding box center [168, 151] width 268 height 166
drag, startPoint x: 34, startPoint y: 105, endPoint x: 126, endPoint y: 100, distance: 92.0
click at [126, 100] on div "Evaluate 27 x 41 (mod7)" at bounding box center [168, 101] width 268 height 21
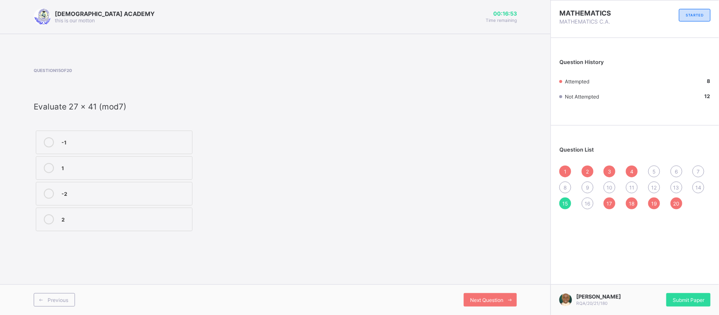
click at [83, 169] on div "1" at bounding box center [125, 167] width 126 height 8
click at [483, 280] on div "Next Question" at bounding box center [490, 299] width 53 height 13
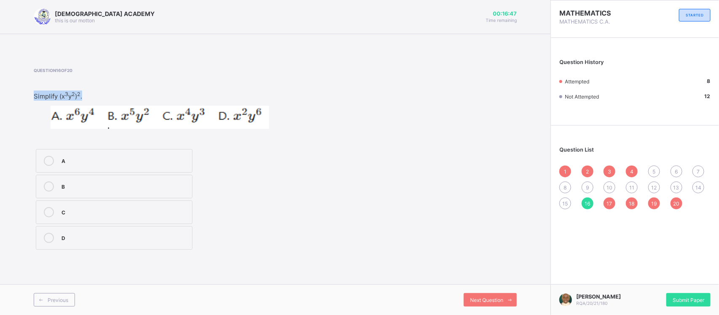
drag, startPoint x: 32, startPoint y: 96, endPoint x: 83, endPoint y: 98, distance: 51.9
click at [83, 98] on div "[DEMOGRAPHIC_DATA] ACADEMY this is our [PERSON_NAME] 00:16:47 Time remaining Qu…" at bounding box center [275, 157] width 551 height 315
click at [102, 154] on label "A" at bounding box center [114, 161] width 157 height 24
click at [490, 280] on span "Next Question" at bounding box center [486, 300] width 33 height 6
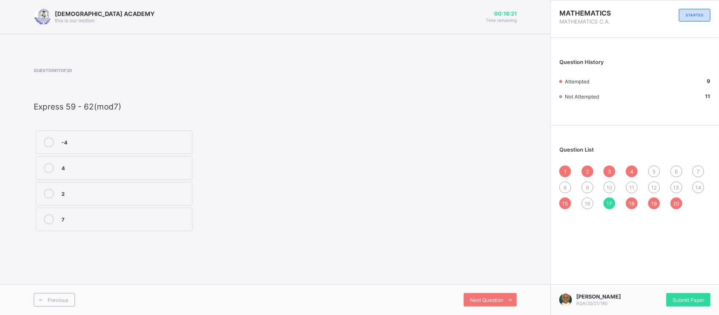
click at [567, 185] on span "8" at bounding box center [565, 188] width 3 height 6
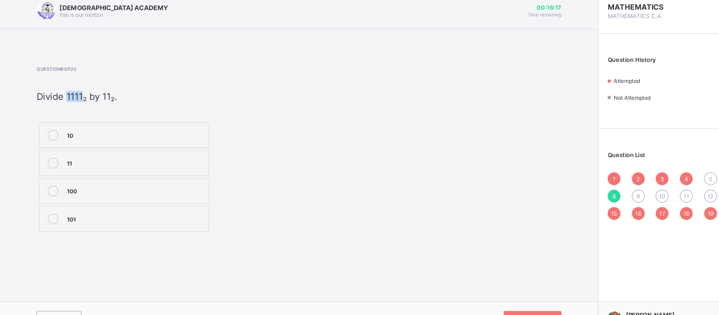
drag, startPoint x: 61, startPoint y: 94, endPoint x: 78, endPoint y: 97, distance: 17.4
click at [78, 97] on span "Divide 1111₂ by 11₂." at bounding box center [71, 96] width 74 height 10
click at [137, 85] on span at bounding box center [168, 79] width 268 height 13
drag, startPoint x: 38, startPoint y: 99, endPoint x: 118, endPoint y: 94, distance: 80.2
click at [118, 94] on p "Divide 1111₂ by 11₂." at bounding box center [168, 96] width 268 height 10
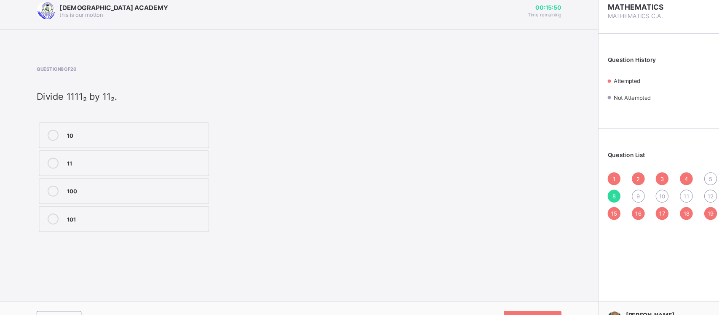
click at [172, 89] on div "Question 8 of 20 Divide 1111₂ by 11₂. 10 11 100 101" at bounding box center [168, 145] width 268 height 155
drag, startPoint x: 34, startPoint y: 95, endPoint x: 108, endPoint y: 92, distance: 74.7
click at [108, 92] on span "Divide 1111₂ by 11₂." at bounding box center [71, 96] width 74 height 10
click at [88, 205] on div "101" at bounding box center [125, 208] width 126 height 8
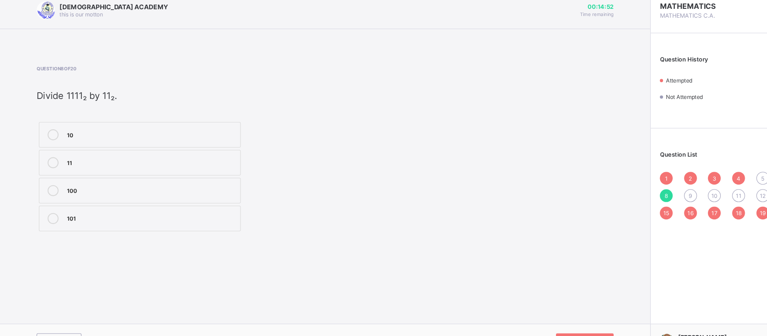
drag, startPoint x: 605, startPoint y: 7, endPoint x: 510, endPoint y: 105, distance: 137.1
click at [510, 105] on div "Question 8 of 20 Divide 1111₂ by 11₂. 10 11 100 101" at bounding box center [299, 145] width 531 height 155
click at [547, 280] on div "Previous Next Question" at bounding box center [299, 321] width 599 height 31
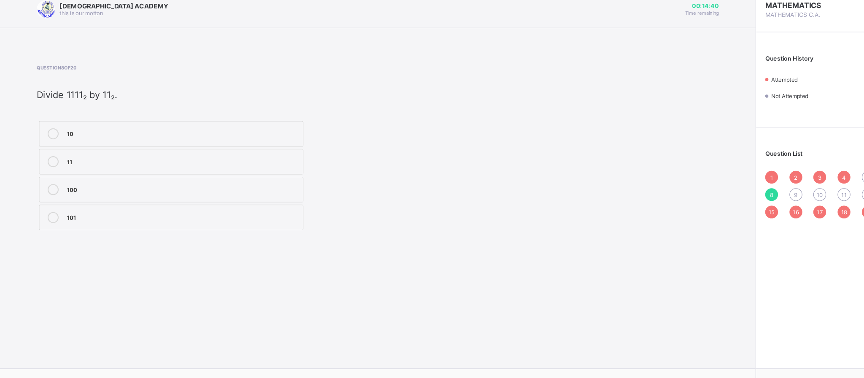
drag, startPoint x: 664, startPoint y: 8, endPoint x: 473, endPoint y: 207, distance: 275.7
click at [473, 207] on div "Question 8 of 20 Divide 1111₂ by 11₂. 10 11 100 101" at bounding box center [348, 145] width 628 height 155
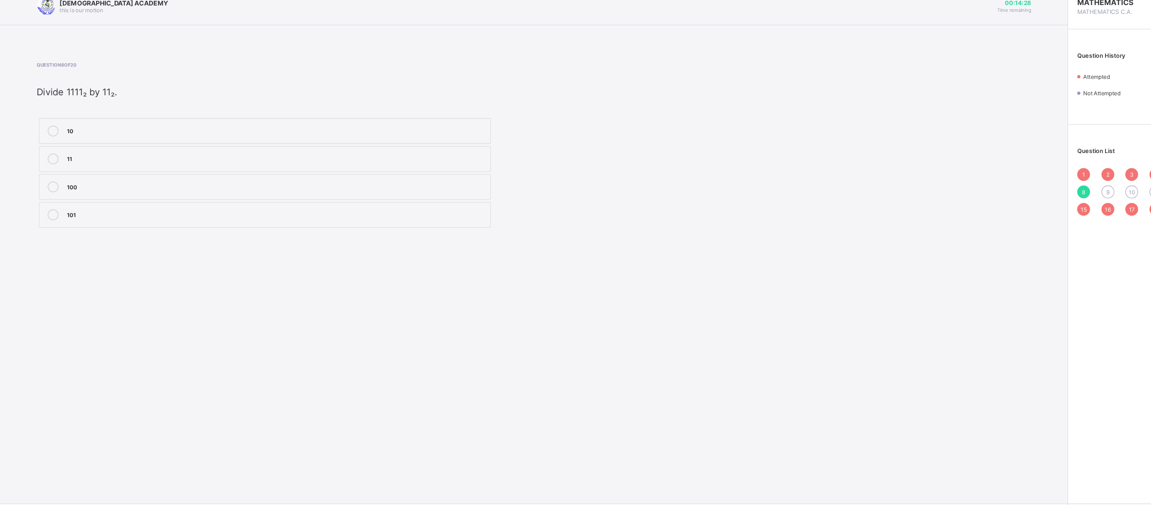
drag, startPoint x: 731, startPoint y: 19, endPoint x: 738, endPoint y: 341, distance: 322.0
click at [639, 280] on div "RAUDHATUL QUR'AN ACADEMY this is our [PERSON_NAME] 00:14:28 Time remaining Ques…" at bounding box center [491, 252] width 983 height 505
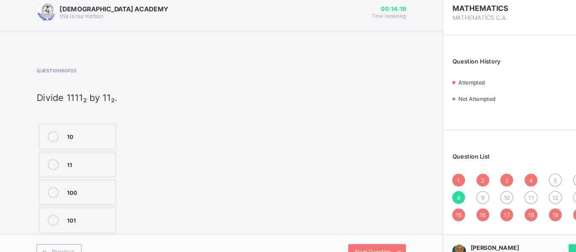
drag, startPoint x: 968, startPoint y: 14, endPoint x: 332, endPoint y: 180, distance: 657.6
click at [332, 180] on div "Question 8 of 20 Divide 1111₂ by 11₂. 10 11 100 101" at bounding box center [204, 145] width 340 height 155
click at [344, 232] on div "Next Question" at bounding box center [346, 237] width 53 height 13
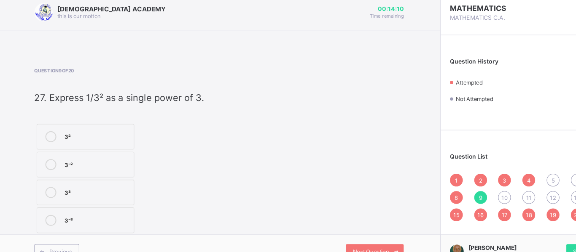
drag, startPoint x: 79, startPoint y: 83, endPoint x: 139, endPoint y: 83, distance: 59.9
click at [139, 83] on span at bounding box center [112, 79] width 156 height 13
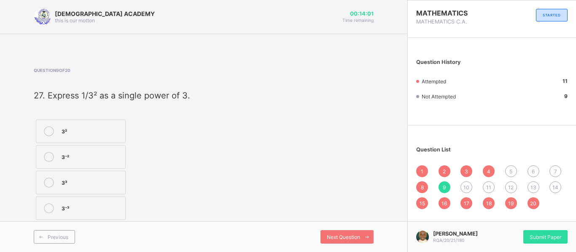
drag, startPoint x: 34, startPoint y: 94, endPoint x: 195, endPoint y: 91, distance: 160.6
click at [195, 91] on div "Question 9 of 20 27. Express 1/3² as a single power of 3. 3² 3⁻² 3³ 3⁻³" at bounding box center [204, 145] width 340 height 155
click at [105, 150] on label "3⁻²" at bounding box center [81, 157] width 90 height 24
click at [351, 234] on span "Next Question" at bounding box center [343, 237] width 33 height 6
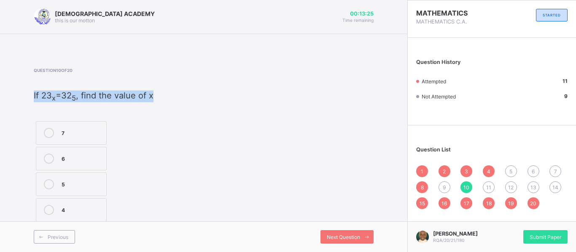
drag, startPoint x: 33, startPoint y: 93, endPoint x: 159, endPoint y: 98, distance: 126.1
click at [159, 98] on div "[DEMOGRAPHIC_DATA] ACADEMY this is our [PERSON_NAME] 00:13:25 Time remaining Qu…" at bounding box center [203, 126] width 407 height 252
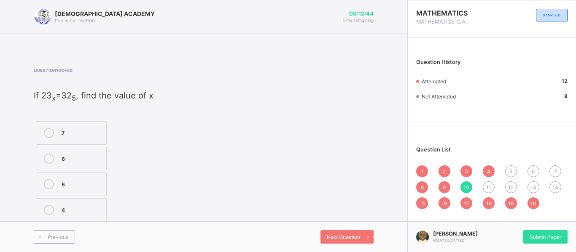
click at [87, 209] on div "4" at bounding box center [82, 209] width 40 height 8
click at [364, 235] on icon at bounding box center [367, 237] width 6 height 5
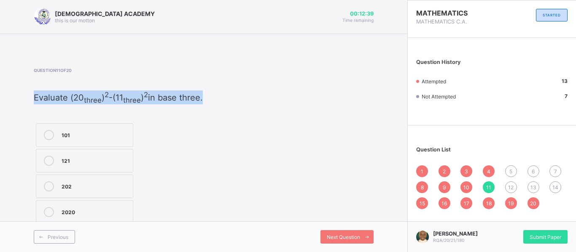
drag, startPoint x: 30, startPoint y: 91, endPoint x: 200, endPoint y: 87, distance: 169.9
click at [200, 87] on div "[DEMOGRAPHIC_DATA] ACADEMY this is our [PERSON_NAME] 00:12:39 Time remaining Qu…" at bounding box center [203, 126] width 407 height 252
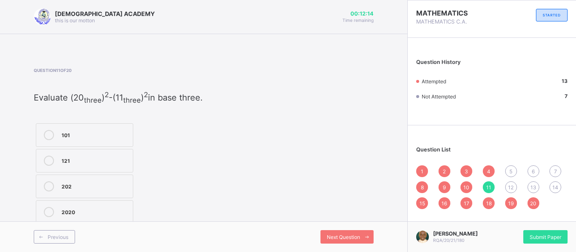
click at [96, 182] on div "202" at bounding box center [95, 186] width 67 height 8
click at [361, 232] on span at bounding box center [366, 237] width 13 height 13
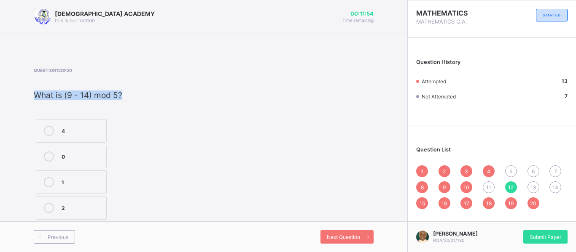
drag, startPoint x: 34, startPoint y: 93, endPoint x: 124, endPoint y: 94, distance: 90.2
click at [124, 94] on p "What is (9 - 14) mod 5?" at bounding box center [96, 96] width 125 height 10
click at [54, 157] on icon at bounding box center [49, 157] width 10 height 10
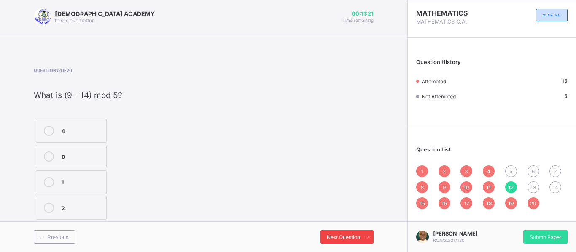
click at [339, 232] on div "Next Question" at bounding box center [346, 237] width 53 height 13
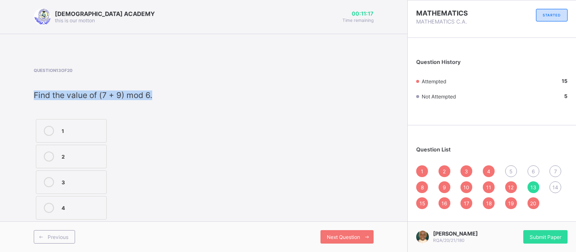
drag, startPoint x: 33, startPoint y: 94, endPoint x: 152, endPoint y: 97, distance: 118.5
click at [152, 97] on div "[DEMOGRAPHIC_DATA] ACADEMY this is our [PERSON_NAME] 00:11:17 Time remaining Qu…" at bounding box center [203, 126] width 407 height 252
click at [32, 94] on div "[DEMOGRAPHIC_DATA] ACADEMY this is our [PERSON_NAME] 00:11:12 Time remaining Qu…" at bounding box center [203, 126] width 407 height 252
drag, startPoint x: 33, startPoint y: 90, endPoint x: 150, endPoint y: 90, distance: 116.7
click at [150, 90] on div "[DEMOGRAPHIC_DATA] ACADEMY this is our [PERSON_NAME] 00:11:08 Time remaining Qu…" at bounding box center [203, 126] width 407 height 252
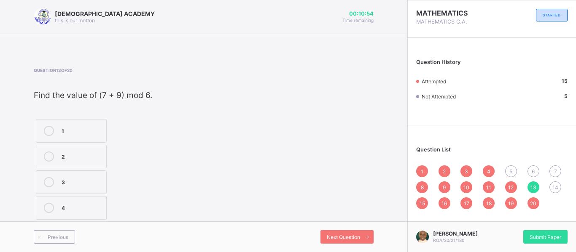
click at [421, 170] on span "1" at bounding box center [422, 172] width 3 height 6
click at [440, 168] on div "2" at bounding box center [444, 172] width 12 height 12
click at [462, 168] on div "3" at bounding box center [466, 172] width 12 height 12
click at [487, 170] on span "4" at bounding box center [488, 172] width 3 height 6
click at [532, 192] on div "13" at bounding box center [533, 188] width 12 height 12
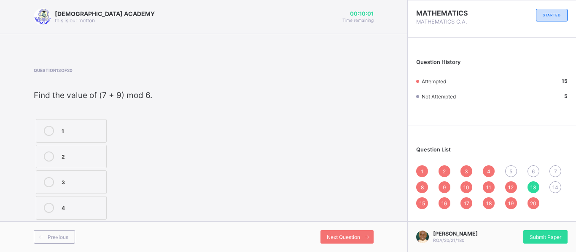
click at [76, 201] on label "4" at bounding box center [71, 208] width 71 height 24
click at [340, 233] on div "Next Question" at bounding box center [346, 237] width 53 height 13
drag, startPoint x: 32, startPoint y: 93, endPoint x: 127, endPoint y: 91, distance: 95.7
click at [127, 91] on div "[DEMOGRAPHIC_DATA] ACADEMY this is our [PERSON_NAME] 00:09:55 Time remaining Qu…" at bounding box center [203, 126] width 407 height 252
click at [488, 169] on span "4" at bounding box center [488, 172] width 3 height 6
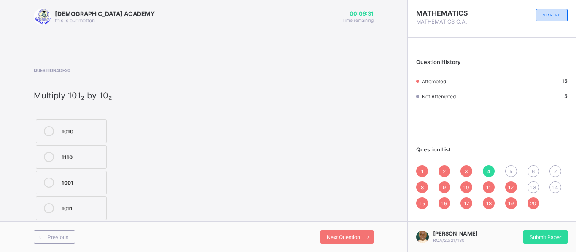
click at [507, 168] on div "5" at bounding box center [511, 172] width 12 height 12
click at [555, 187] on span "14" at bounding box center [555, 188] width 6 height 6
click at [86, 207] on div "24" at bounding box center [82, 209] width 40 height 8
click at [535, 170] on div "6" at bounding box center [533, 172] width 12 height 12
drag, startPoint x: 31, startPoint y: 93, endPoint x: 97, endPoint y: 95, distance: 65.8
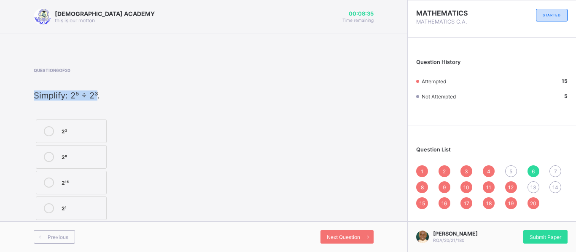
click at [97, 95] on div "RAUDHATUL QUR'AN ACADEMY this is our [PERSON_NAME] 00:08:35 Time remaining Ques…" at bounding box center [203, 126] width 407 height 252
click at [421, 184] on div "8" at bounding box center [422, 188] width 12 height 12
click at [516, 172] on div "5" at bounding box center [511, 172] width 12 height 12
click at [531, 174] on span "6" at bounding box center [532, 172] width 3 height 6
click at [535, 185] on span "13" at bounding box center [533, 188] width 6 height 6
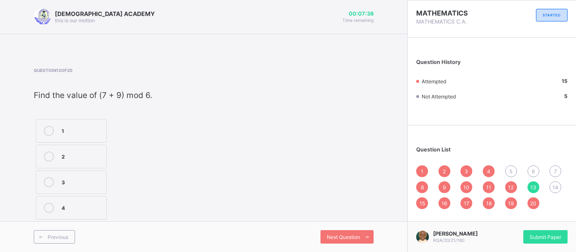
click at [512, 168] on div "5" at bounding box center [511, 172] width 12 height 12
click at [535, 169] on div "6" at bounding box center [533, 172] width 12 height 12
click at [558, 170] on div "7" at bounding box center [555, 172] width 12 height 12
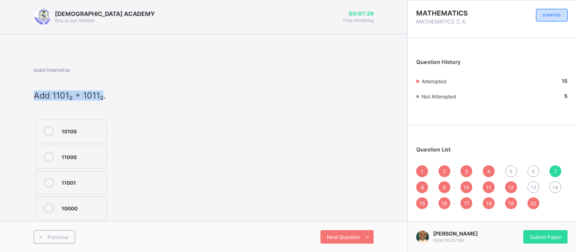
drag, startPoint x: 31, startPoint y: 92, endPoint x: 103, endPoint y: 95, distance: 72.6
click at [103, 95] on div "RAUDHATUL QUR'AN ACADEMY this is our [PERSON_NAME] 00:07:29 Time remaining Ques…" at bounding box center [203, 126] width 407 height 252
click at [531, 171] on div "6" at bounding box center [533, 172] width 12 height 12
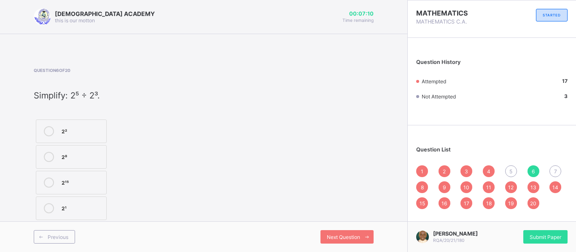
click at [531, 171] on div "6" at bounding box center [533, 172] width 12 height 12
click at [550, 173] on div "7" at bounding box center [555, 172] width 12 height 12
click at [443, 188] on span "9" at bounding box center [444, 188] width 3 height 6
click at [467, 185] on span "10" at bounding box center [466, 188] width 6 height 6
click at [487, 188] on span "11" at bounding box center [488, 188] width 5 height 6
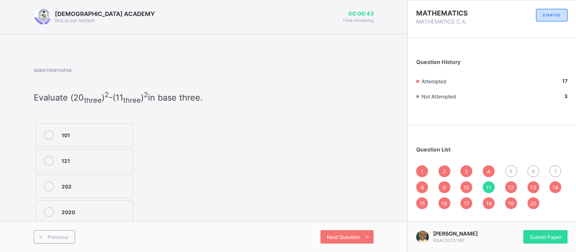
click at [509, 183] on div "12" at bounding box center [511, 188] width 12 height 12
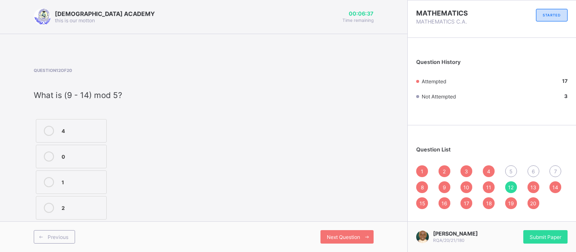
click at [533, 186] on span "13" at bounding box center [533, 188] width 6 height 6
click at [556, 186] on span "14" at bounding box center [555, 188] width 6 height 6
click at [419, 202] on span "15" at bounding box center [421, 204] width 5 height 6
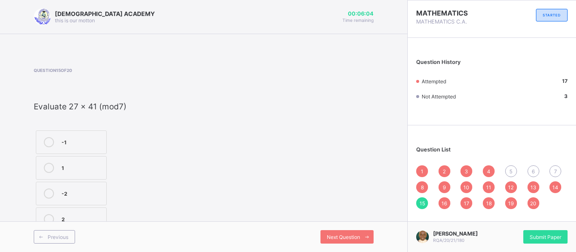
click at [553, 169] on div "7" at bounding box center [555, 172] width 12 height 12
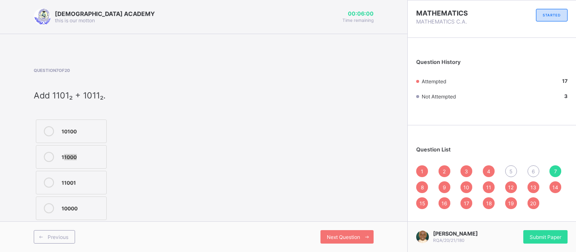
drag, startPoint x: 83, startPoint y: 161, endPoint x: 64, endPoint y: 163, distance: 18.7
click at [64, 163] on label "11000" at bounding box center [71, 157] width 71 height 24
click at [352, 234] on span "Next Question" at bounding box center [343, 237] width 33 height 6
click at [528, 168] on div "6" at bounding box center [533, 172] width 12 height 12
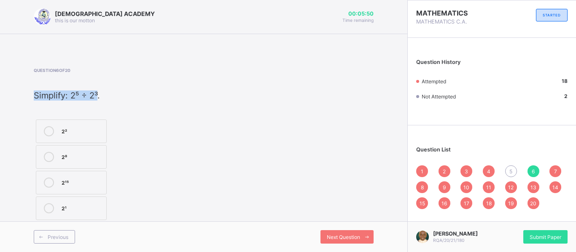
drag, startPoint x: 34, startPoint y: 93, endPoint x: 97, endPoint y: 92, distance: 63.2
click at [97, 92] on span "Simplify: 2⁵ ÷ 2³." at bounding box center [67, 96] width 66 height 10
click at [445, 201] on span "16" at bounding box center [443, 204] width 5 height 6
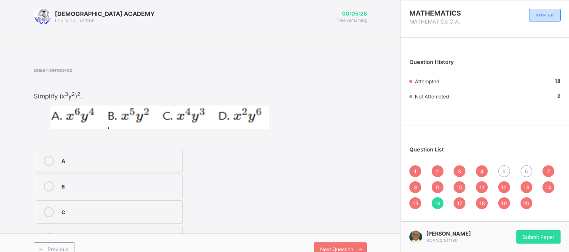
click at [466, 203] on div "17" at bounding box center [460, 204] width 12 height 12
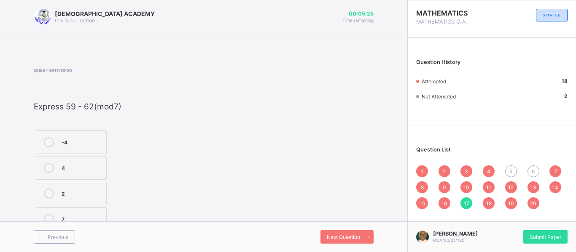
click at [494, 204] on div "18" at bounding box center [489, 204] width 12 height 12
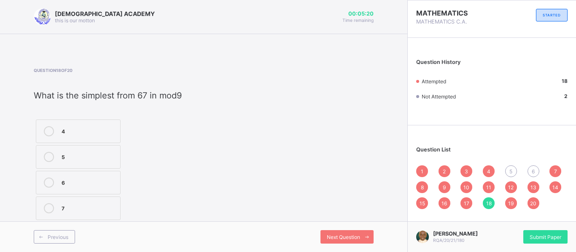
click at [509, 201] on span "19" at bounding box center [510, 204] width 5 height 6
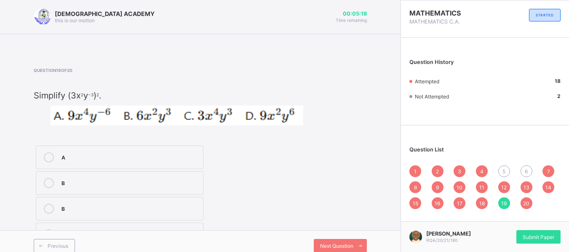
click at [530, 202] on span "20" at bounding box center [526, 204] width 6 height 6
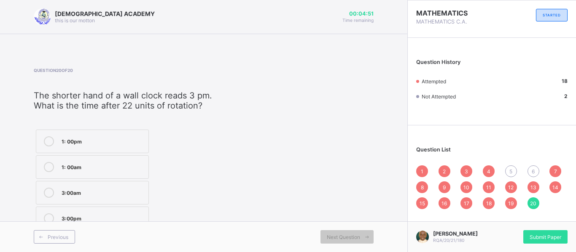
click at [512, 168] on div "5" at bounding box center [511, 172] width 12 height 12
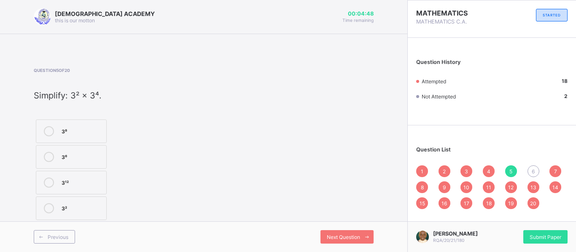
click at [532, 169] on span "6" at bounding box center [532, 172] width 3 height 6
click at [550, 169] on div "7" at bounding box center [555, 172] width 12 height 12
click at [514, 169] on div "5" at bounding box center [511, 172] width 12 height 12
drag, startPoint x: 30, startPoint y: 93, endPoint x: 97, endPoint y: 89, distance: 67.1
click at [97, 89] on div "[DEMOGRAPHIC_DATA] ACADEMY this is our [PERSON_NAME] 00:04:10 Time remaining Qu…" at bounding box center [203, 126] width 407 height 252
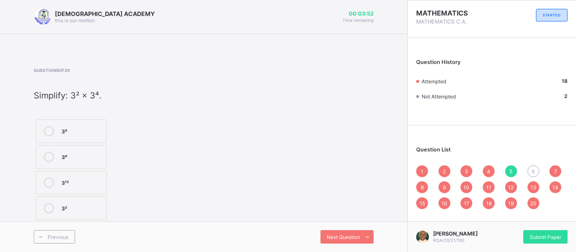
click at [84, 159] on div "3⁶" at bounding box center [82, 156] width 40 height 8
click at [350, 239] on span "Next Question" at bounding box center [343, 237] width 33 height 6
drag, startPoint x: 37, startPoint y: 91, endPoint x: 97, endPoint y: 89, distance: 60.8
click at [97, 89] on div "Question 6 of 20 Simplify: 2⁵ ÷ 2³. 2² 2⁸ 2¹⁵ 2¹" at bounding box center [96, 145] width 125 height 155
click at [80, 127] on div "2²" at bounding box center [82, 130] width 40 height 8
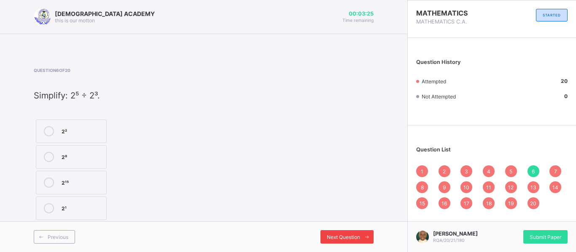
click at [356, 234] on span "Next Question" at bounding box center [343, 237] width 33 height 6
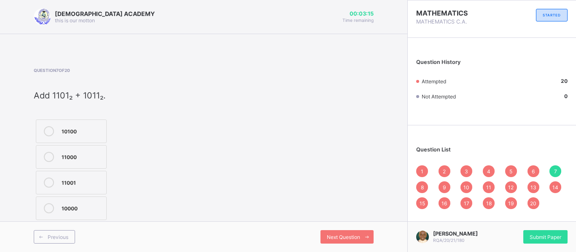
click at [527, 202] on div "20" at bounding box center [533, 204] width 12 height 12
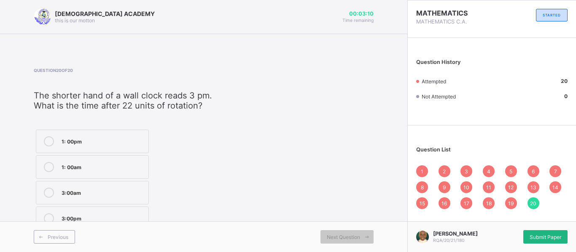
click at [538, 235] on span "Submit Paper" at bounding box center [545, 237] width 32 height 6
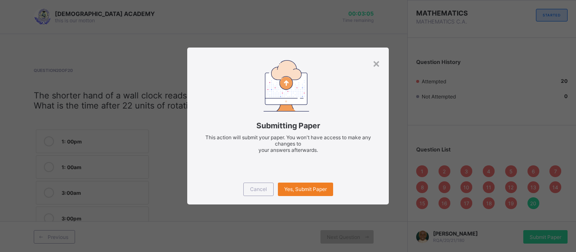
click at [369, 155] on div "Submitting Paper This action will submit your paper. You won't have access to m…" at bounding box center [288, 137] width 176 height 49
click at [305, 185] on div "Yes, Submit Paper" at bounding box center [305, 189] width 55 height 13
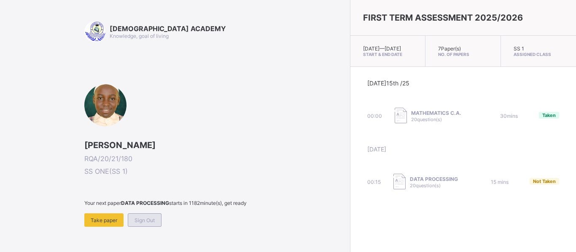
click at [156, 217] on div "Sign Out" at bounding box center [145, 220] width 34 height 13
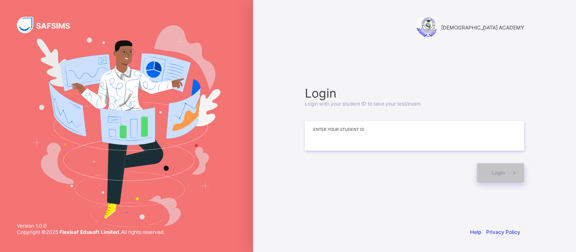
click at [326, 147] on input at bounding box center [414, 136] width 219 height 30
click at [326, 147] on input "*********" at bounding box center [414, 136] width 219 height 30
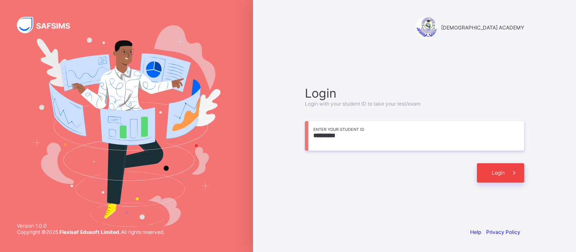
type input "*********"
click at [512, 168] on span at bounding box center [513, 173] width 19 height 19
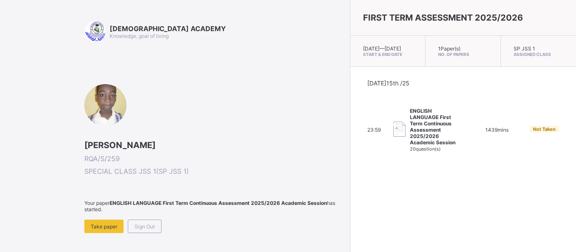
click at [505, 169] on div "FIRST TERM ASSESSMENT 2025/2026 [DATE] — [GEOGRAPHIC_DATA][DATE] Start & End Da…" at bounding box center [463, 126] width 226 height 252
click at [102, 226] on span "Take paper" at bounding box center [104, 227] width 27 height 6
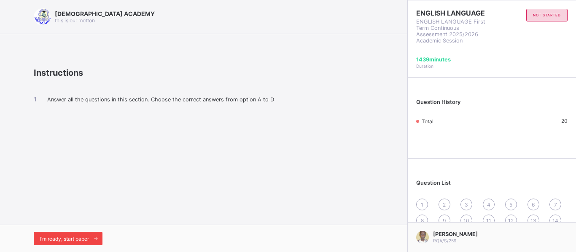
click at [77, 240] on span "I’m ready, start paper" at bounding box center [64, 239] width 49 height 6
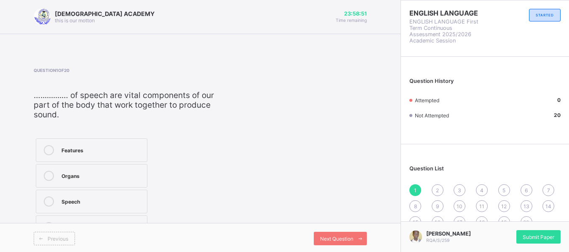
click at [52, 201] on icon at bounding box center [49, 202] width 10 height 10
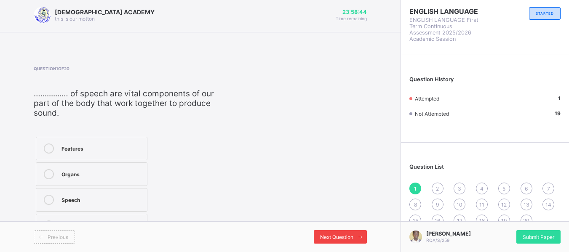
click at [349, 234] on span "Next Question" at bounding box center [336, 237] width 33 height 6
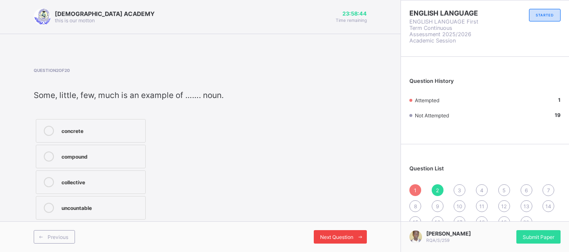
scroll to position [0, 0]
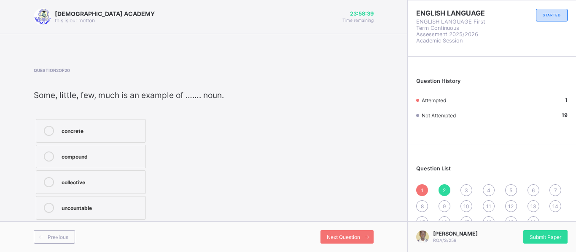
click at [421, 188] on span "1" at bounding box center [422, 191] width 3 height 6
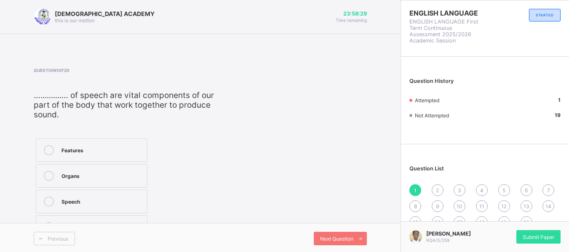
click at [442, 190] on div "2" at bounding box center [438, 191] width 12 height 12
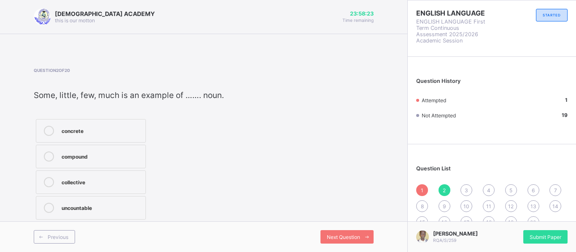
click at [49, 204] on icon at bounding box center [49, 208] width 10 height 10
click at [345, 237] on span "Next Question" at bounding box center [343, 237] width 33 height 6
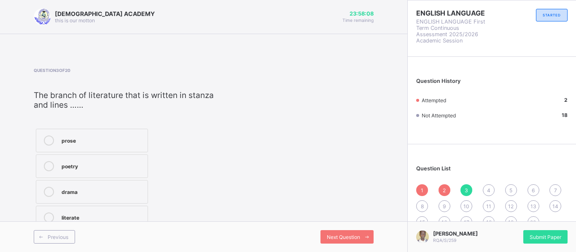
click at [48, 166] on icon at bounding box center [49, 166] width 10 height 10
click at [347, 238] on span "Next Question" at bounding box center [343, 237] width 33 height 6
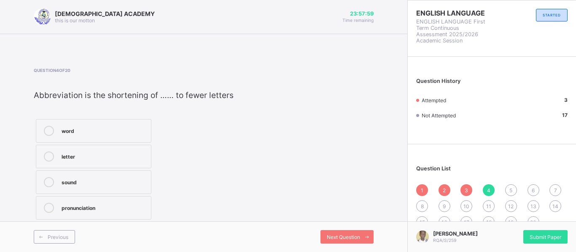
click at [50, 134] on icon at bounding box center [49, 131] width 10 height 10
click at [342, 236] on span "Next Question" at bounding box center [343, 237] width 33 height 6
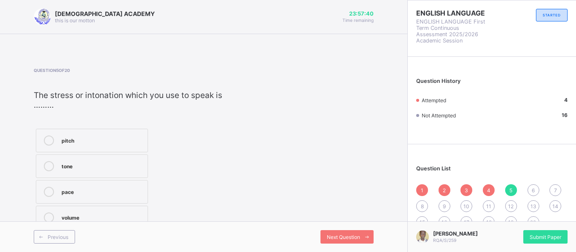
click at [50, 142] on icon at bounding box center [49, 141] width 10 height 10
click at [328, 236] on span "Next Question" at bounding box center [343, 237] width 33 height 6
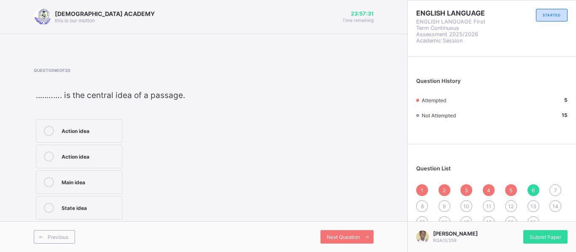
click at [157, 189] on div "Action idea Action idea Main idea State idea" at bounding box center [109, 169] width 151 height 105
click at [45, 184] on icon at bounding box center [49, 182] width 10 height 10
click at [347, 233] on div "Next Question" at bounding box center [346, 237] width 53 height 13
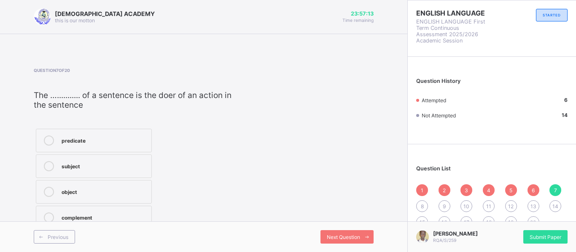
click at [49, 161] on icon at bounding box center [49, 166] width 10 height 10
click at [357, 228] on div "Previous Next Question" at bounding box center [203, 237] width 407 height 31
click at [358, 234] on span "Next Question" at bounding box center [343, 237] width 33 height 6
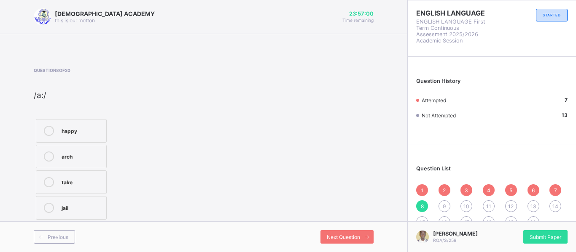
click at [50, 157] on icon at bounding box center [49, 157] width 10 height 10
click at [336, 233] on div "Next Question" at bounding box center [346, 237] width 53 height 13
click at [46, 135] on icon at bounding box center [49, 131] width 10 height 10
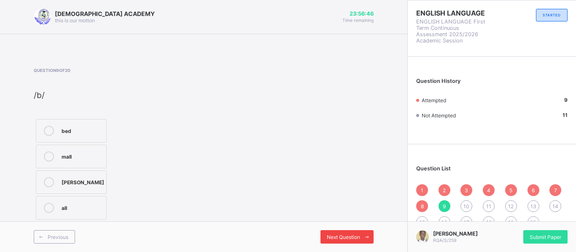
click at [346, 240] on span "Next Question" at bounding box center [343, 237] width 33 height 6
click at [48, 134] on icon at bounding box center [49, 131] width 10 height 10
click at [336, 238] on span "Next Question" at bounding box center [343, 237] width 33 height 6
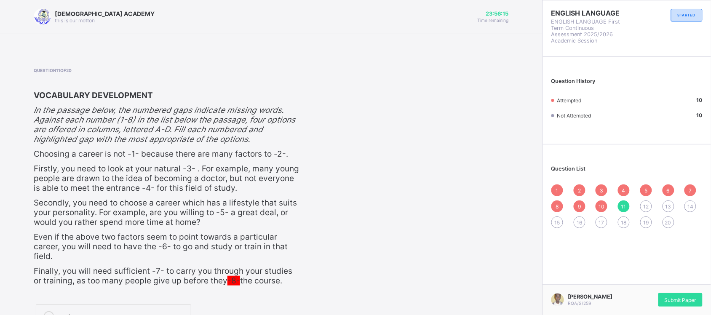
drag, startPoint x: 561, startPoint y: 9, endPoint x: 464, endPoint y: 224, distance: 235.8
click at [464, 224] on div "Question 11 of 20 VOCABULARY DEVELOPMENT In the passage below, the numbered gap…" at bounding box center [271, 238] width 475 height 340
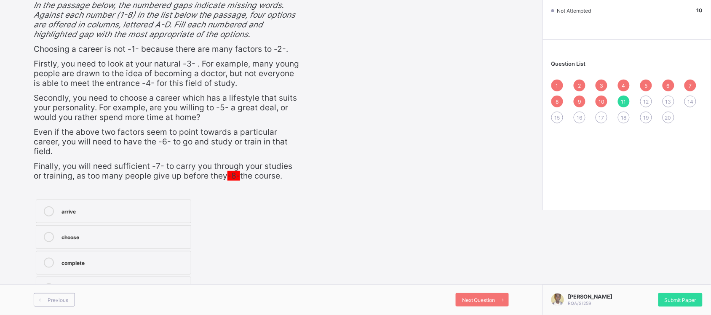
scroll to position [111, 0]
click at [392, 164] on div "Question 11 of 20 VOCABULARY DEVELOPMENT In the passage below, the numbered gap…" at bounding box center [271, 133] width 475 height 340
click at [66, 269] on label "complete" at bounding box center [114, 263] width 156 height 24
click at [47, 237] on icon at bounding box center [49, 237] width 10 height 10
click at [487, 280] on span "Next Question" at bounding box center [478, 300] width 33 height 6
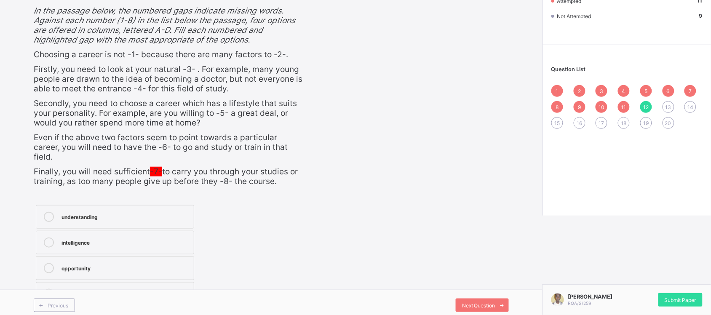
scroll to position [101, 0]
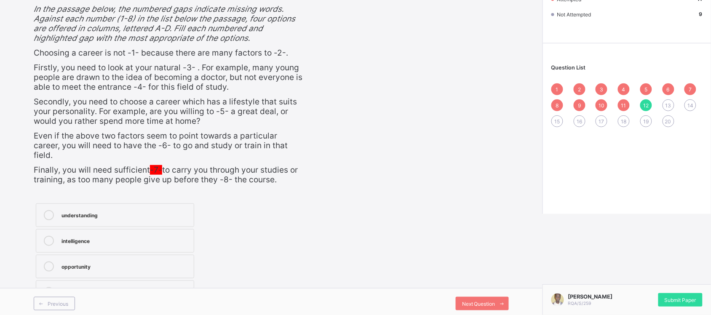
click at [53, 257] on label "opportunity" at bounding box center [115, 267] width 158 height 24
click at [502, 280] on div "Next Question" at bounding box center [482, 303] width 53 height 13
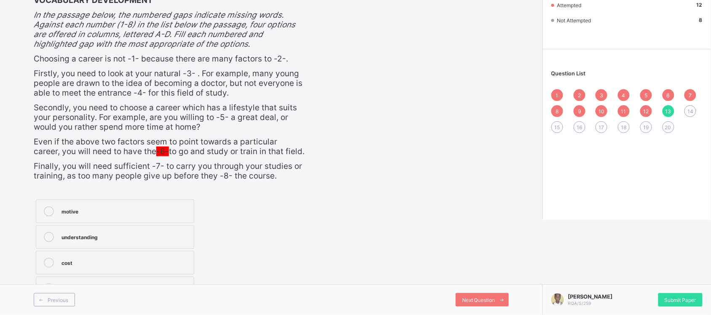
click at [605, 108] on span "10" at bounding box center [602, 111] width 6 height 6
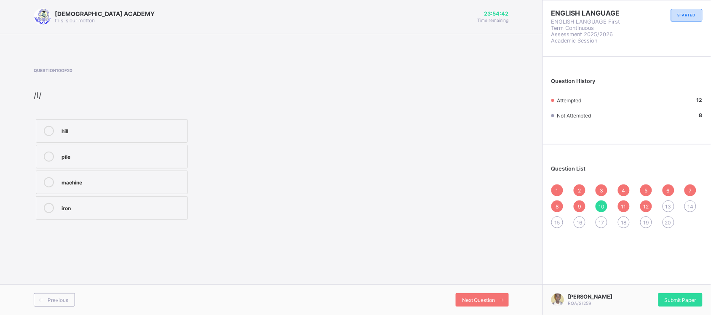
scroll to position [0, 0]
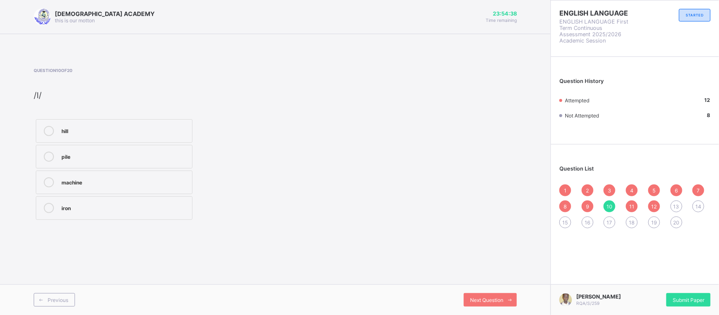
click at [629, 203] on div "11" at bounding box center [632, 207] width 12 height 12
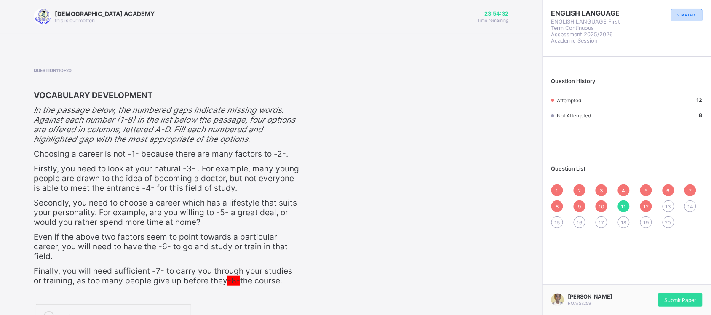
click at [559, 188] on span "1" at bounding box center [557, 191] width 3 height 6
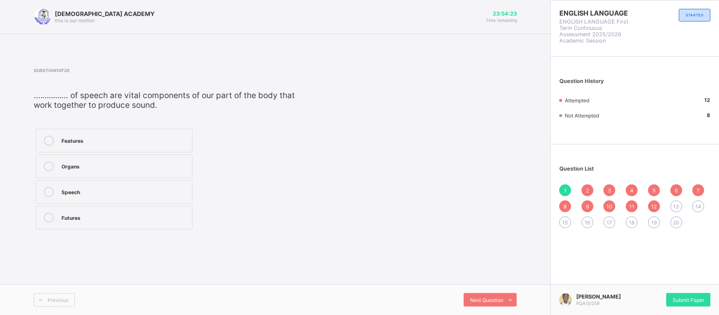
click at [470, 125] on div "Question 1 of 20 …..........… of speech are vital components of our part of the…" at bounding box center [275, 150] width 483 height 164
click at [48, 167] on icon at bounding box center [49, 166] width 10 height 10
click at [583, 190] on div "2" at bounding box center [588, 191] width 12 height 12
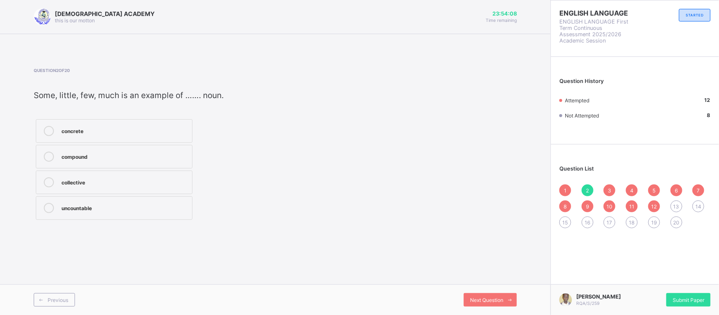
click at [611, 185] on div "3" at bounding box center [610, 191] width 12 height 12
click at [630, 185] on div "4" at bounding box center [632, 191] width 12 height 12
drag, startPoint x: 648, startPoint y: 184, endPoint x: 657, endPoint y: 186, distance: 9.8
click at [639, 186] on div "5" at bounding box center [655, 191] width 12 height 12
click at [43, 149] on label "tone" at bounding box center [114, 157] width 157 height 24
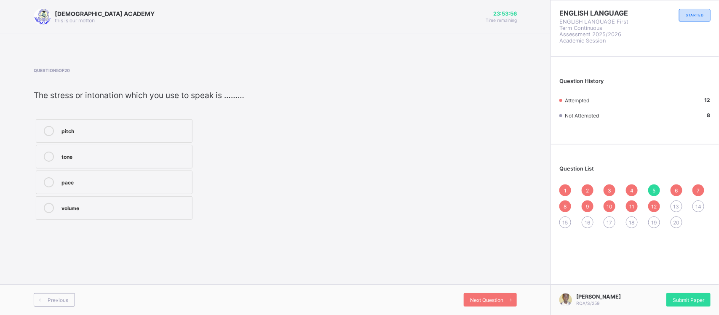
click at [639, 185] on div "6" at bounding box center [677, 191] width 12 height 12
click at [639, 186] on div "7" at bounding box center [699, 191] width 12 height 12
click at [565, 201] on div "8" at bounding box center [566, 207] width 12 height 12
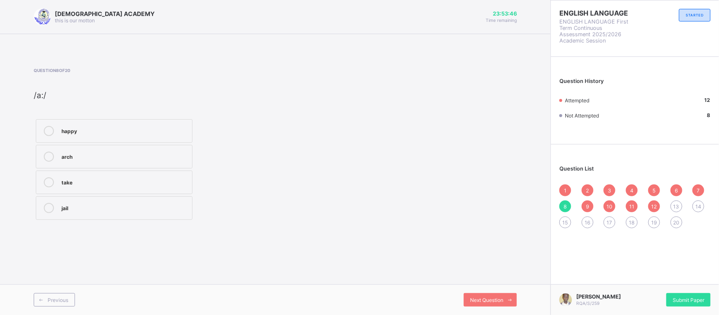
click at [584, 201] on div "9" at bounding box center [588, 207] width 12 height 12
click at [610, 201] on div "10" at bounding box center [610, 207] width 12 height 12
click at [633, 198] on div "1 2 3 4 5 6 7 8 9 10 11 12 13 14 15 16 17 18 19 20" at bounding box center [635, 207] width 151 height 44
click at [631, 204] on span "11" at bounding box center [632, 207] width 5 height 6
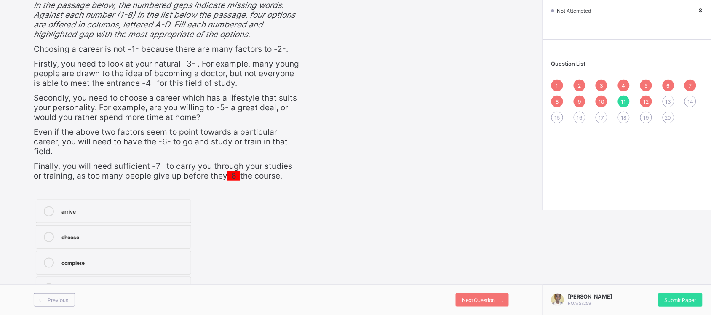
scroll to position [111, 0]
click at [47, 262] on icon at bounding box center [49, 263] width 10 height 10
click at [639, 96] on div "12" at bounding box center [647, 102] width 12 height 12
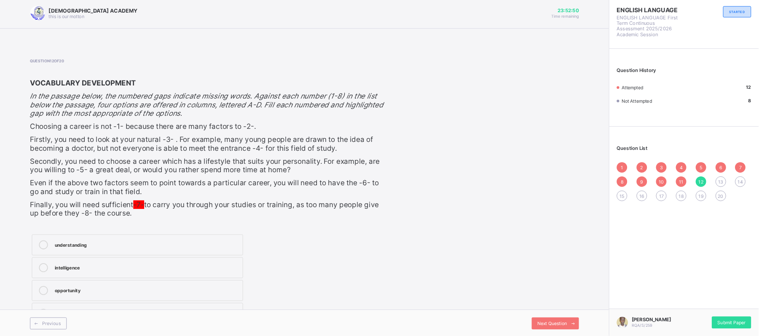
scroll to position [0, 0]
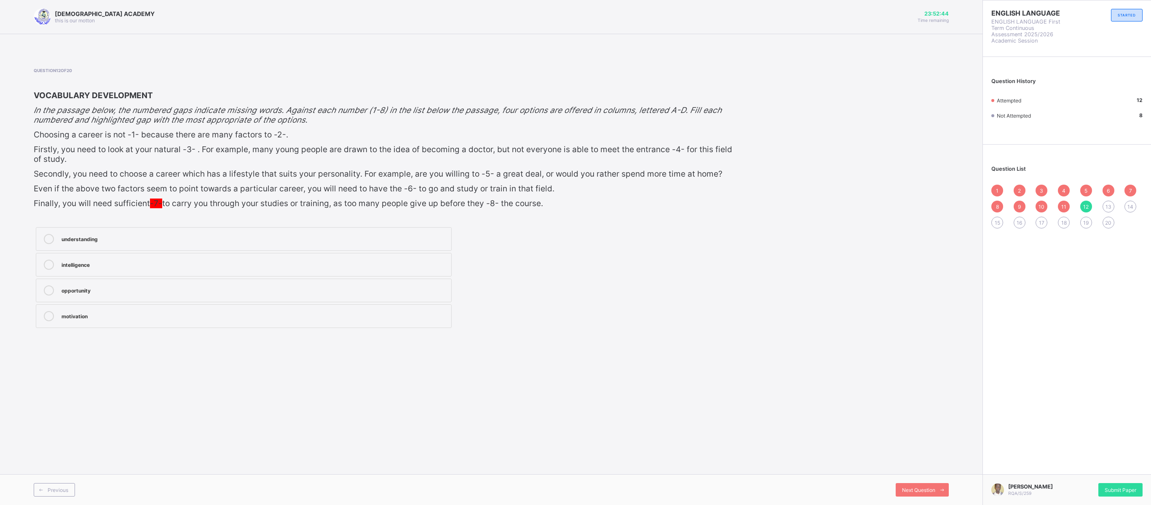
drag, startPoint x: 696, startPoint y: 1, endPoint x: 88, endPoint y: 320, distance: 687.3
click at [88, 280] on div "motivation" at bounding box center [255, 316] width 386 height 10
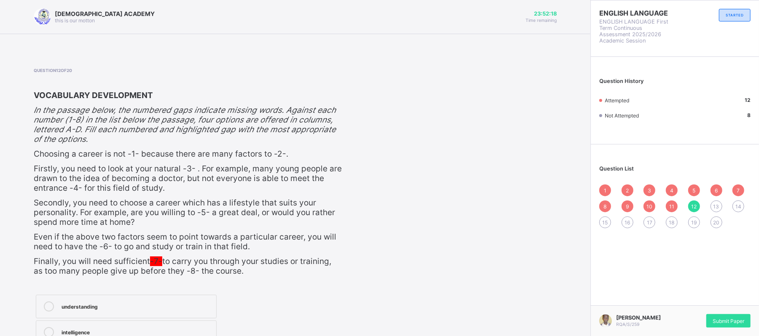
drag, startPoint x: 1093, startPoint y: 0, endPoint x: 371, endPoint y: 116, distance: 731.7
click at [371, 116] on div "Question 12 of 20 VOCABULARY DEVELOPMENT In the passage below, the numbered gap…" at bounding box center [295, 233] width 523 height 330
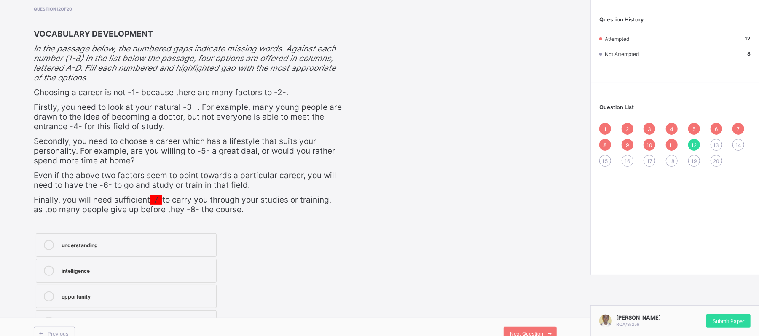
scroll to position [73, 0]
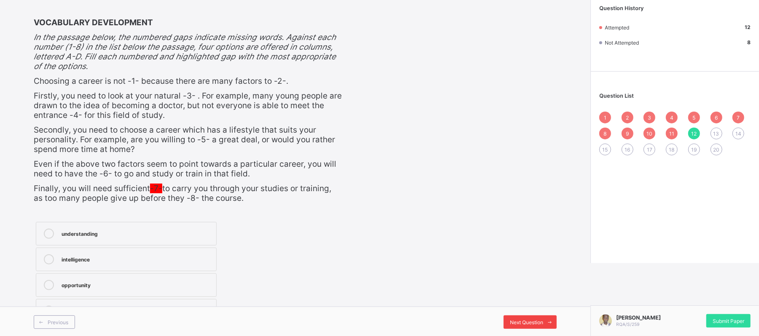
click at [532, 280] on span "Next Question" at bounding box center [526, 322] width 33 height 6
click at [63, 225] on label "travel" at bounding box center [126, 234] width 181 height 24
click at [533, 280] on span "Next Question" at bounding box center [526, 322] width 33 height 6
click at [97, 222] on label "requirements" at bounding box center [126, 234] width 181 height 24
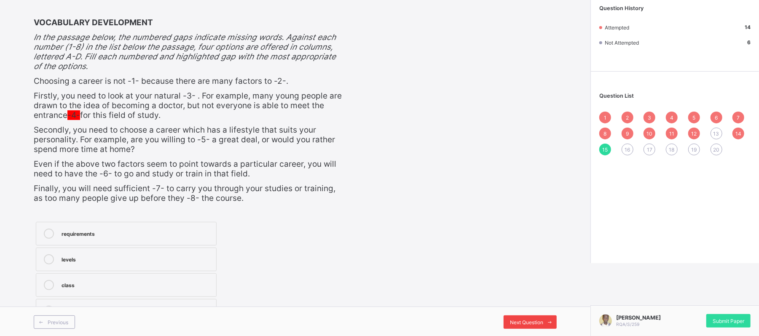
click at [533, 280] on div "Next Question" at bounding box center [530, 322] width 53 height 13
drag, startPoint x: 61, startPoint y: 235, endPoint x: 273, endPoint y: 344, distance: 238.8
click at [273, 280] on html "[DEMOGRAPHIC_DATA] ACADEMY this is our [PERSON_NAME] 23:51:43 Time remaining Qu…" at bounding box center [379, 132] width 759 height 410
click at [161, 229] on div "abilities" at bounding box center [137, 233] width 150 height 8
click at [543, 280] on span "Next Question" at bounding box center [526, 322] width 33 height 6
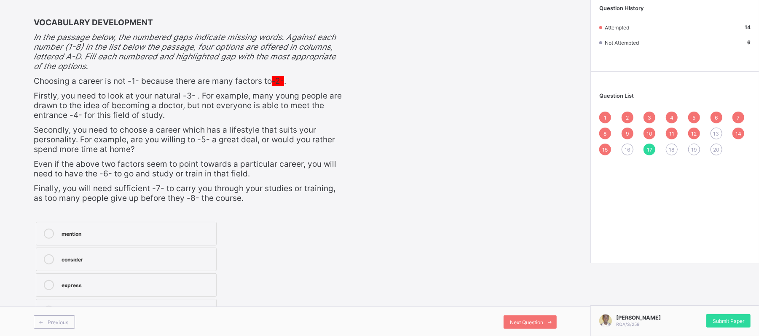
click at [81, 252] on label "consider" at bounding box center [126, 260] width 181 height 24
click at [530, 280] on span "Next Question" at bounding box center [526, 322] width 33 height 6
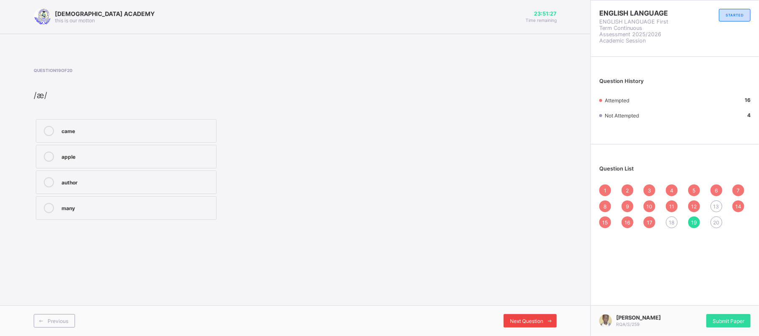
scroll to position [0, 0]
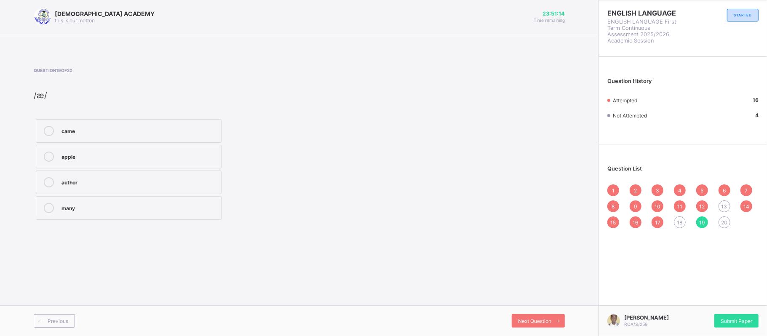
click at [43, 164] on label "apple" at bounding box center [129, 157] width 186 height 24
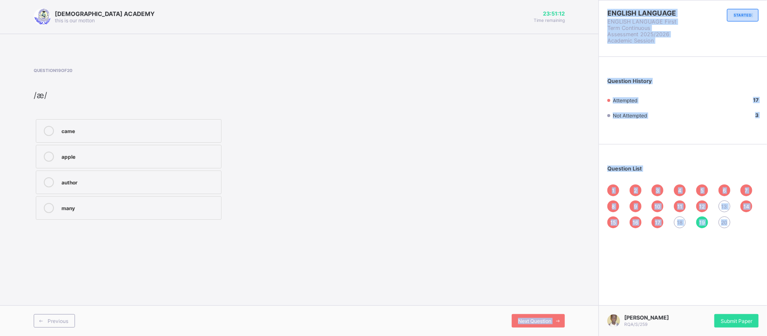
drag, startPoint x: 767, startPoint y: 293, endPoint x: 553, endPoint y: 309, distance: 214.2
click at [553, 280] on div "[DEMOGRAPHIC_DATA] ACADEMY this is our [PERSON_NAME] 23:51:12 Time remaining Qu…" at bounding box center [383, 168] width 767 height 336
click at [538, 280] on span "Next Question" at bounding box center [534, 321] width 33 height 6
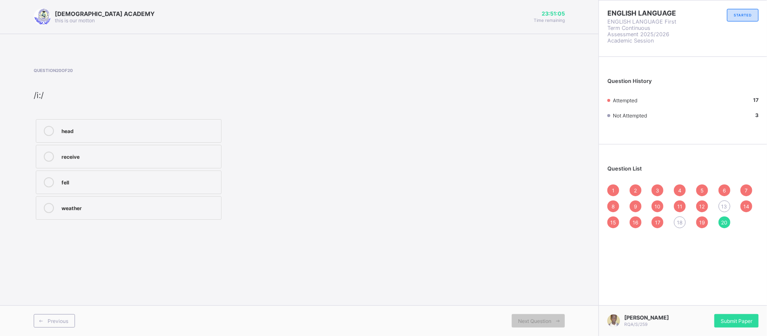
click at [639, 225] on span "18" at bounding box center [680, 223] width 5 height 6
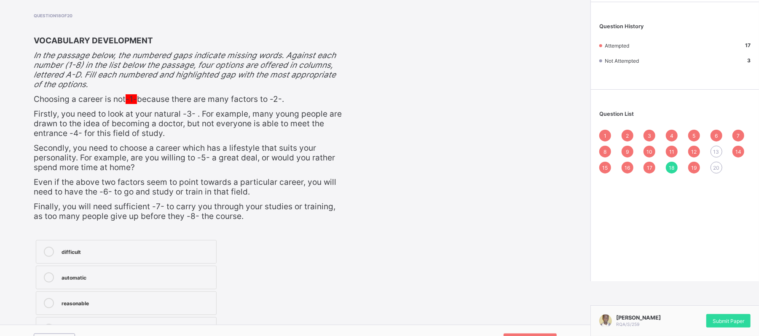
scroll to position [73, 0]
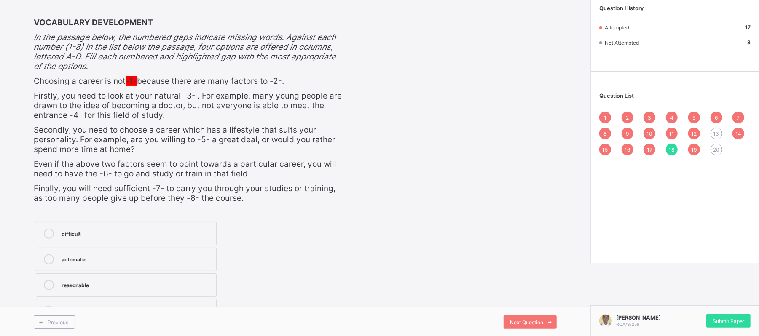
click at [82, 280] on div "difficult automatic reasonable easy" at bounding box center [126, 272] width 185 height 105
click at [86, 280] on label "easy" at bounding box center [126, 311] width 181 height 24
click at [142, 222] on label "difficult" at bounding box center [126, 234] width 181 height 24
click at [553, 280] on icon at bounding box center [550, 322] width 6 height 5
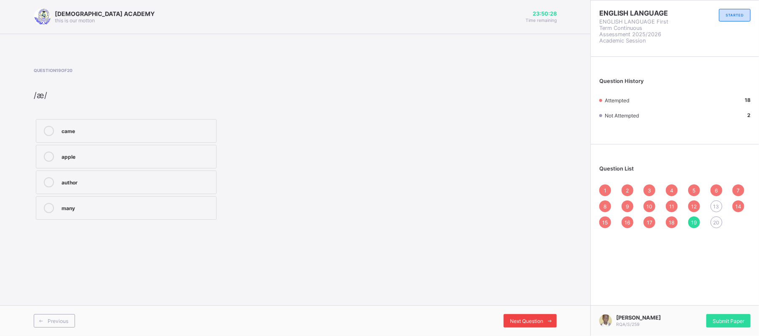
scroll to position [0, 0]
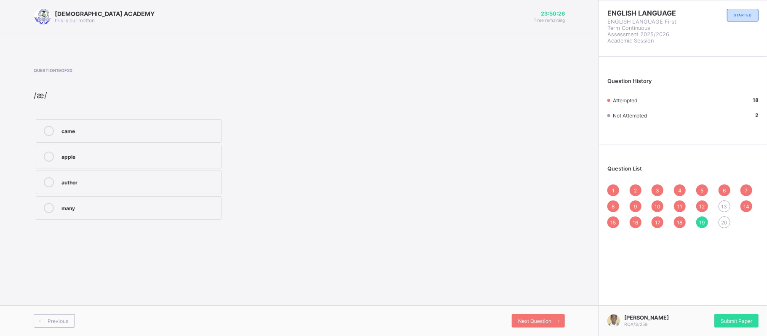
click at [639, 201] on div "13" at bounding box center [725, 207] width 12 height 12
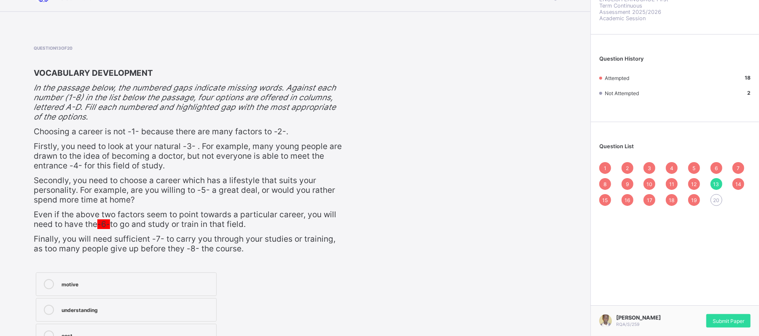
scroll to position [45, 0]
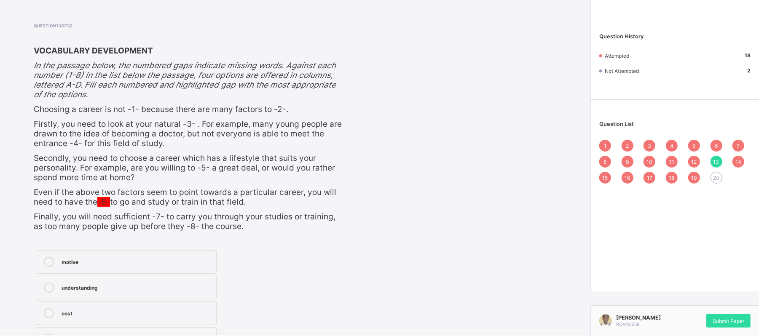
click at [639, 177] on div "20" at bounding box center [717, 178] width 12 height 12
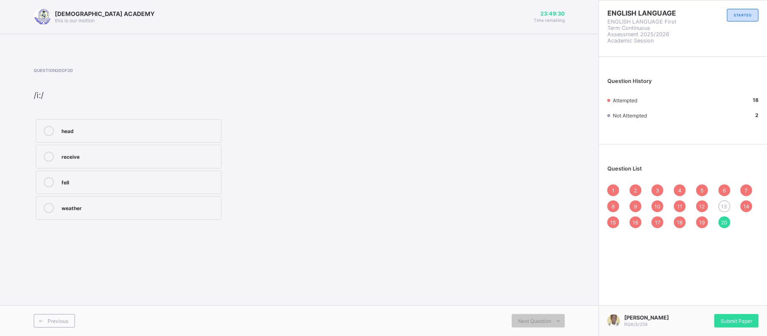
click at [53, 156] on icon at bounding box center [49, 157] width 10 height 10
click at [639, 206] on span "13" at bounding box center [725, 207] width 6 height 6
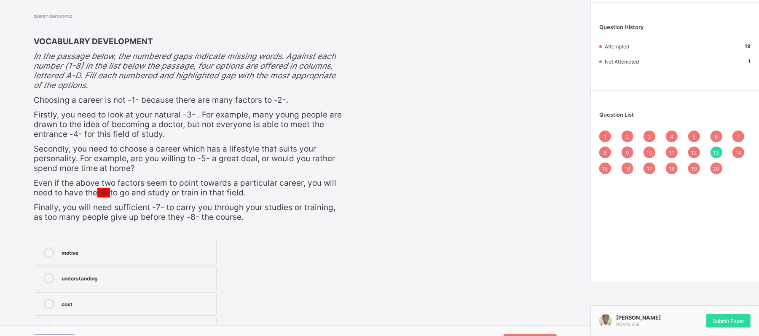
scroll to position [73, 0]
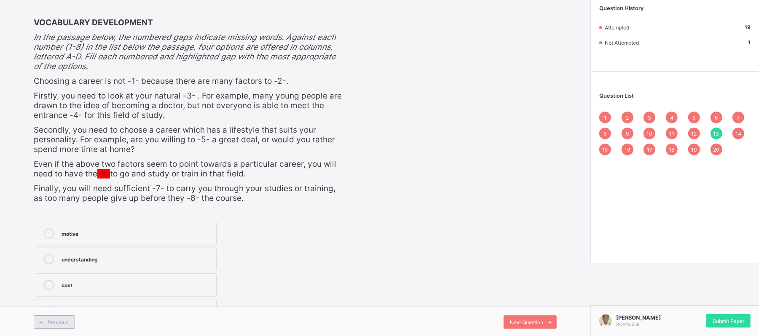
click at [62, 280] on div "Previous" at bounding box center [54, 322] width 41 height 13
click at [73, 280] on div "Previous" at bounding box center [54, 322] width 41 height 13
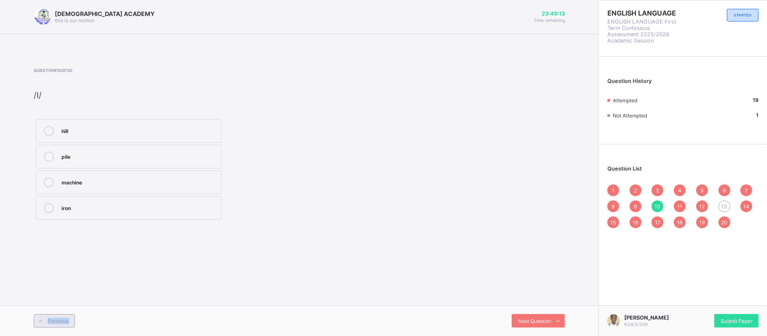
click at [73, 280] on div "Previous" at bounding box center [54, 320] width 41 height 13
click at [545, 280] on div "Next Question" at bounding box center [538, 320] width 53 height 13
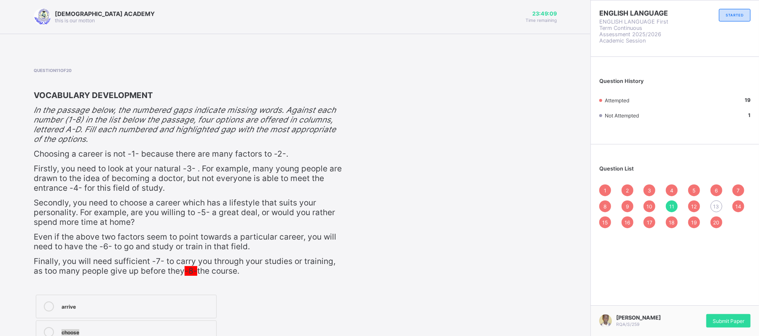
click at [544, 280] on div "Question 11 of 20 VOCABULARY DEVELOPMENT In the passage below, the numbered gap…" at bounding box center [295, 233] width 523 height 330
click at [545, 280] on div "Question 11 of 20 VOCABULARY DEVELOPMENT In the passage below, the numbered gap…" at bounding box center [295, 233] width 523 height 330
click at [639, 201] on div "13" at bounding box center [717, 207] width 12 height 12
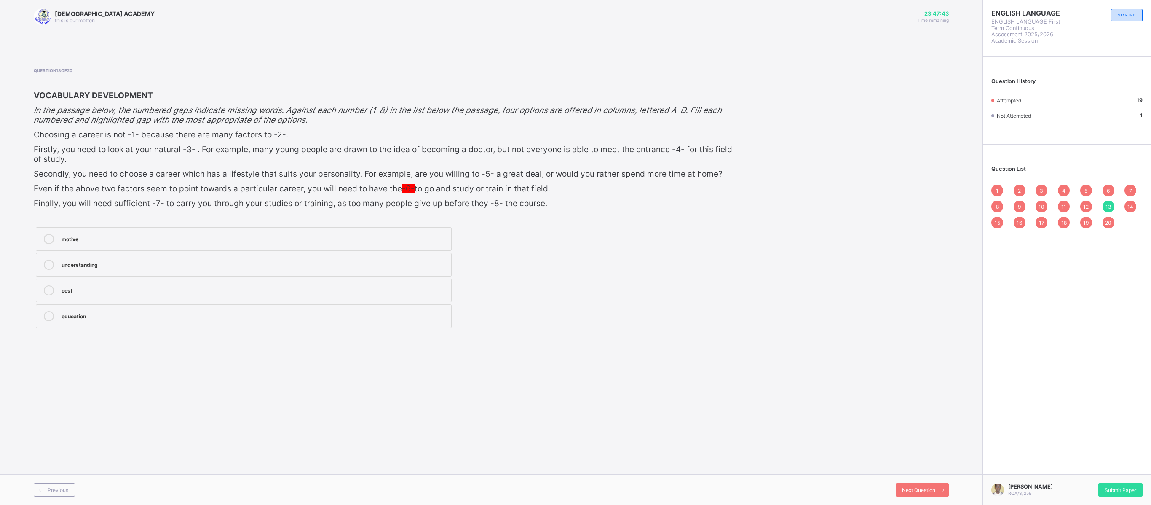
drag, startPoint x: 722, startPoint y: 0, endPoint x: 147, endPoint y: 309, distance: 653.3
click at [101, 280] on div "education" at bounding box center [255, 315] width 386 height 8
click at [639, 280] on div "Question 13 of 20 VOCABULARY DEVELOPMENT In the passage below, the numbered gap…" at bounding box center [491, 199] width 915 height 262
click at [639, 280] on div "Next Question" at bounding box center [922, 489] width 53 height 13
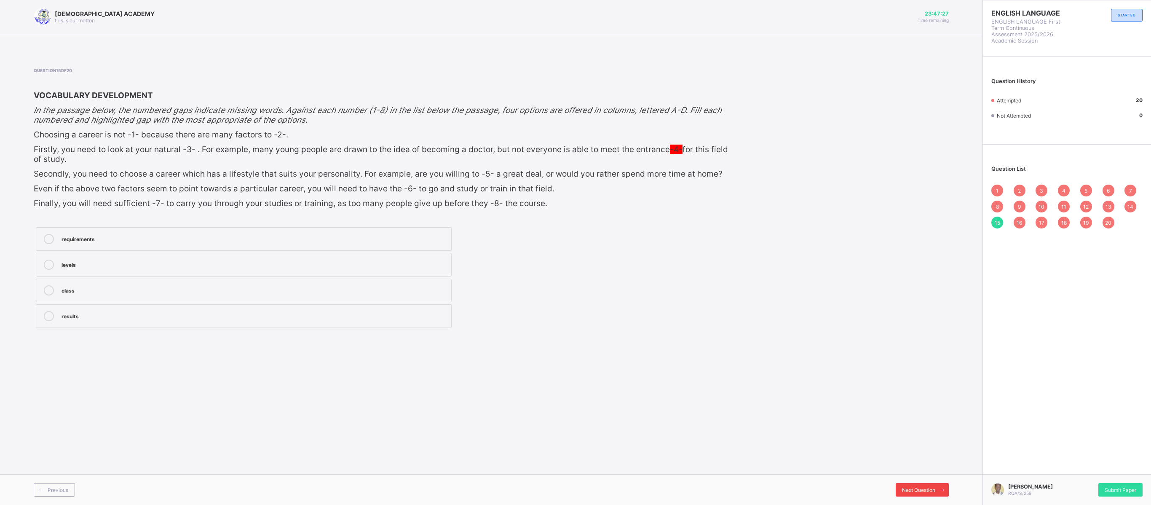
click at [639, 280] on div "Next Question" at bounding box center [922, 489] width 53 height 13
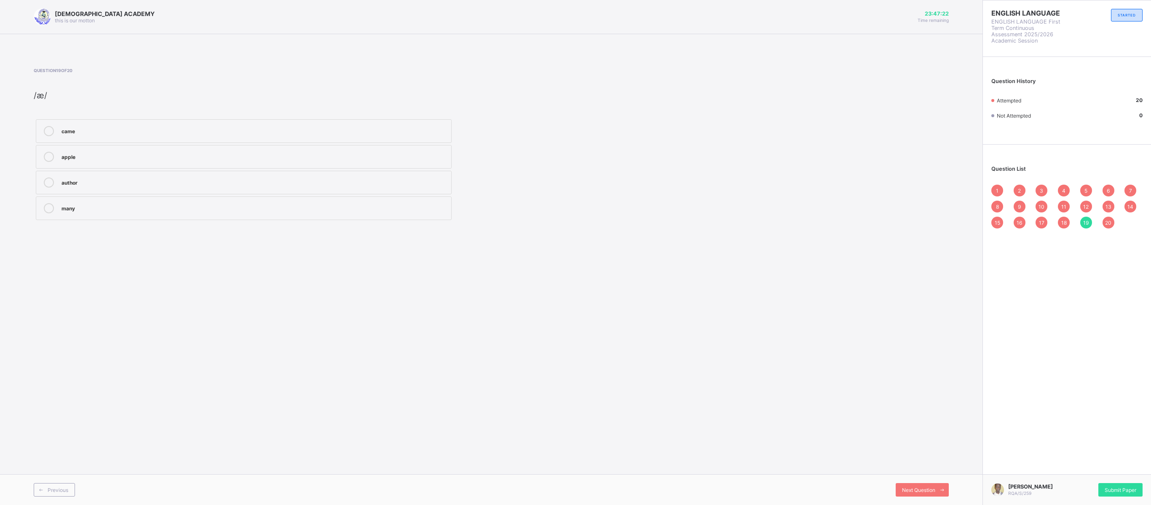
click at [639, 280] on div "Previous Next Question" at bounding box center [491, 489] width 983 height 31
click at [639, 280] on span "Next Question" at bounding box center [918, 490] width 33 height 6
click at [639, 187] on div "Question List 1 2 3 4 5 6 7 8 9 10 11 12 13 14 15 16 17 18 19 20" at bounding box center [1067, 193] width 168 height 88
click at [639, 190] on div "1" at bounding box center [998, 191] width 12 height 12
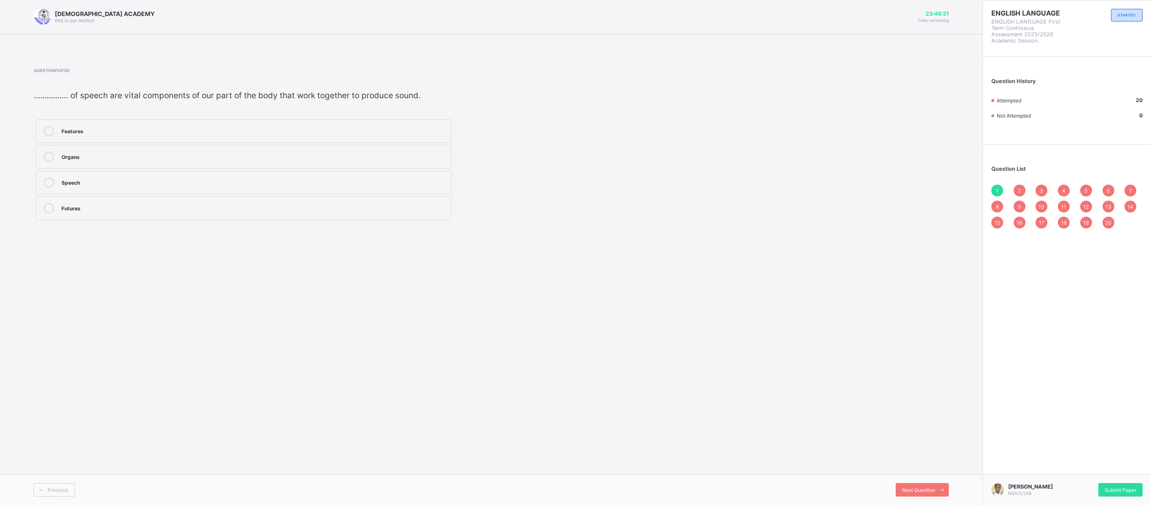
click at [639, 199] on div "[DEMOGRAPHIC_DATA] ACADEMY this is our [PERSON_NAME] 23:46:21 Time remaining Qu…" at bounding box center [491, 252] width 983 height 505
click at [639, 189] on div "2" at bounding box center [1020, 191] width 12 height 12
click at [639, 280] on div "Next Question" at bounding box center [922, 489] width 53 height 13
click at [639, 280] on span "Next Question" at bounding box center [918, 490] width 33 height 6
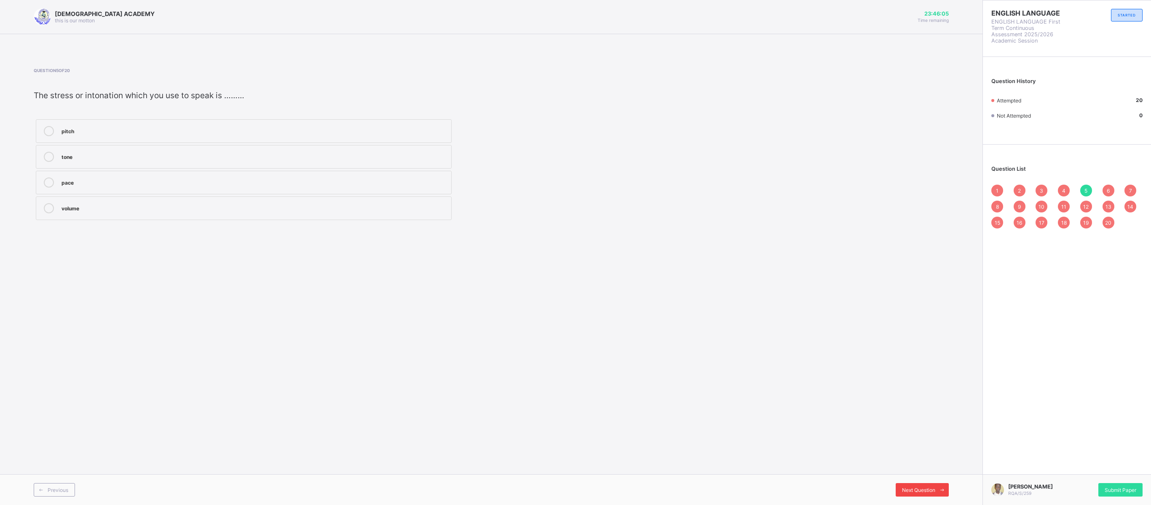
click at [639, 280] on span "Next Question" at bounding box center [918, 490] width 33 height 6
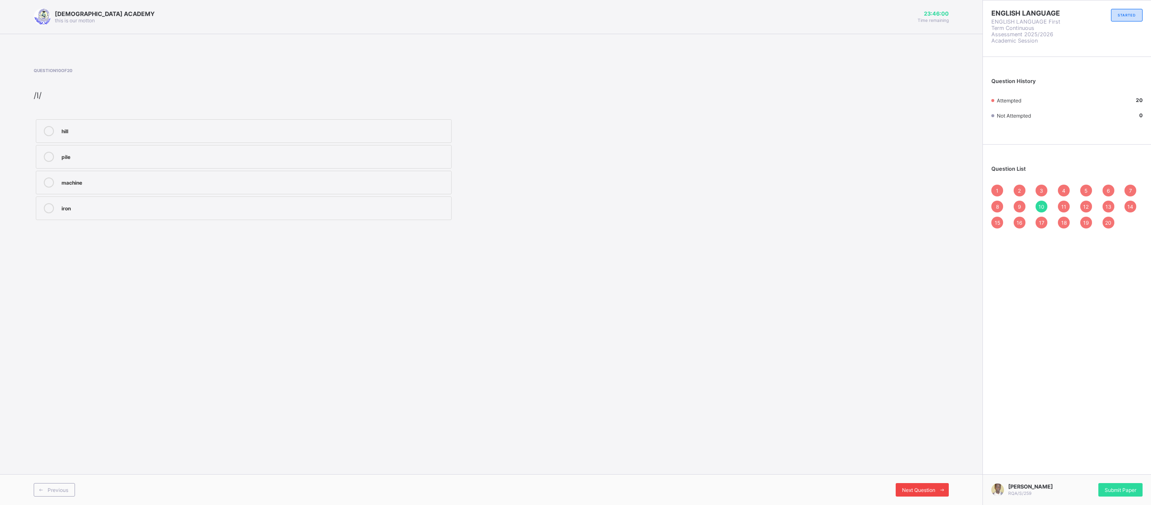
click at [639, 280] on span "Next Question" at bounding box center [918, 490] width 33 height 6
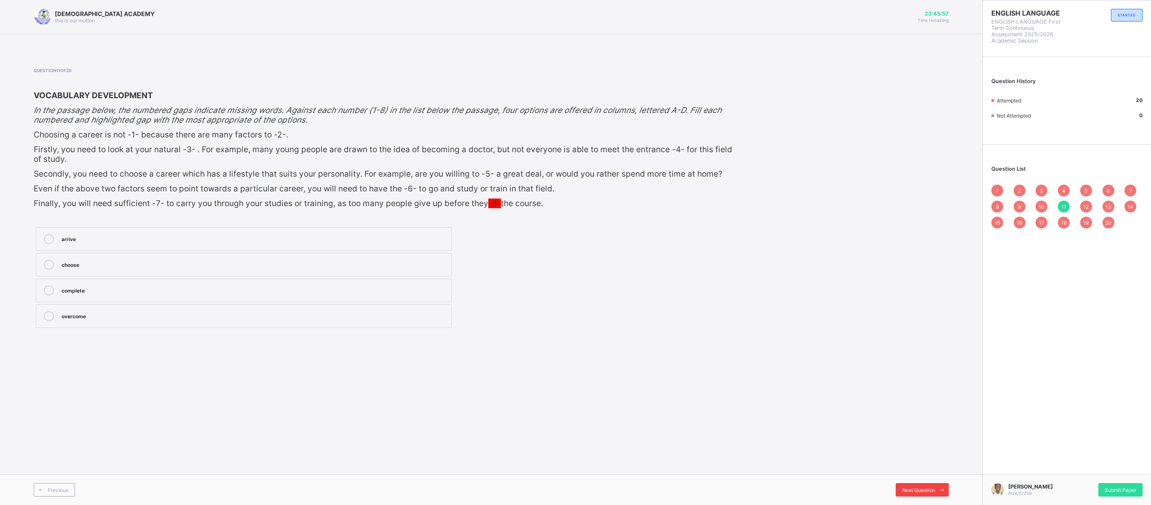
click at [639, 280] on span "Next Question" at bounding box center [918, 490] width 33 height 6
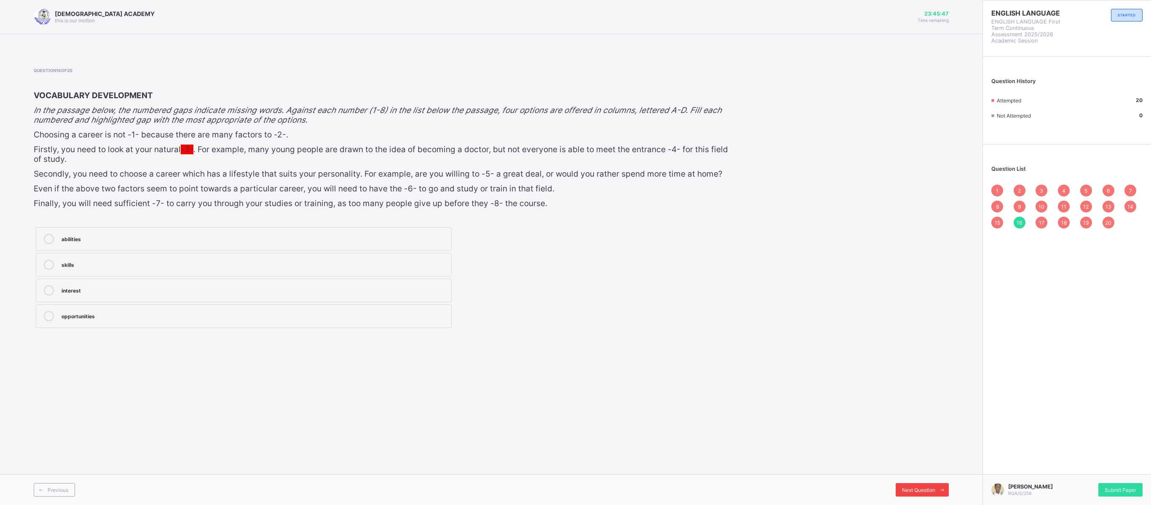
click at [639, 280] on span "Next Question" at bounding box center [918, 490] width 33 height 6
click at [639, 280] on div "Previous Next Question" at bounding box center [491, 489] width 983 height 31
drag, startPoint x: 908, startPoint y: 486, endPoint x: 1012, endPoint y: 422, distance: 122.6
click at [639, 280] on div "ENGLISH LANGUAGE ENGLISH LANGUAGE First Term Continuous Assessment 2025/2026 Ac…" at bounding box center [1067, 252] width 169 height 505
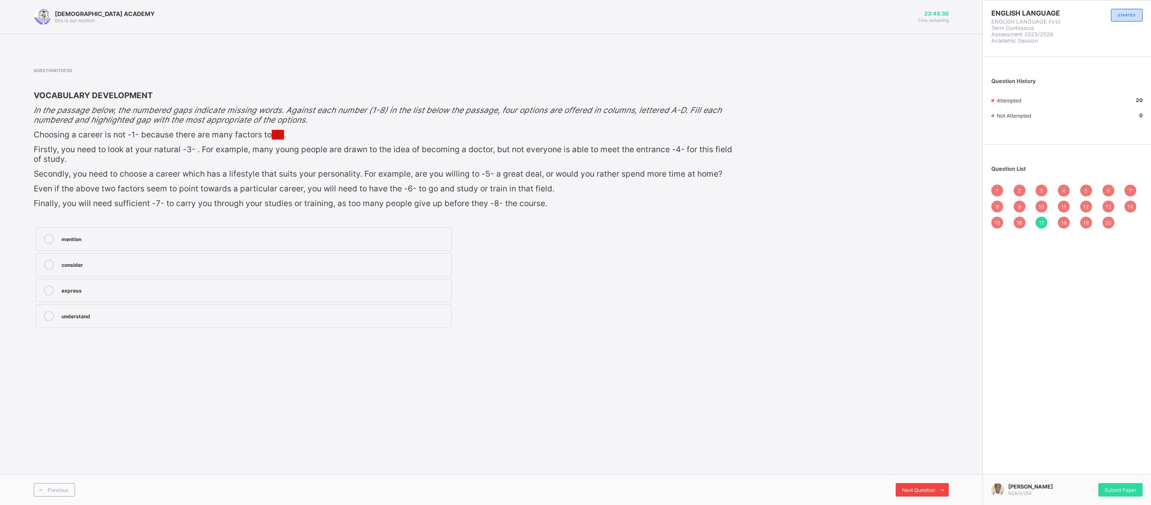
click at [639, 280] on div "Next Question" at bounding box center [922, 489] width 53 height 13
click at [639, 280] on span "Next Question" at bounding box center [918, 490] width 33 height 6
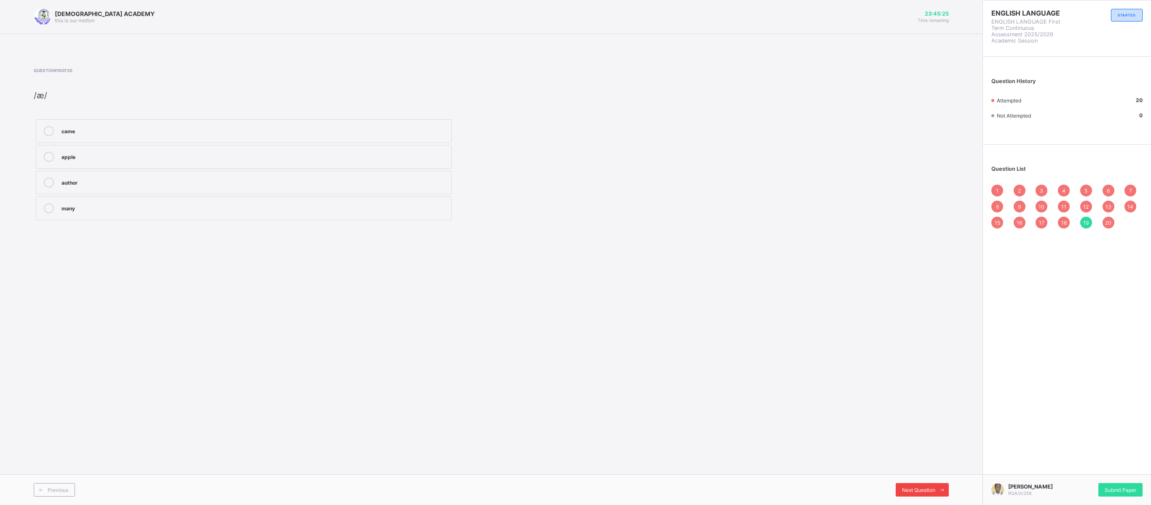
click at [639, 280] on span "Next Question" at bounding box center [918, 490] width 33 height 6
click at [639, 280] on span "Submit Paper" at bounding box center [1121, 490] width 32 height 6
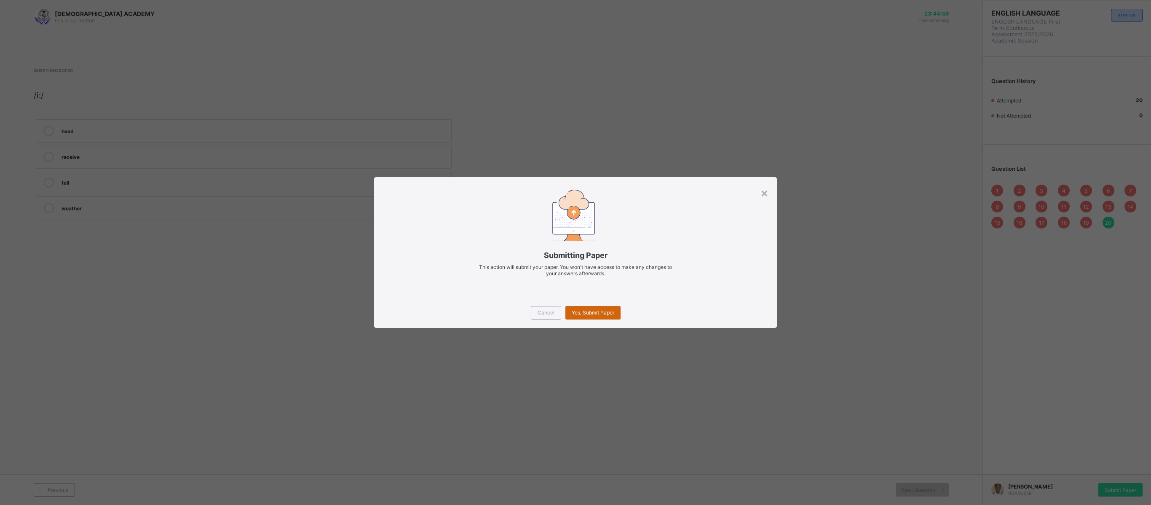
click at [589, 280] on div "Yes, Submit Paper" at bounding box center [593, 312] width 55 height 13
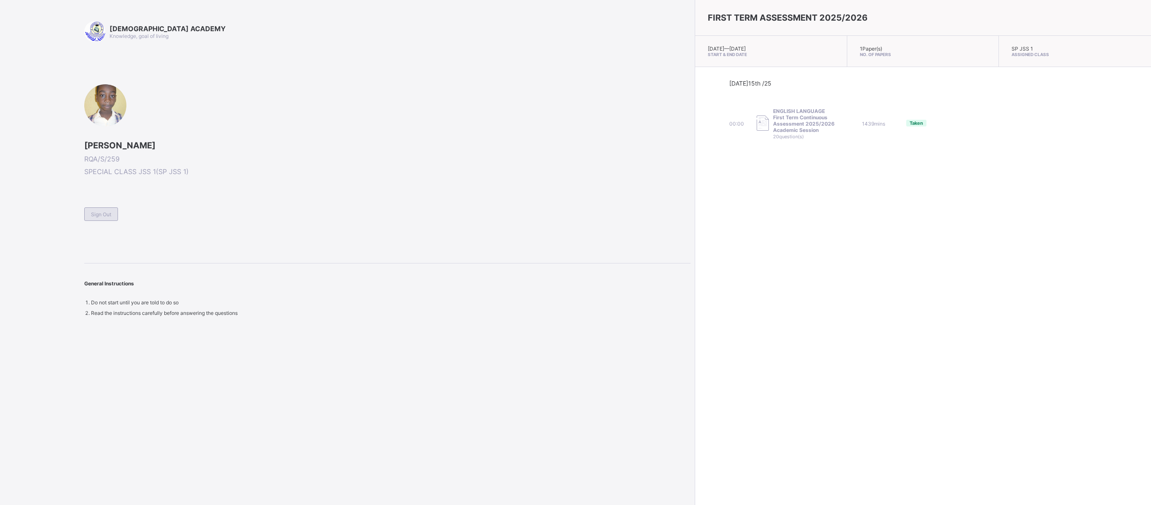
click at [98, 214] on span "Sign Out" at bounding box center [101, 214] width 20 height 6
